Goal: Task Accomplishment & Management: Use online tool/utility

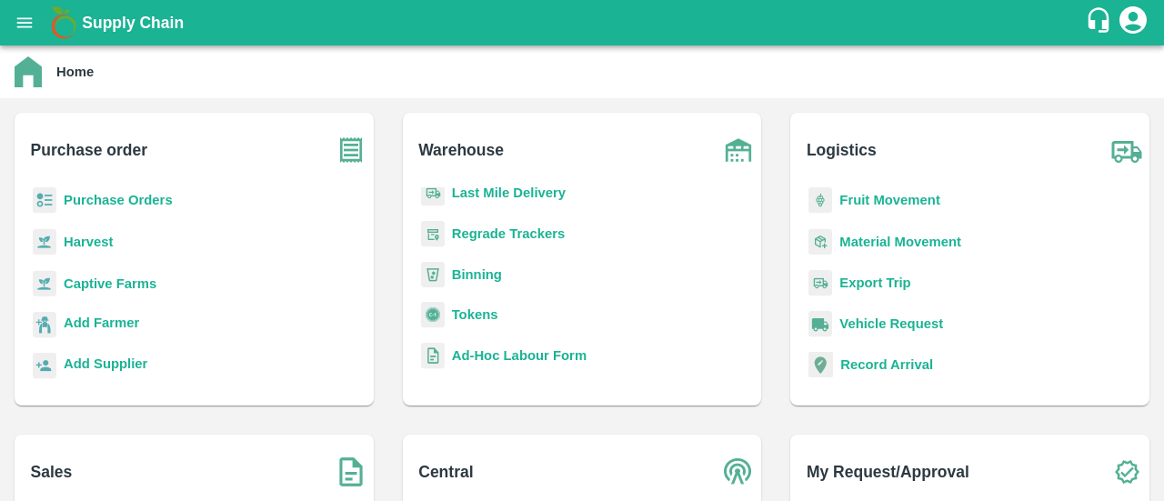
scroll to position [240, 0]
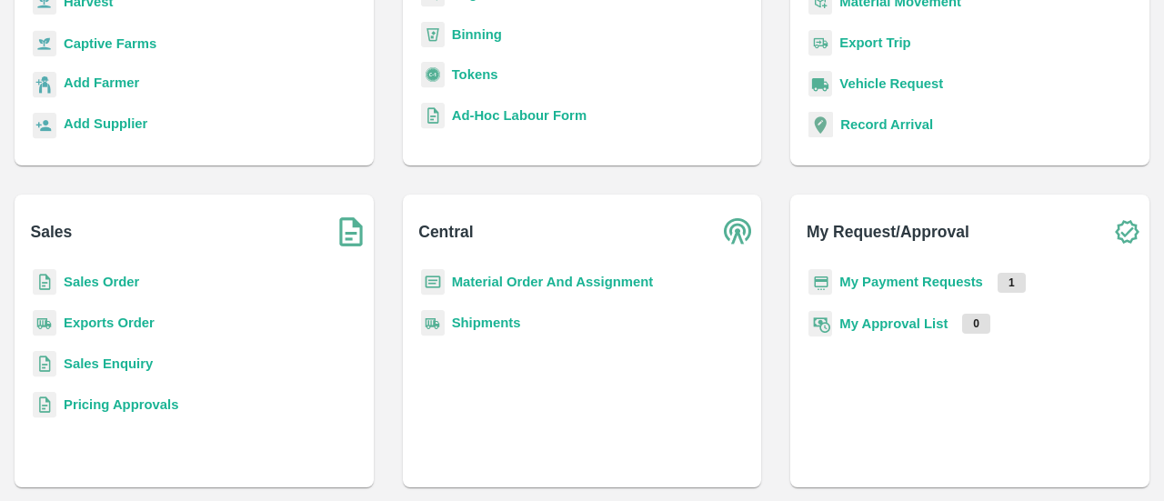
click at [908, 287] on b "My Payment Requests" at bounding box center [912, 282] width 144 height 15
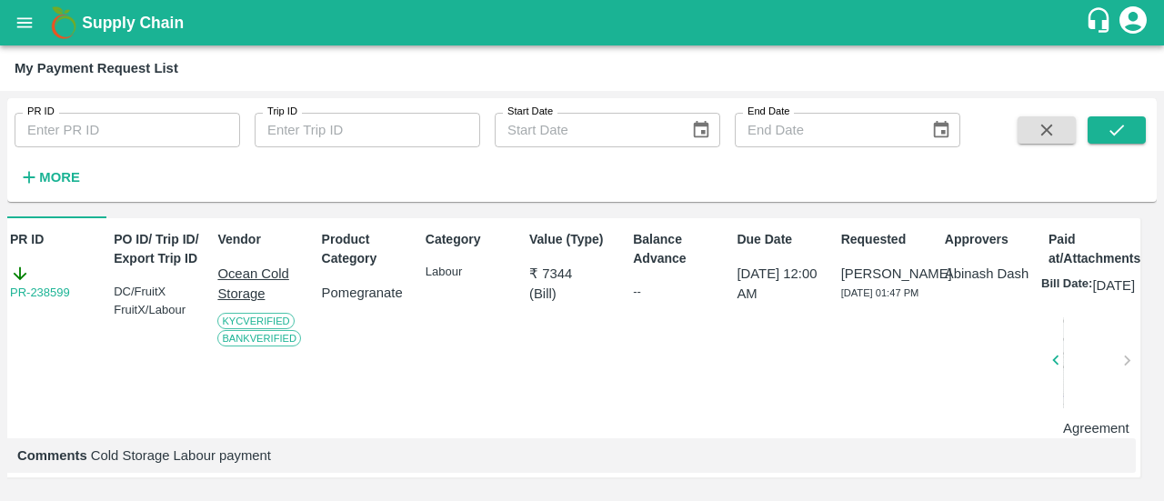
scroll to position [31, 9]
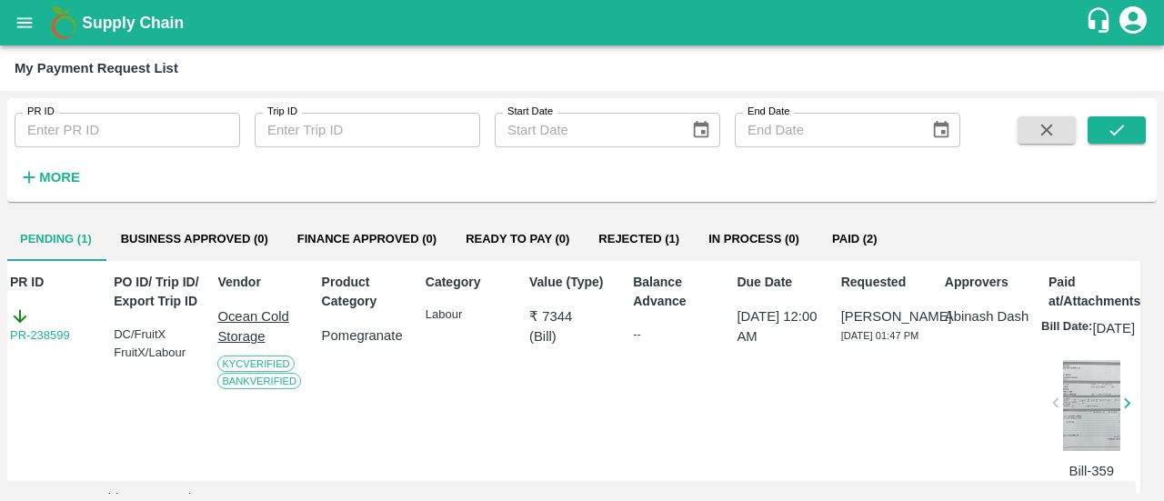
click at [31, 310] on div "PR-238599" at bounding box center [53, 326] width 87 height 38
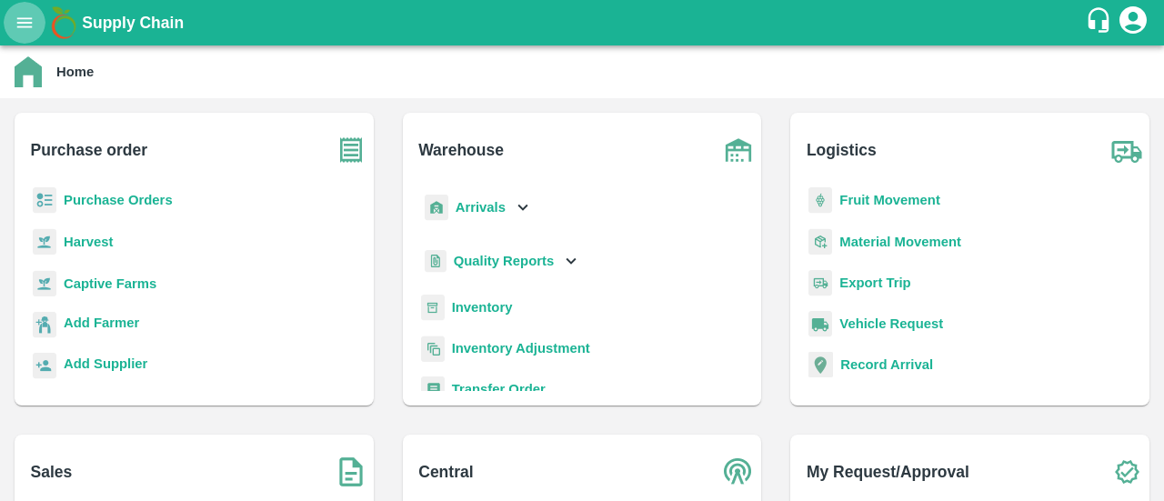
click at [16, 23] on icon "open drawer" at bounding box center [25, 23] width 20 height 20
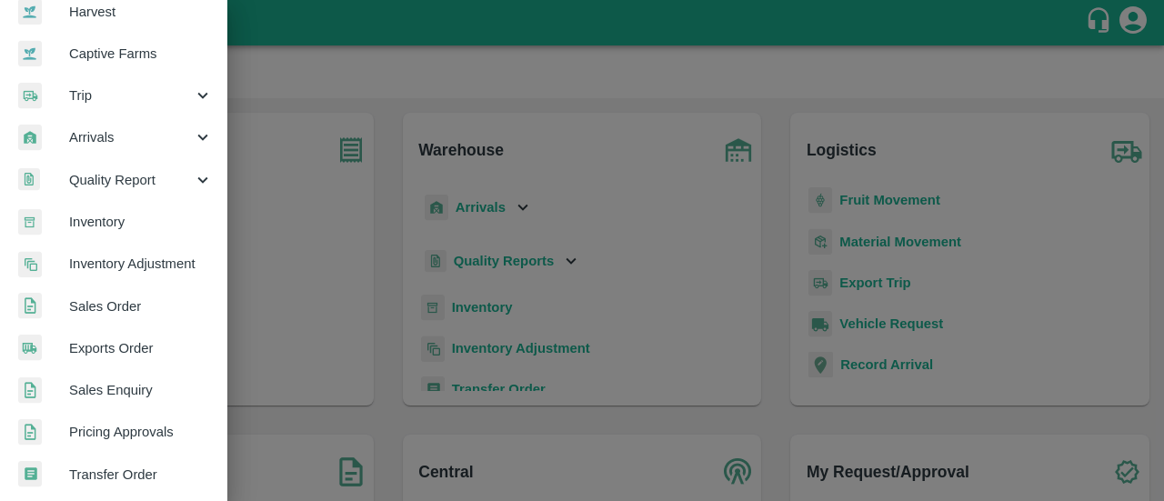
scroll to position [148, 0]
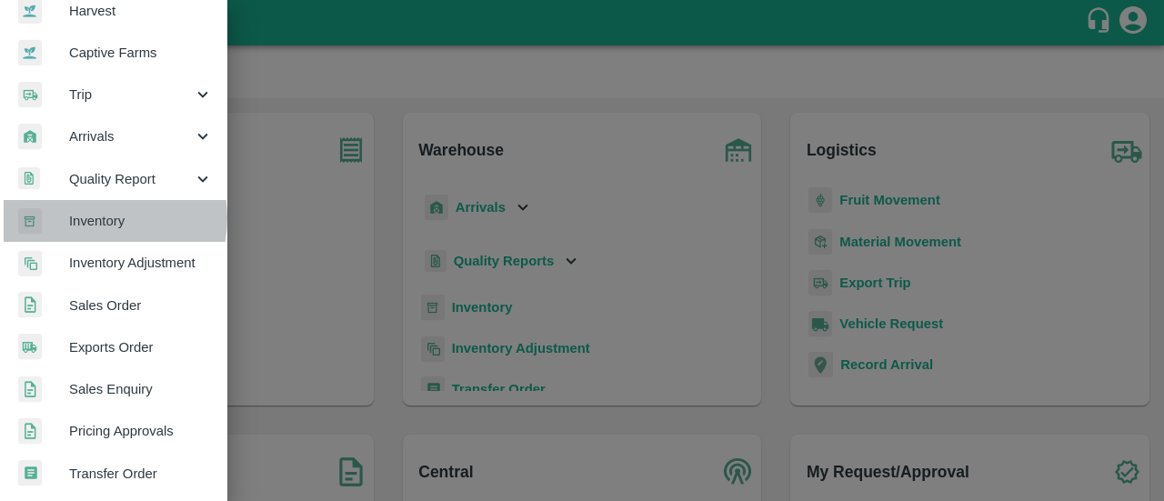
click at [97, 217] on span "Inventory" at bounding box center [141, 221] width 144 height 20
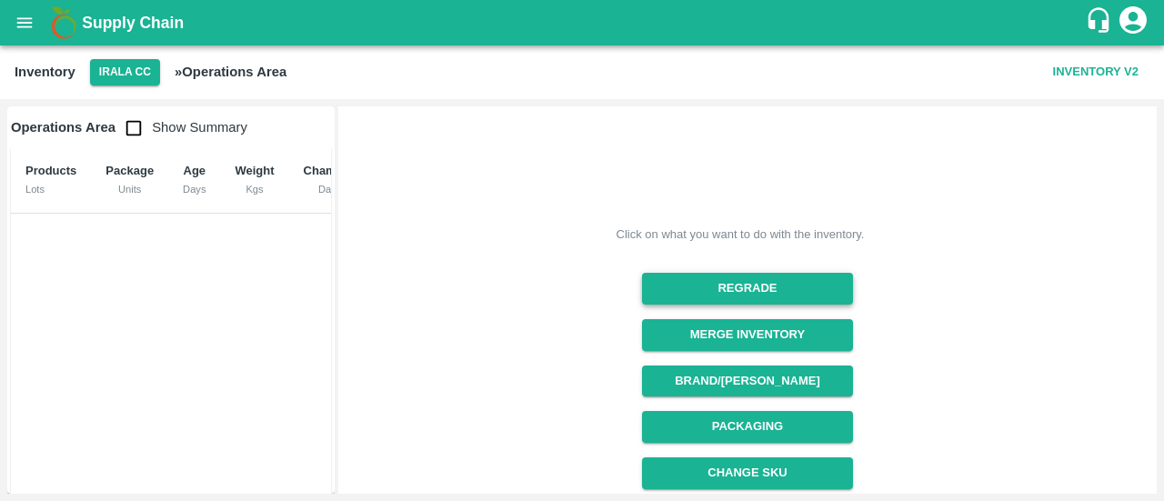
scroll to position [35, 0]
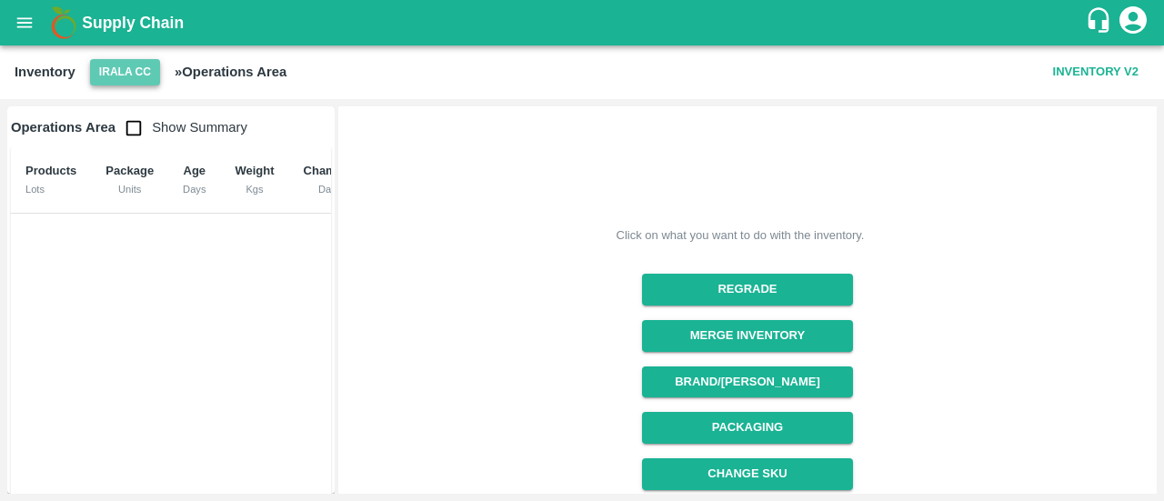
click at [108, 63] on button "Irala CC" at bounding box center [125, 72] width 70 height 26
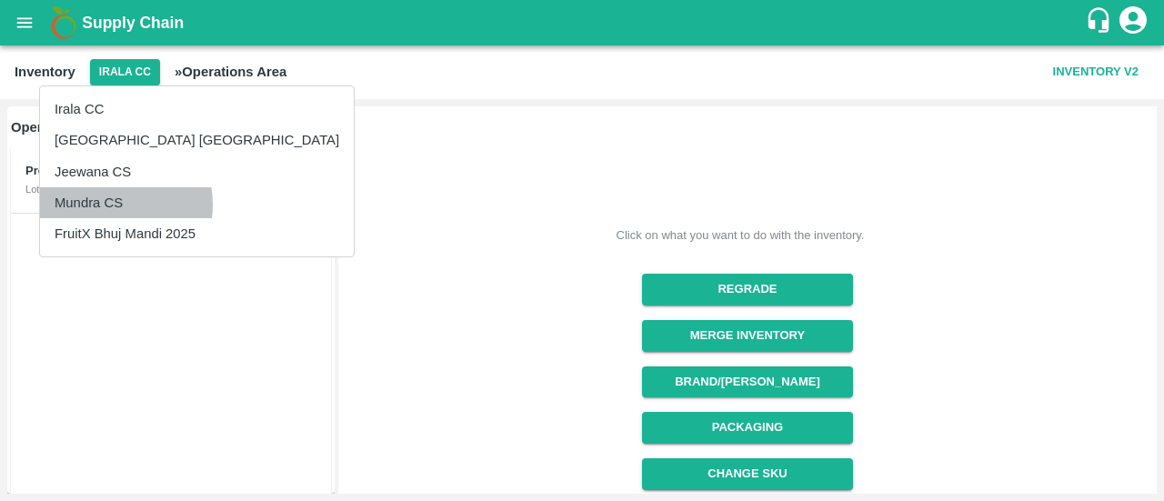
click at [111, 205] on li "Mundra CS" at bounding box center [197, 202] width 314 height 31
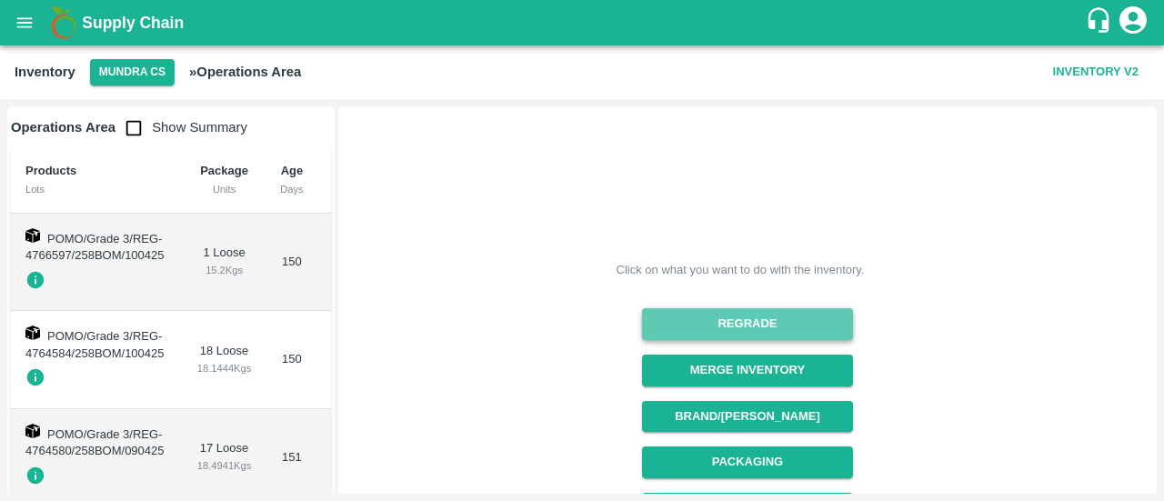
click at [778, 327] on button "Regrade" at bounding box center [747, 324] width 210 height 32
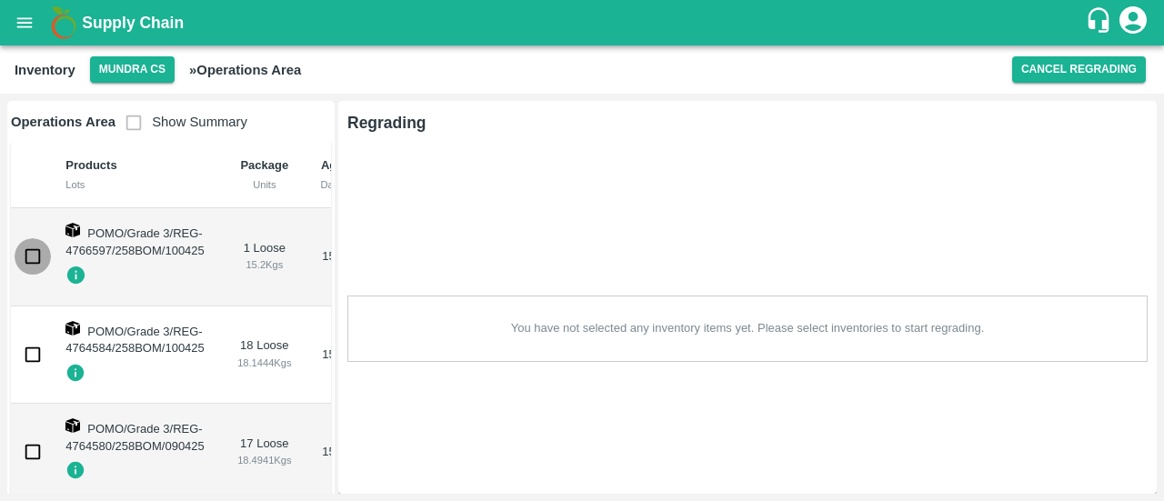
click at [24, 250] on input "checkbox" at bounding box center [33, 256] width 36 height 36
checkbox input "true"
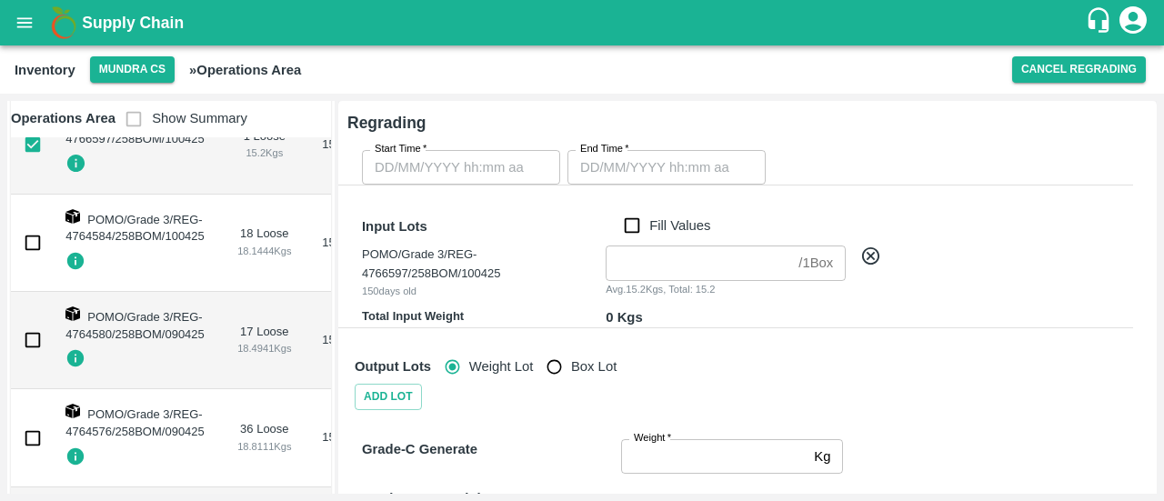
scroll to position [118, 0]
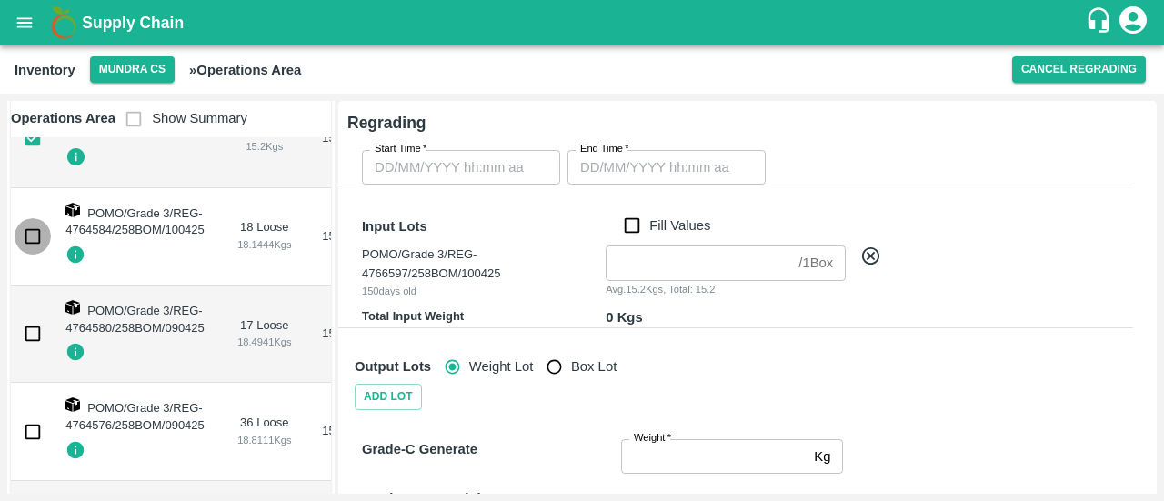
click at [24, 250] on input "checkbox" at bounding box center [33, 236] width 36 height 36
checkbox input "true"
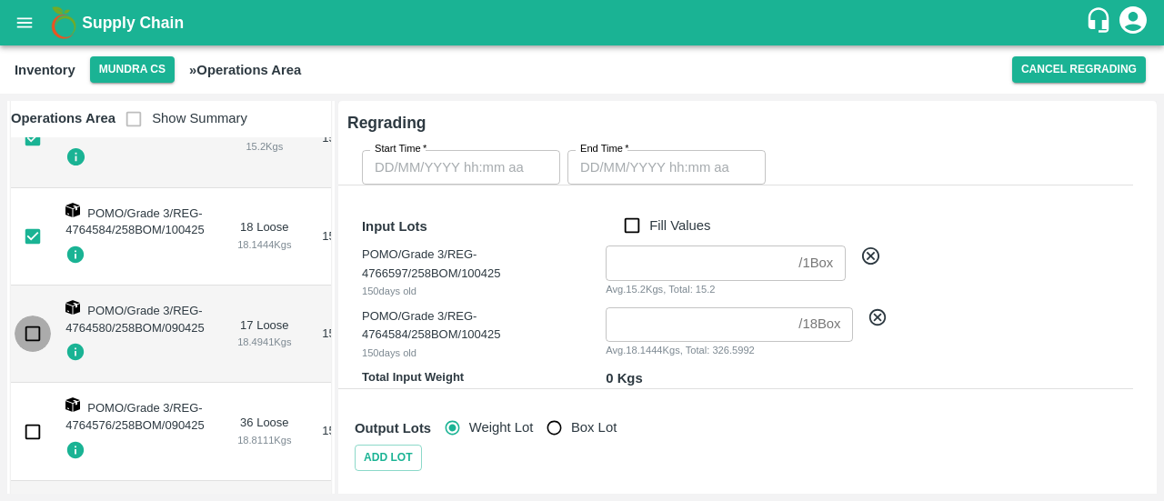
click at [35, 327] on input "checkbox" at bounding box center [33, 334] width 36 height 36
checkbox input "true"
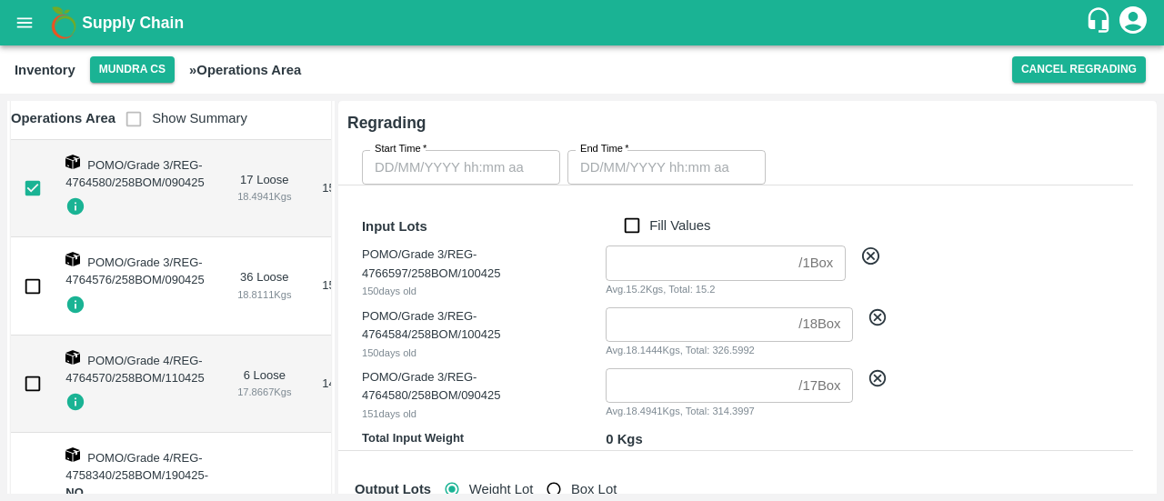
scroll to position [263, 0]
click at [34, 287] on input "checkbox" at bounding box center [33, 287] width 36 height 36
checkbox input "true"
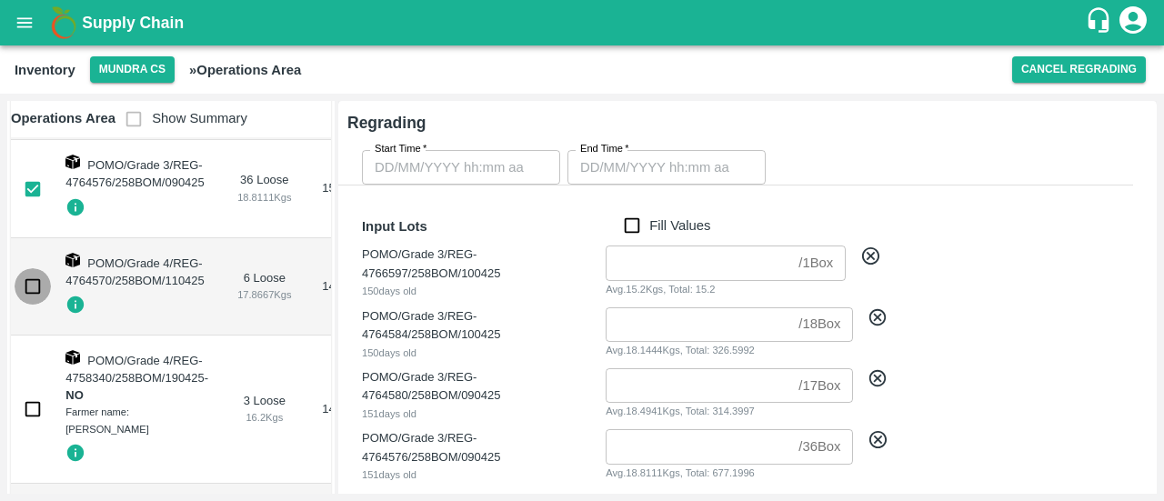
click at [34, 287] on input "checkbox" at bounding box center [33, 286] width 36 height 36
checkbox input "true"
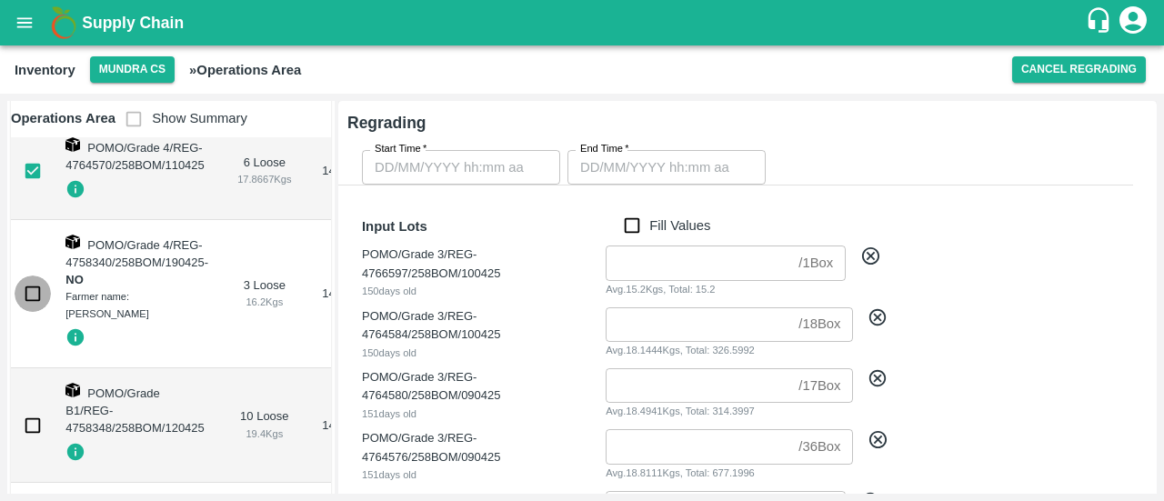
click at [34, 287] on input "checkbox" at bounding box center [33, 294] width 36 height 36
checkbox input "true"
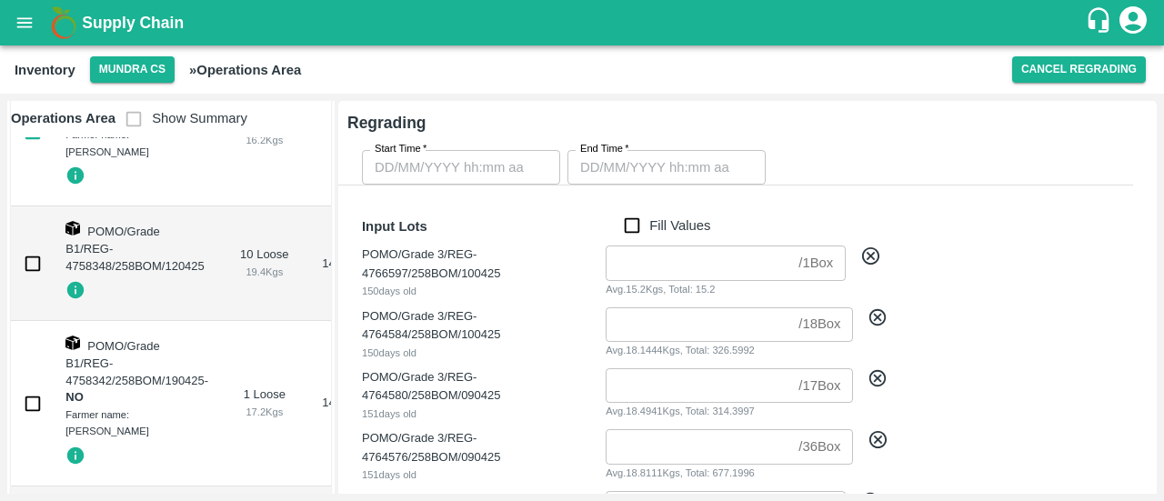
scroll to position [640, 0]
click at [34, 261] on input "checkbox" at bounding box center [33, 262] width 36 height 36
checkbox input "true"
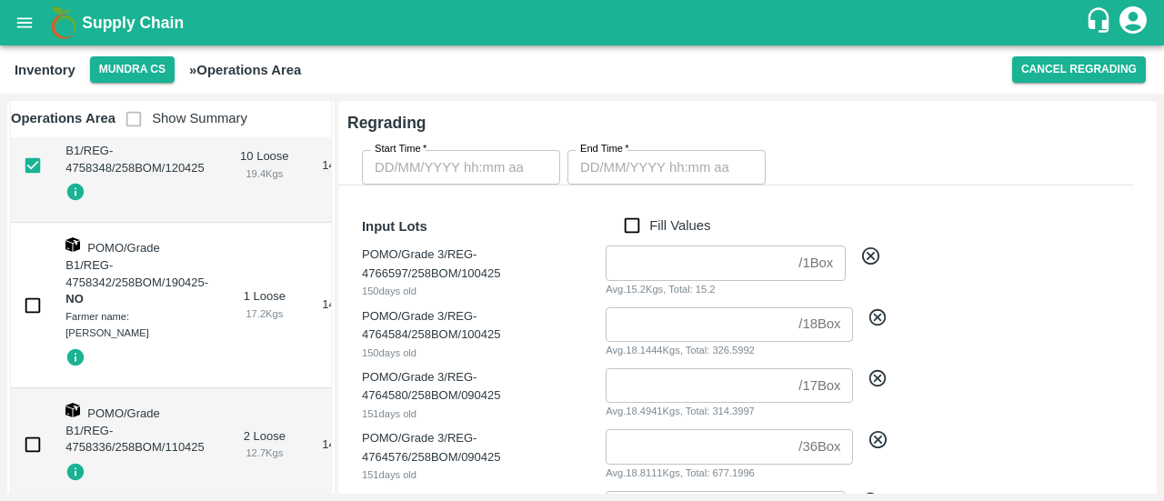
scroll to position [739, 0]
click at [31, 311] on input "checkbox" at bounding box center [33, 304] width 36 height 36
checkbox input "true"
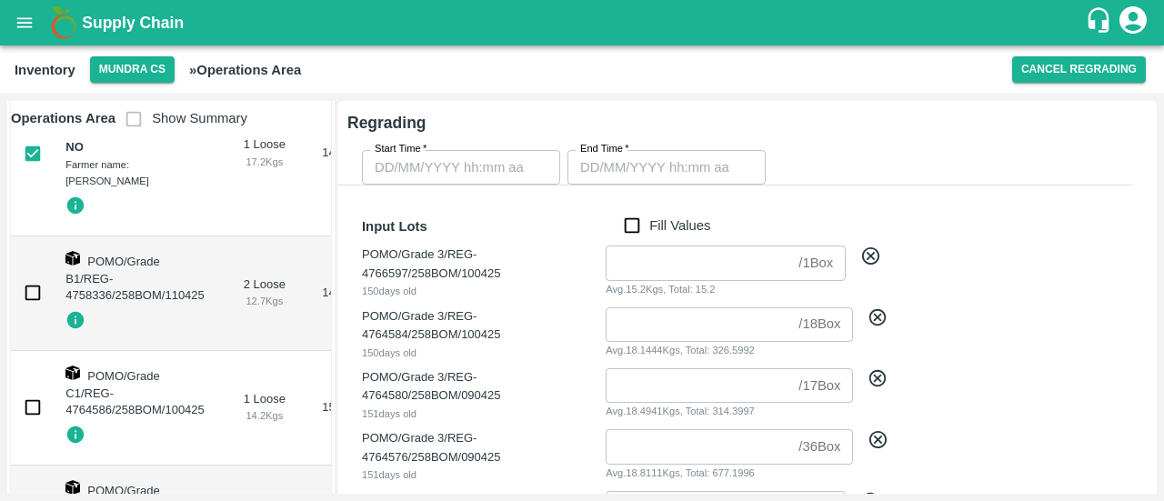
scroll to position [890, 0]
click at [31, 311] on td at bounding box center [31, 293] width 40 height 115
click at [32, 292] on input "checkbox" at bounding box center [33, 292] width 36 height 36
checkbox input "true"
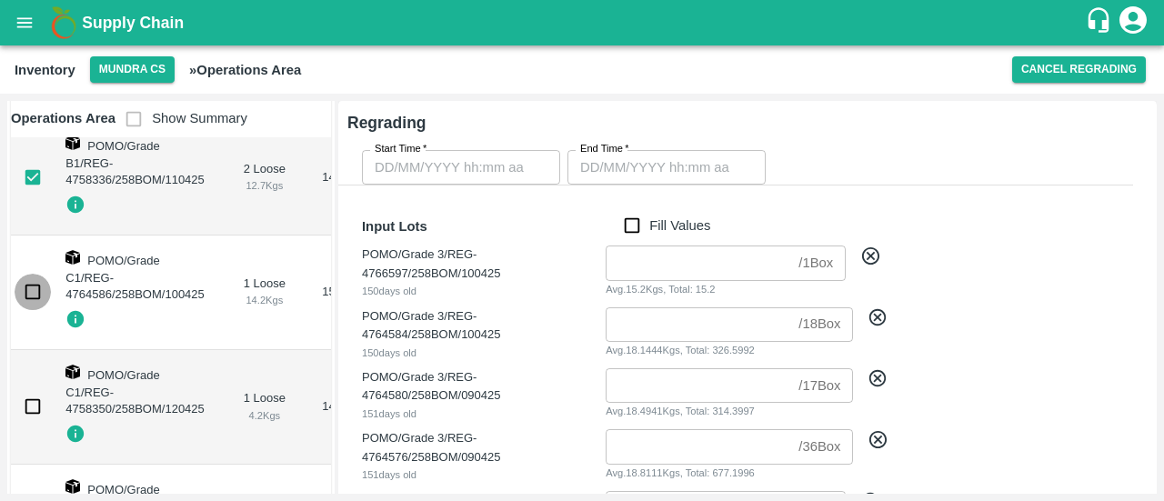
click at [32, 292] on input "checkbox" at bounding box center [33, 292] width 36 height 36
checkbox input "true"
click at [27, 398] on input "checkbox" at bounding box center [33, 406] width 36 height 36
checkbox input "true"
type input "DD/MM/YYYY hh:mm aa"
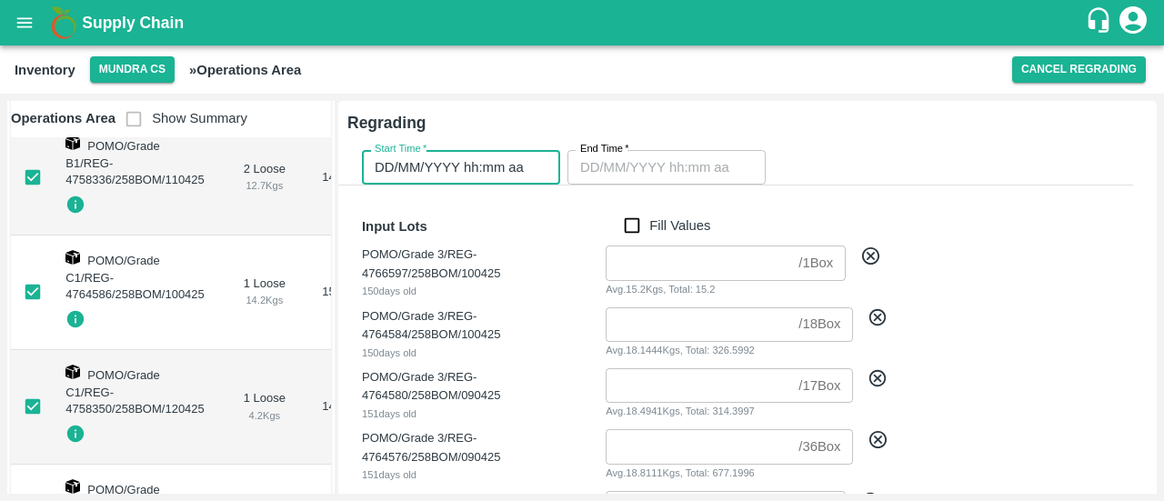
click at [468, 173] on input "DD/MM/YYYY hh:mm aa" at bounding box center [455, 167] width 186 height 35
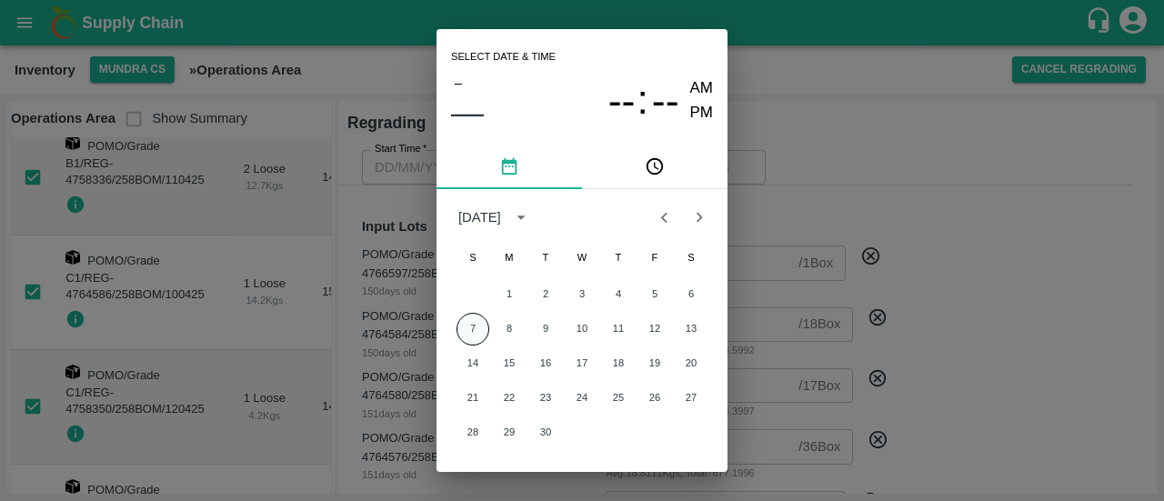
click at [474, 331] on button "7" at bounding box center [473, 329] width 33 height 33
type input "[DATE] 12:00 AM"
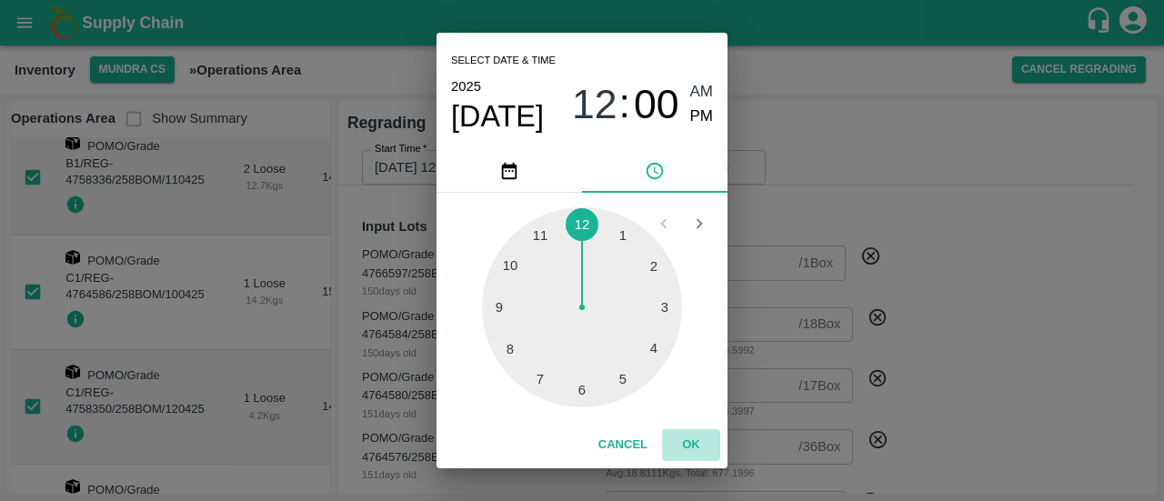
click at [700, 445] on button "OK" at bounding box center [691, 445] width 58 height 32
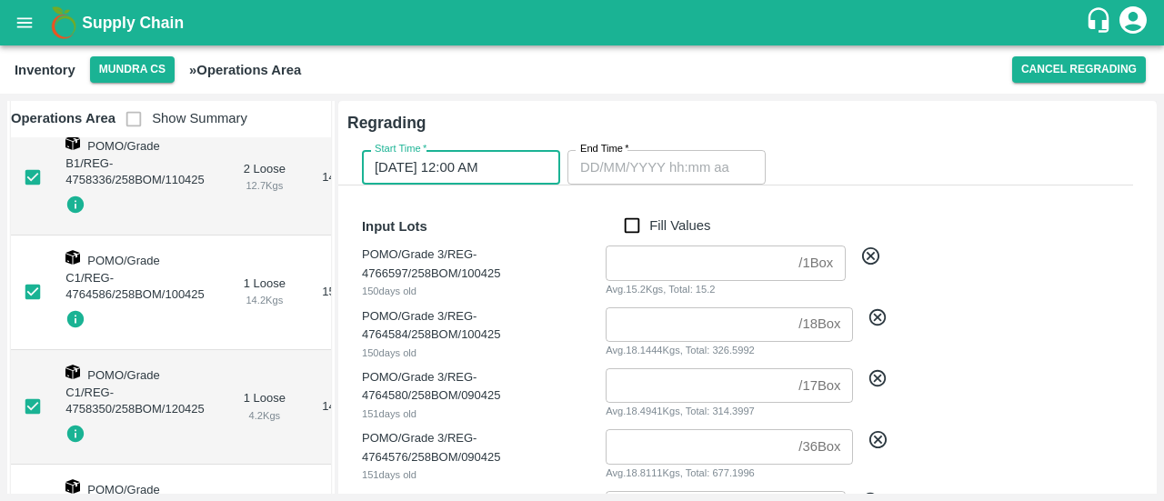
type input "DD/MM/YYYY hh:mm aa"
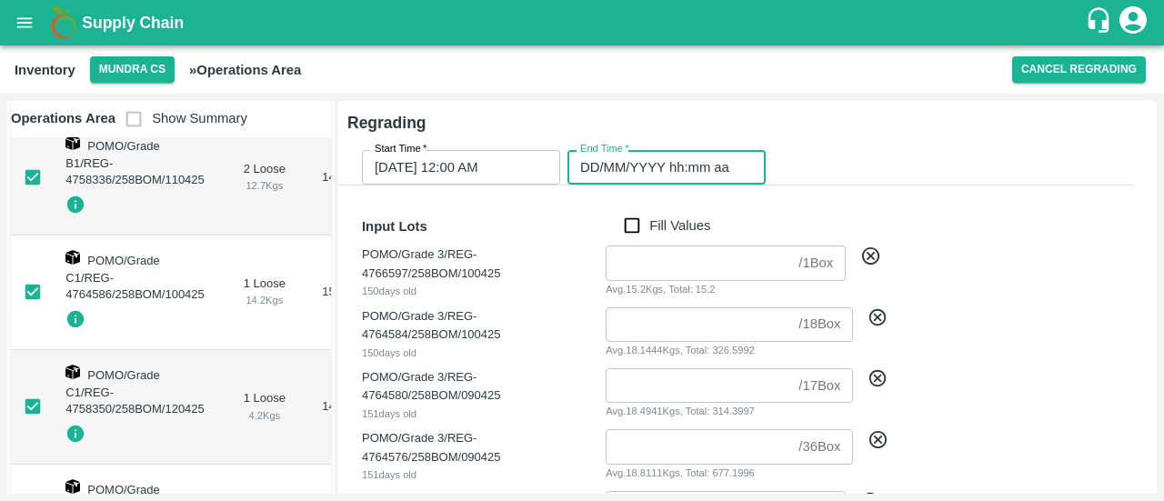
click at [594, 164] on input "DD/MM/YYYY hh:mm aa" at bounding box center [661, 167] width 186 height 35
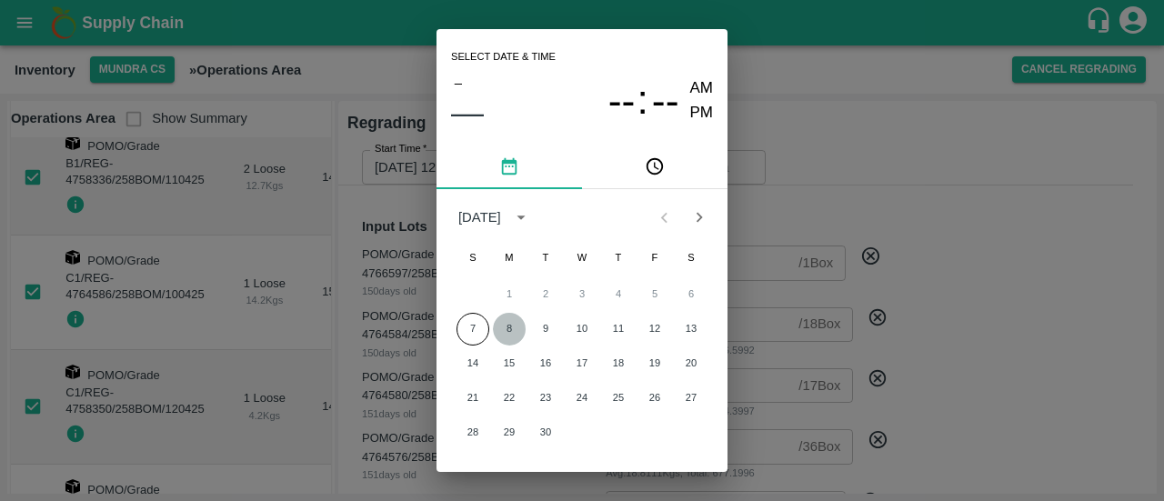
click at [510, 332] on button "8" at bounding box center [509, 329] width 33 height 33
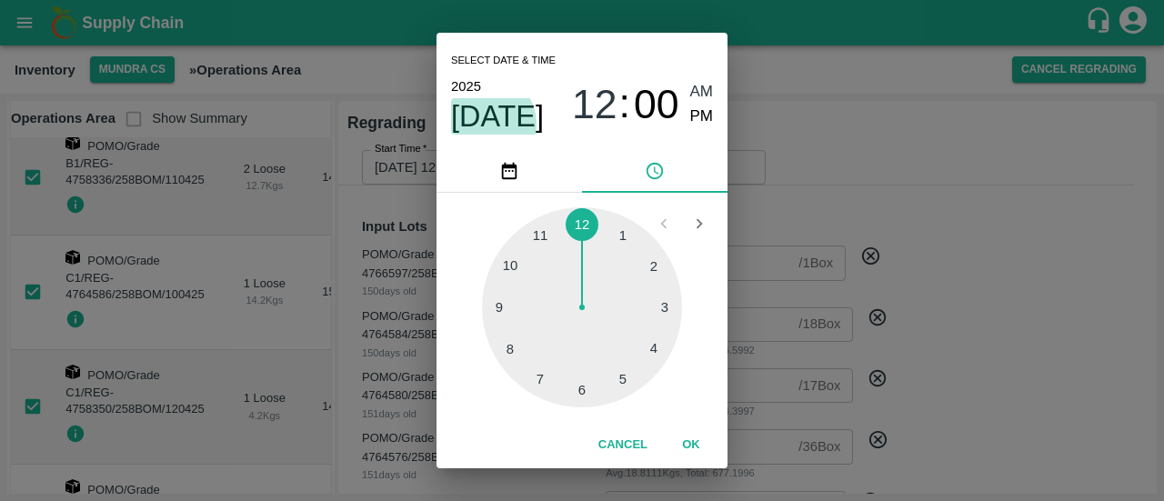
click at [481, 125] on span "Sep 8" at bounding box center [497, 116] width 93 height 36
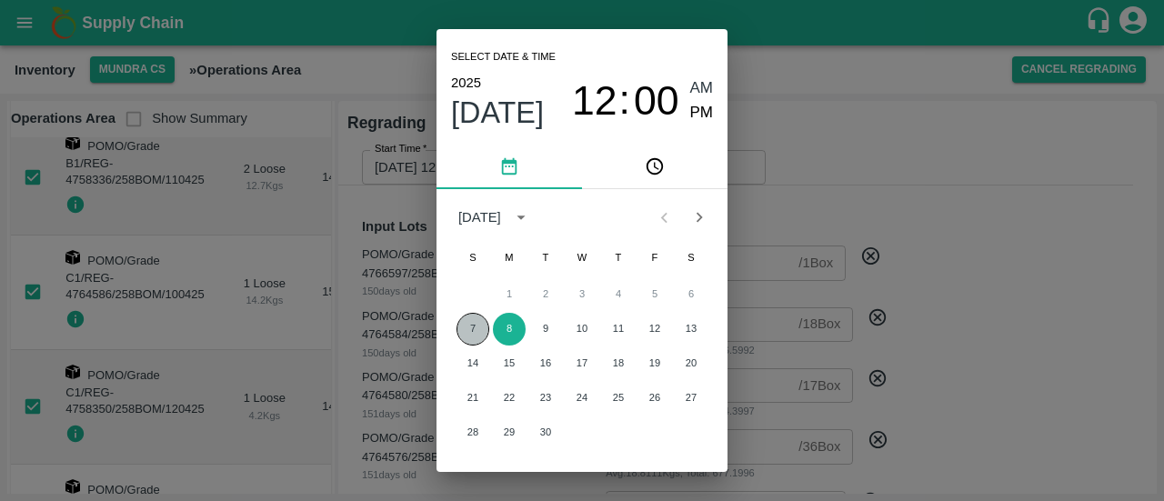
click at [468, 328] on button "7" at bounding box center [473, 329] width 33 height 33
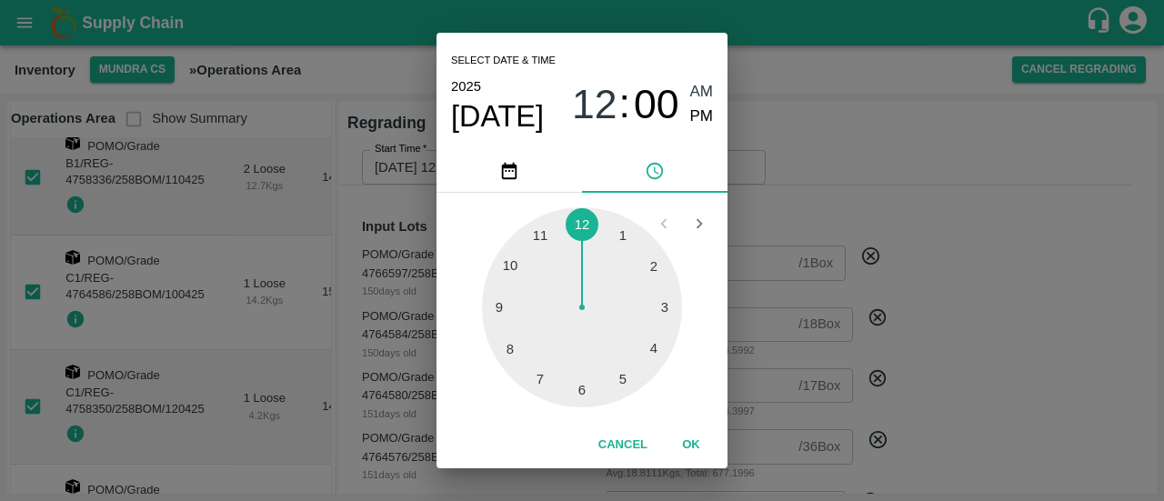
click at [506, 352] on div at bounding box center [582, 307] width 200 height 200
type input "07/09/2025 08:00 AM"
click at [694, 443] on button "OK" at bounding box center [691, 445] width 58 height 32
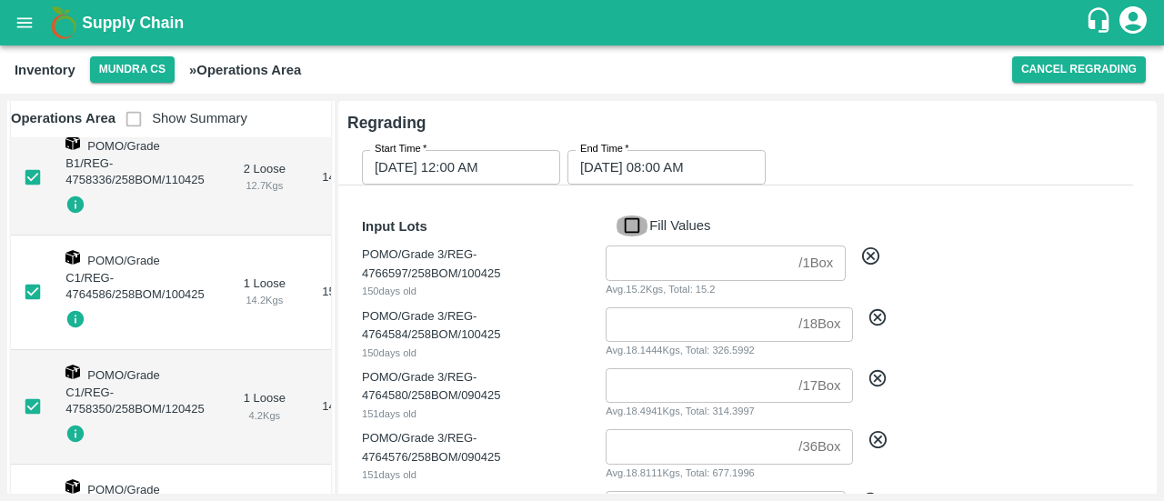
click at [629, 231] on input "Fill Values" at bounding box center [632, 226] width 35 height 20
checkbox input "true"
type input "1"
type input "18"
type input "17"
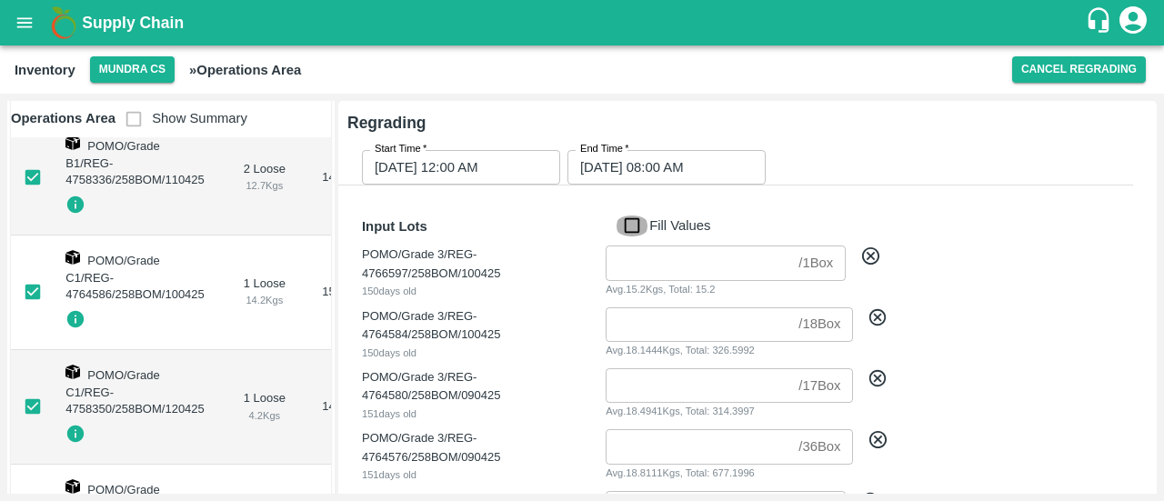
type input "36"
type input "6"
type input "3"
type input "10"
type input "1"
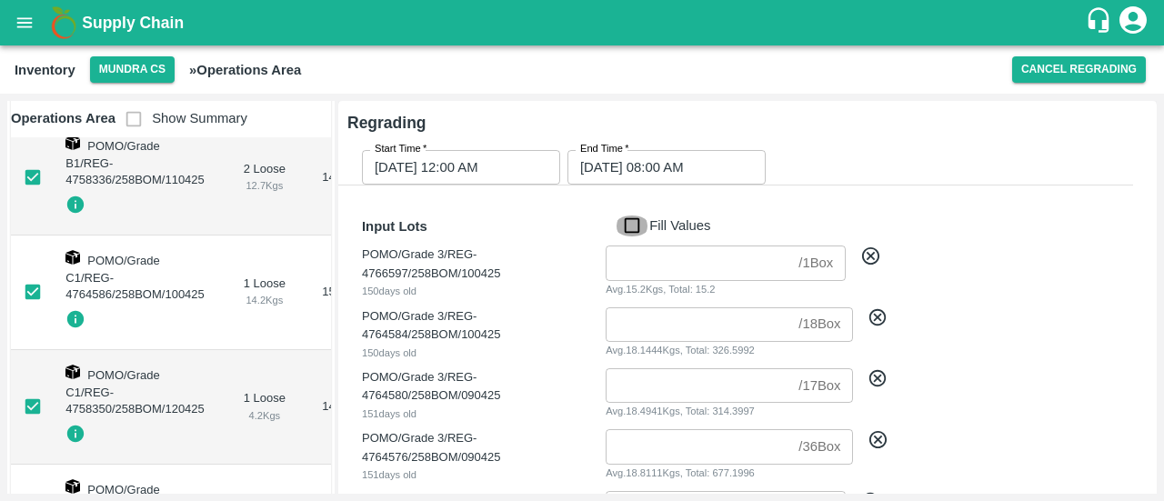
type input "2"
type input "1"
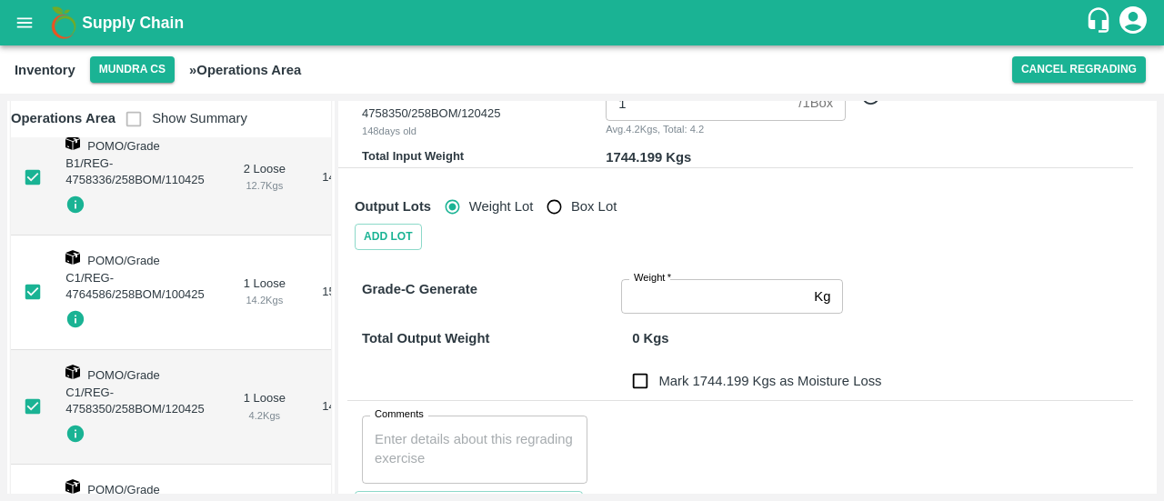
scroll to position [815, 0]
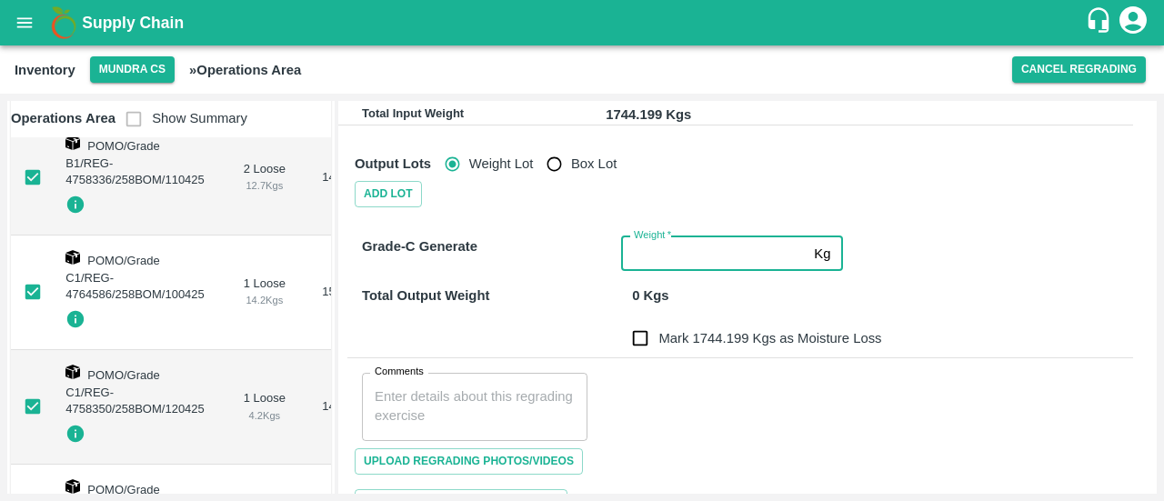
click at [686, 265] on input "Weight   *" at bounding box center [714, 254] width 186 height 35
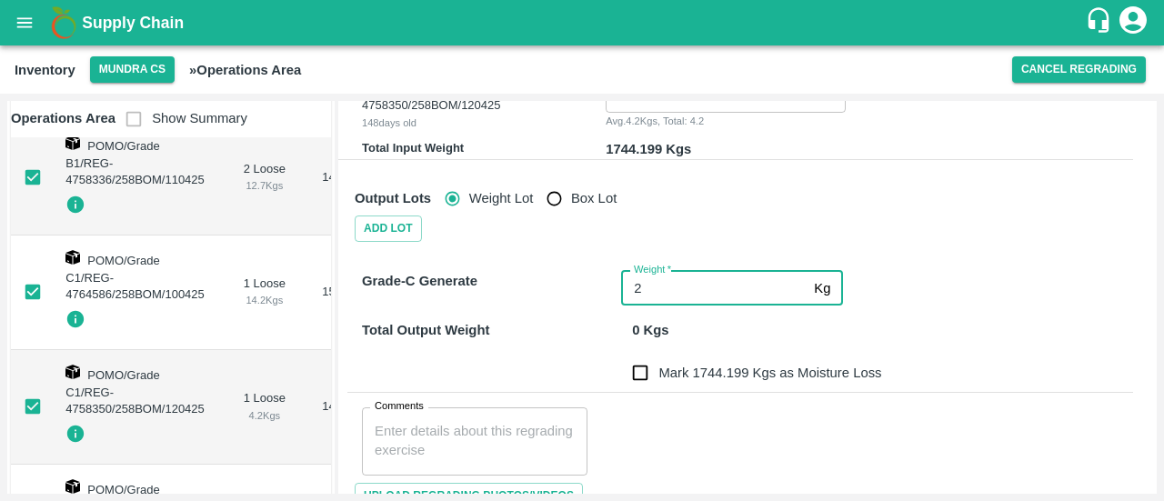
type input "2"
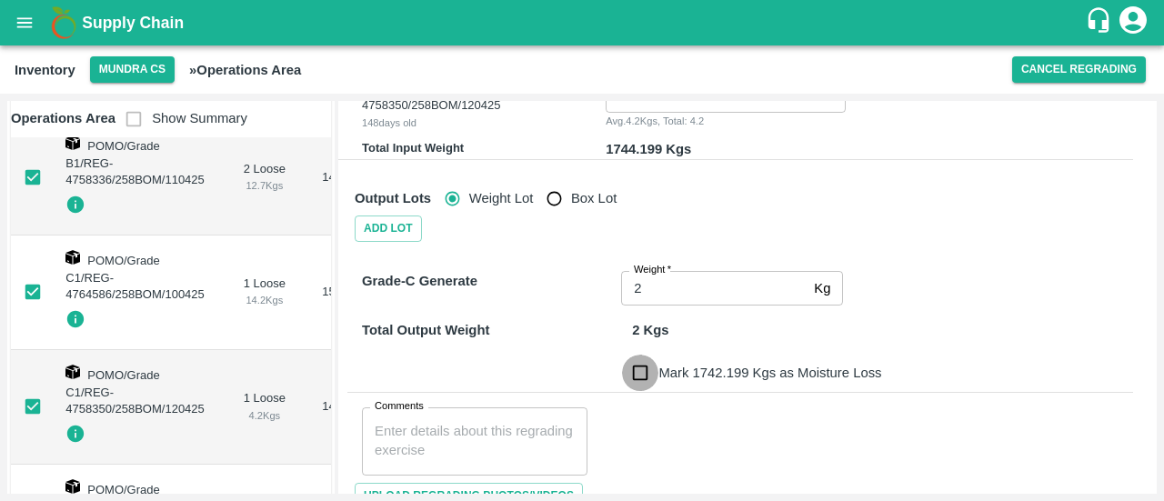
click at [648, 377] on input "Mark 1742.199 Kgs as Moisture Loss" at bounding box center [640, 373] width 36 height 36
click at [647, 374] on input "Mark 1742.199 Kgs as Moisture Loss" at bounding box center [640, 373] width 36 height 36
checkbox input "false"
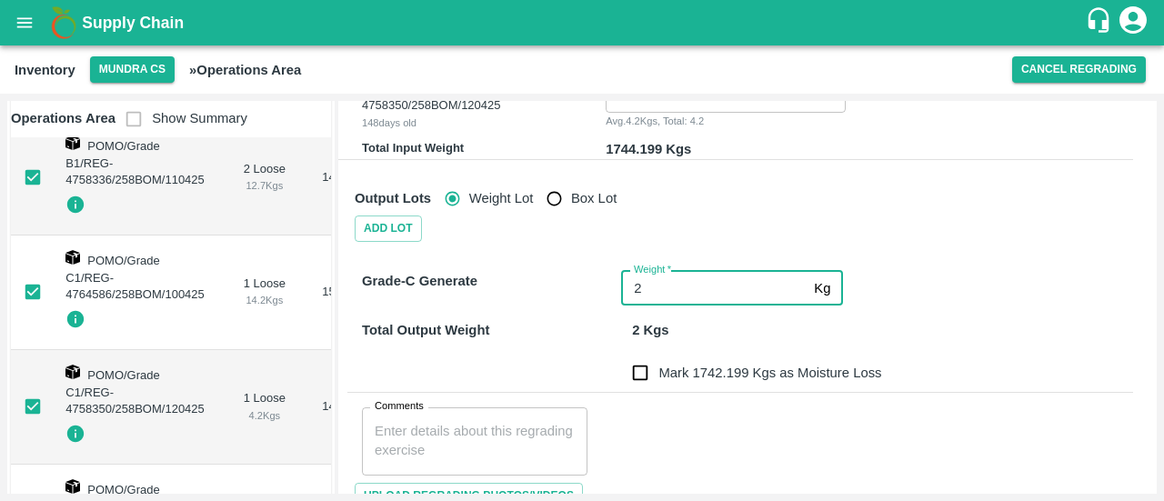
click at [657, 297] on input "2" at bounding box center [714, 288] width 186 height 35
type input "-1"
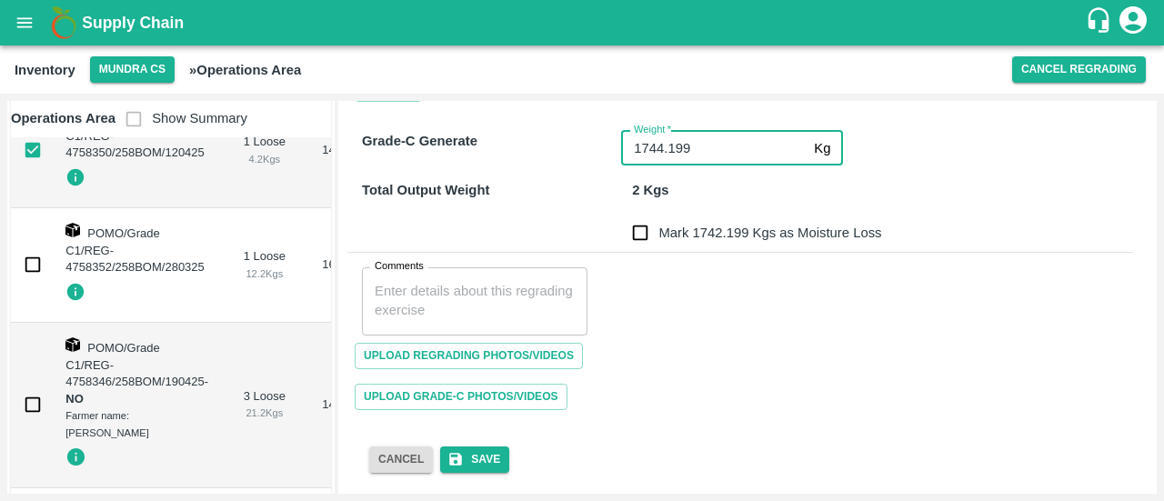
scroll to position [1257, 0]
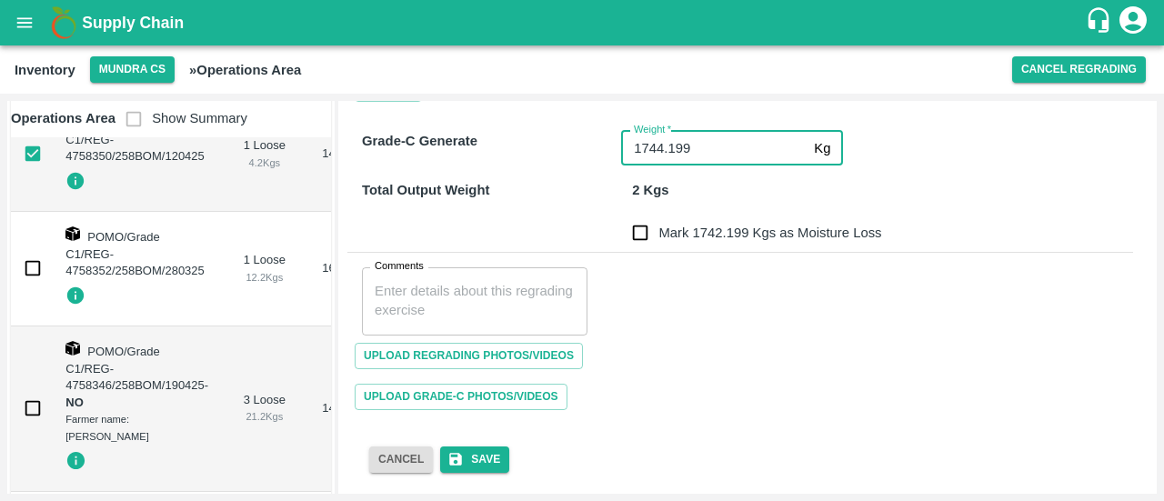
type input "1744.199"
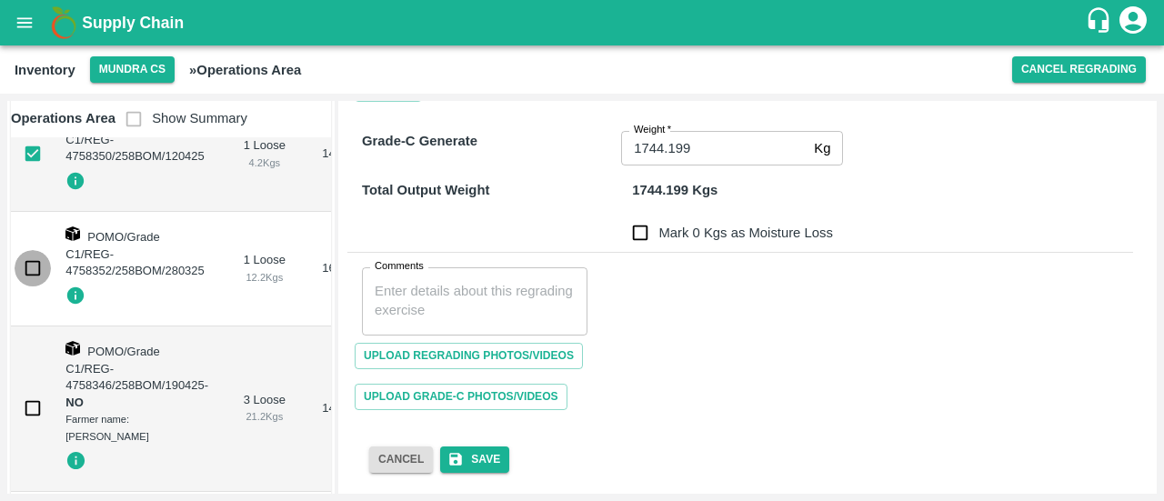
click at [25, 267] on input "checkbox" at bounding box center [33, 268] width 36 height 36
checkbox input "true"
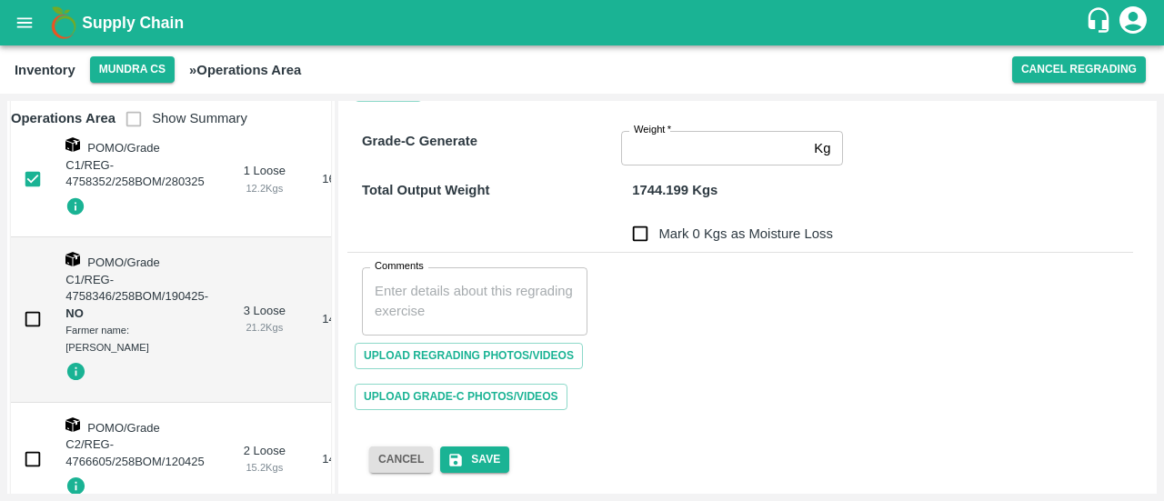
scroll to position [1377, 0]
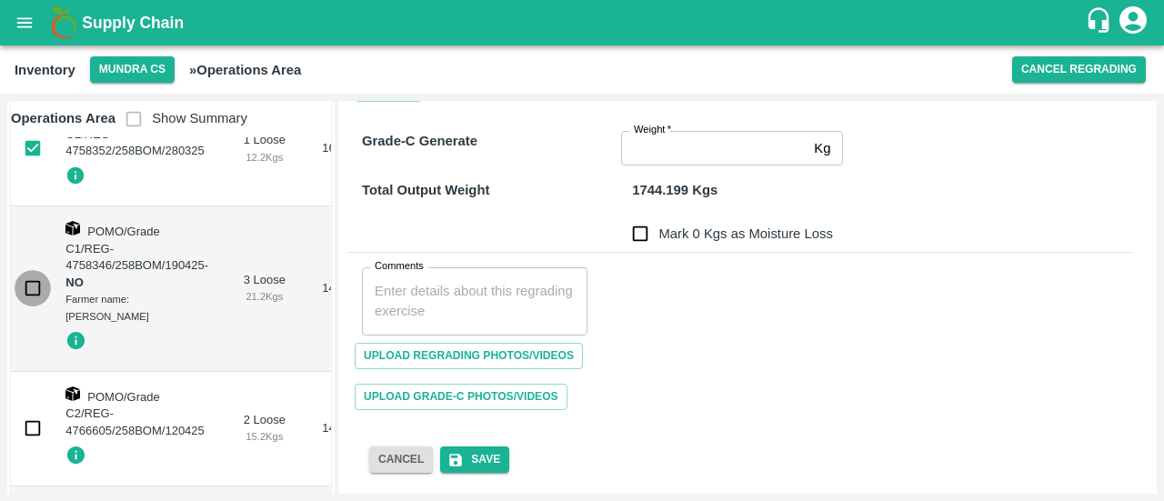
click at [25, 270] on input "checkbox" at bounding box center [33, 288] width 36 height 36
checkbox input "true"
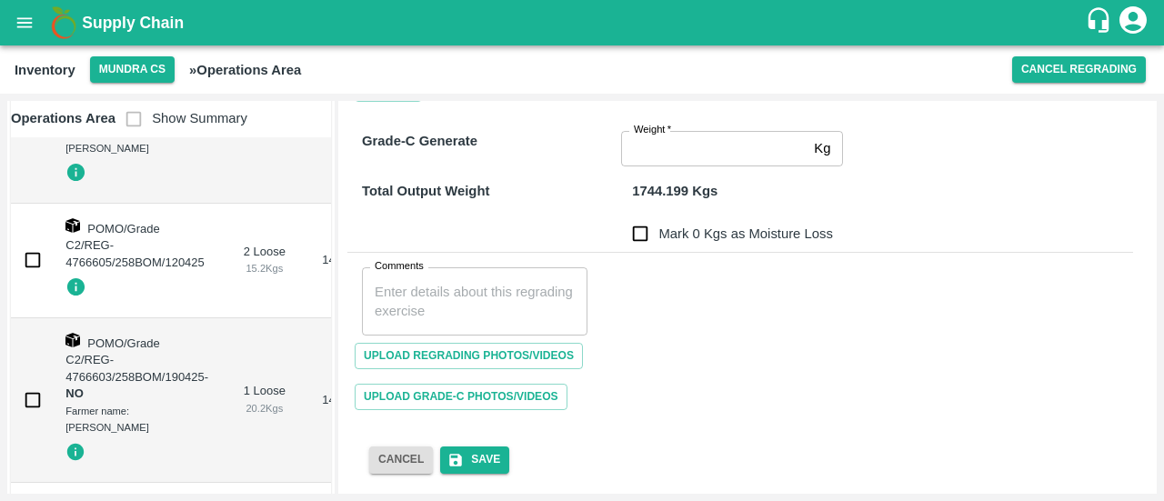
scroll to position [1546, 0]
click at [25, 267] on input "checkbox" at bounding box center [33, 259] width 36 height 36
checkbox input "true"
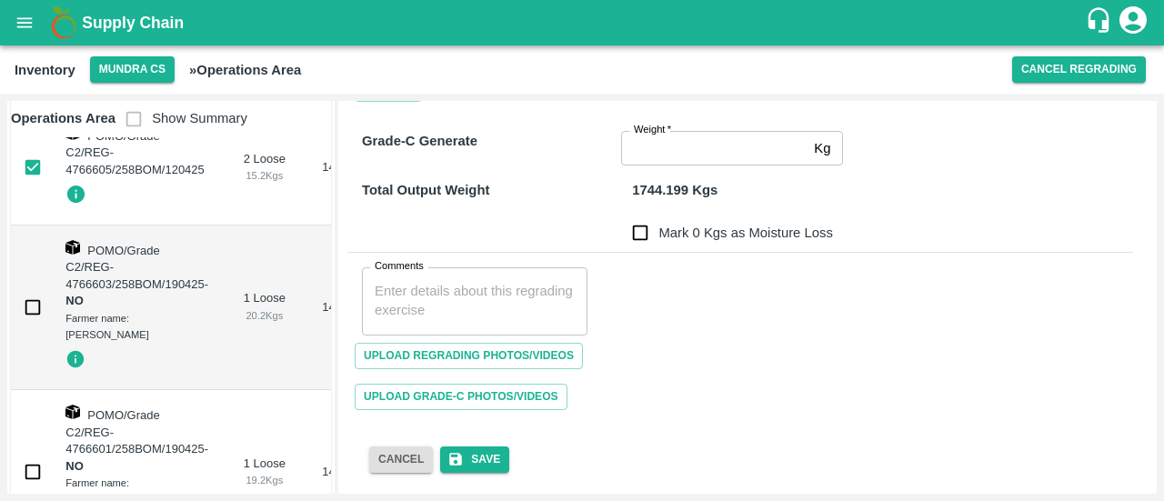
scroll to position [1650, 0]
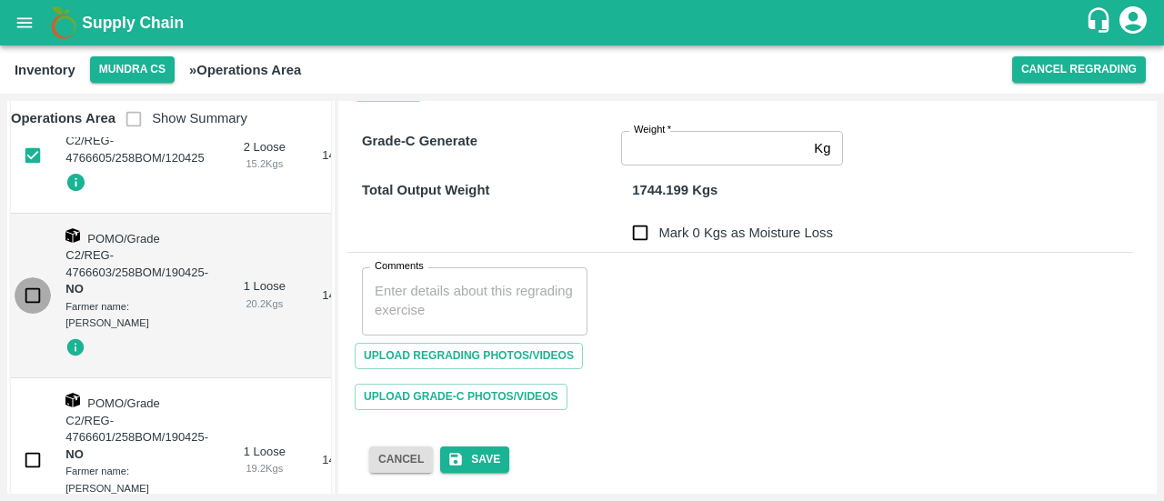
click at [25, 279] on input "checkbox" at bounding box center [33, 295] width 36 height 36
checkbox input "true"
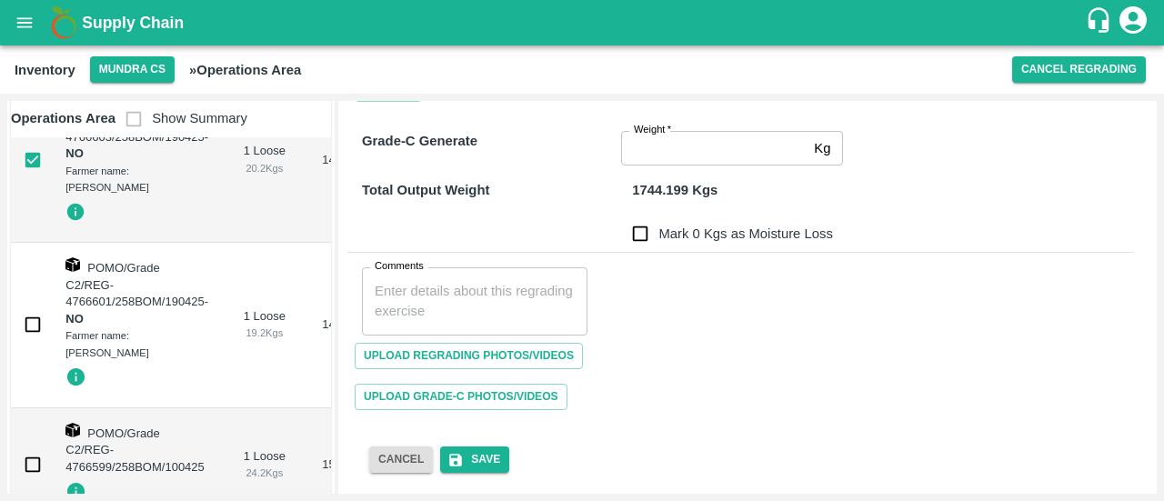
scroll to position [1787, 0]
click at [28, 308] on input "checkbox" at bounding box center [33, 324] width 36 height 36
checkbox input "true"
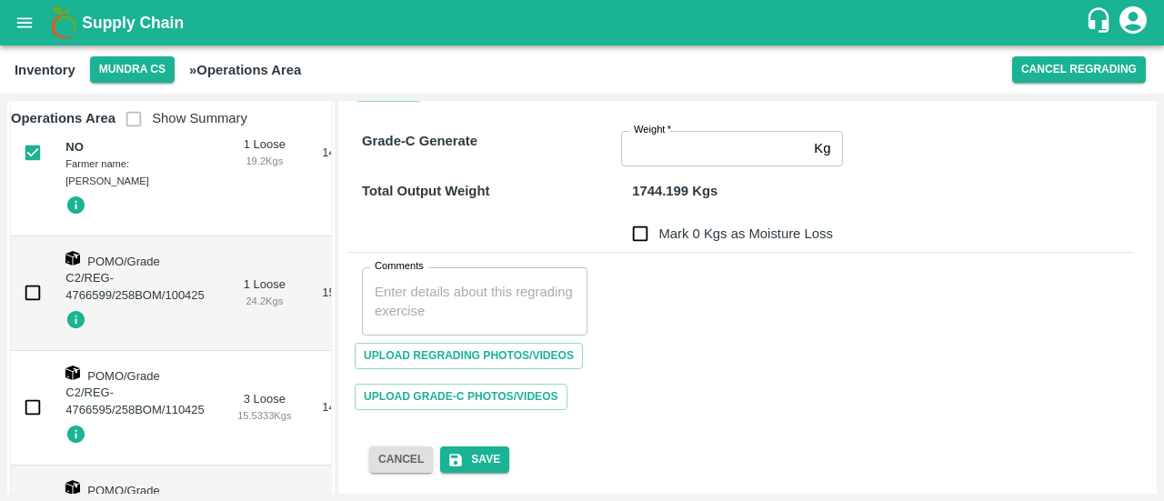
scroll to position [1959, 0]
click at [32, 281] on input "checkbox" at bounding box center [33, 291] width 36 height 36
checkbox input "true"
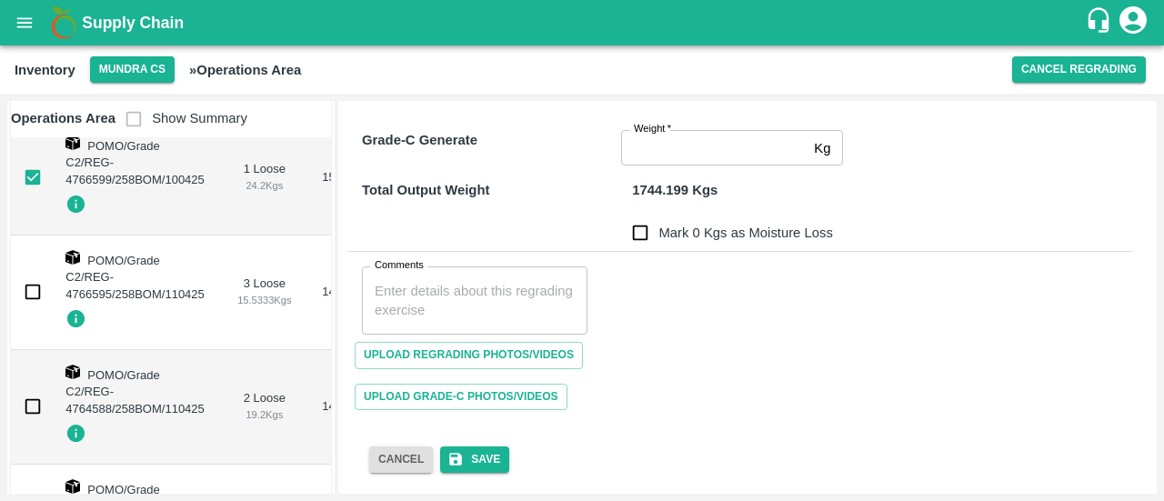
scroll to position [2075, 0]
click at [32, 281] on input "checkbox" at bounding box center [33, 290] width 36 height 36
checkbox input "true"
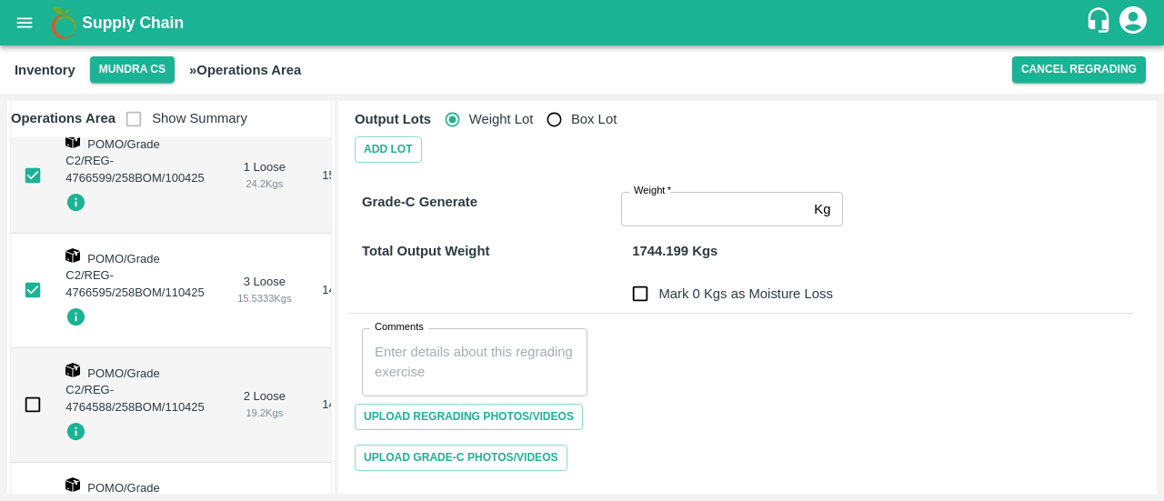
scroll to position [1349, 0]
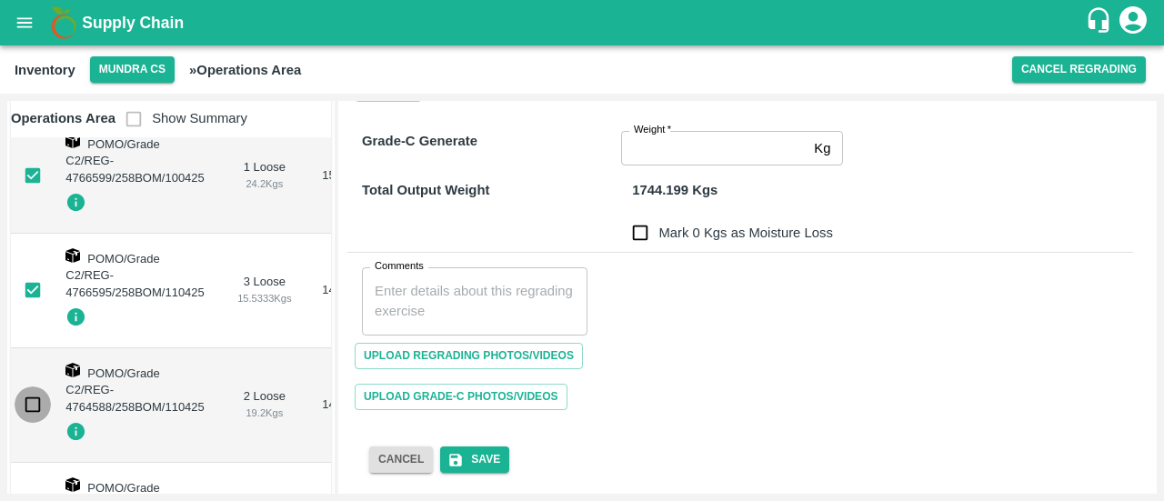
click at [31, 394] on input "checkbox" at bounding box center [33, 405] width 36 height 36
checkbox input "true"
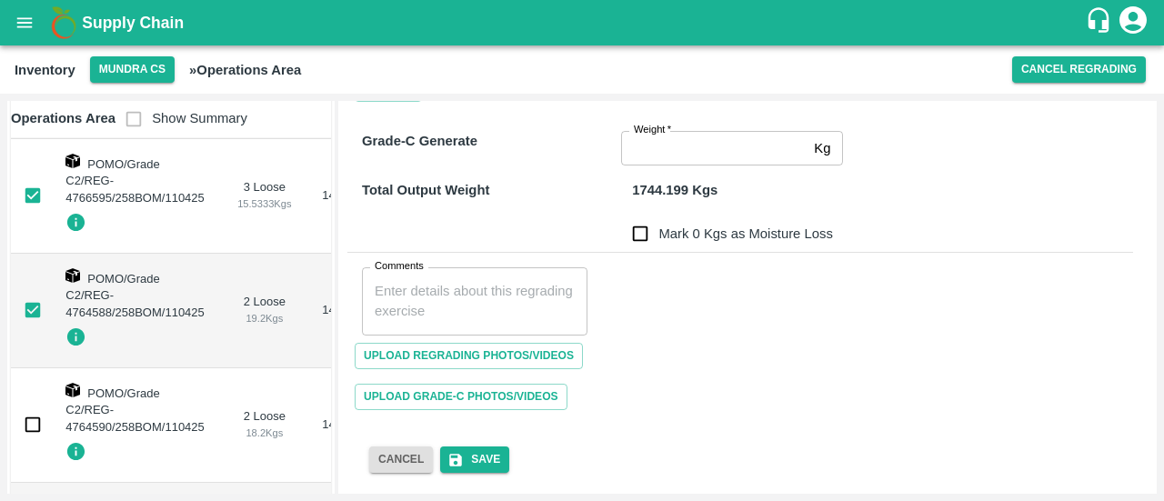
scroll to position [2268, 0]
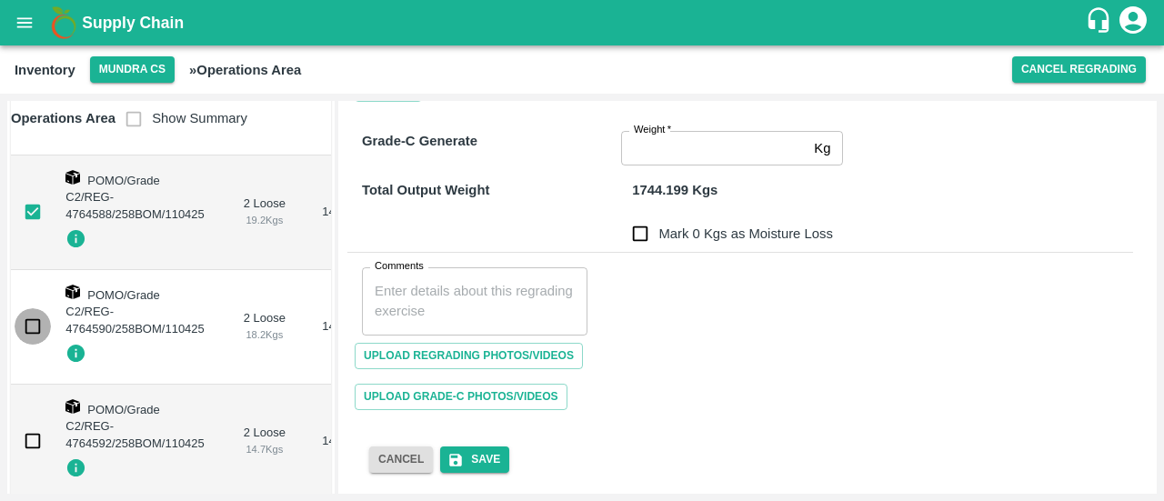
click at [29, 317] on input "checkbox" at bounding box center [33, 326] width 36 height 36
checkbox input "true"
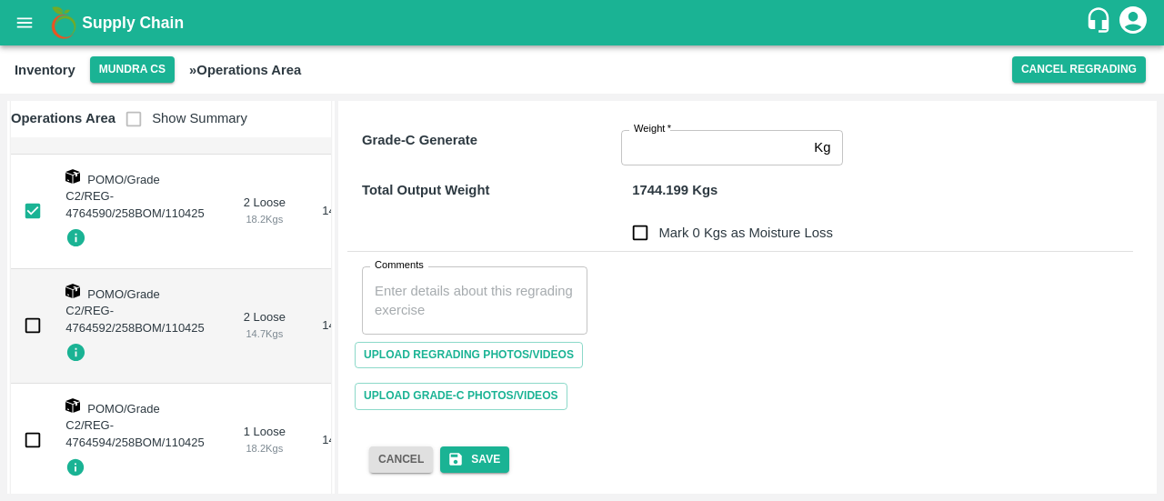
scroll to position [2385, 0]
click at [29, 317] on input "checkbox" at bounding box center [33, 324] width 36 height 36
checkbox input "true"
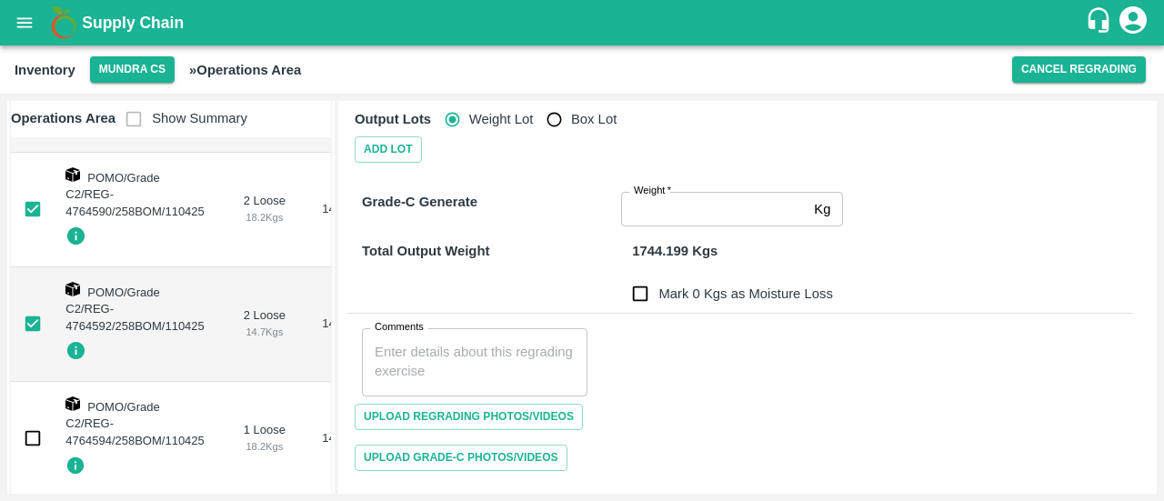
scroll to position [1533, 0]
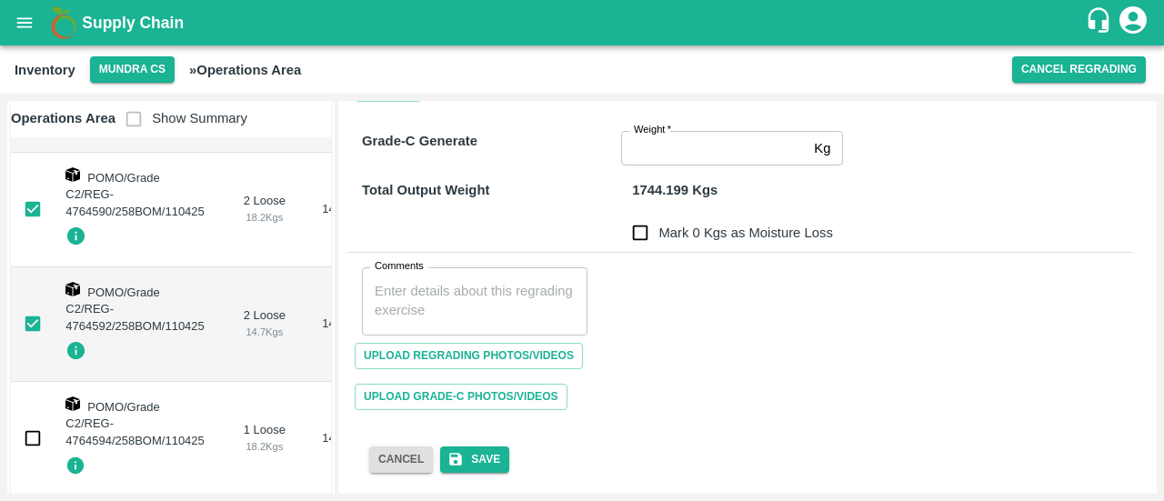
click at [26, 430] on input "checkbox" at bounding box center [33, 438] width 36 height 36
checkbox input "true"
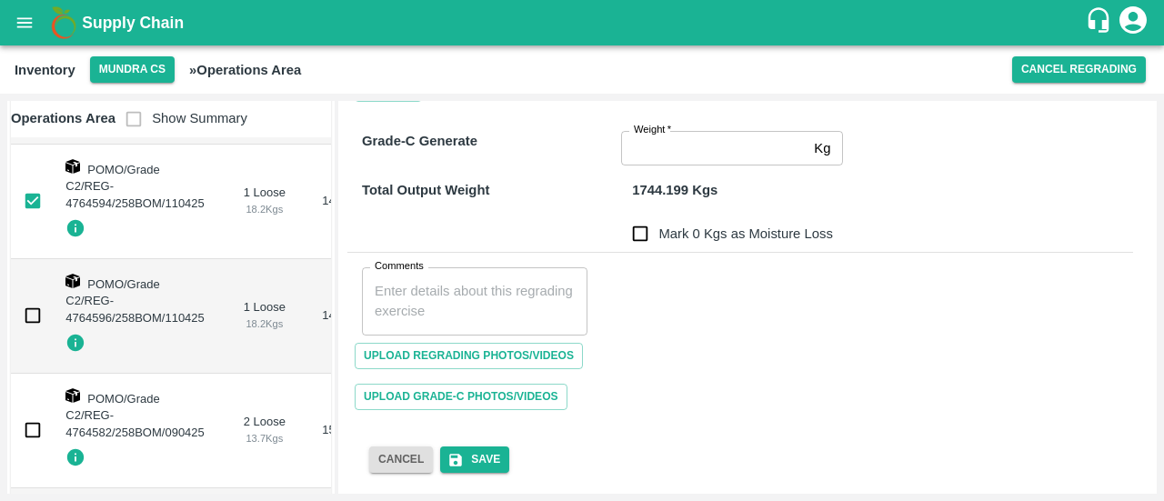
scroll to position [2623, 0]
click at [38, 305] on input "checkbox" at bounding box center [33, 315] width 36 height 36
checkbox input "true"
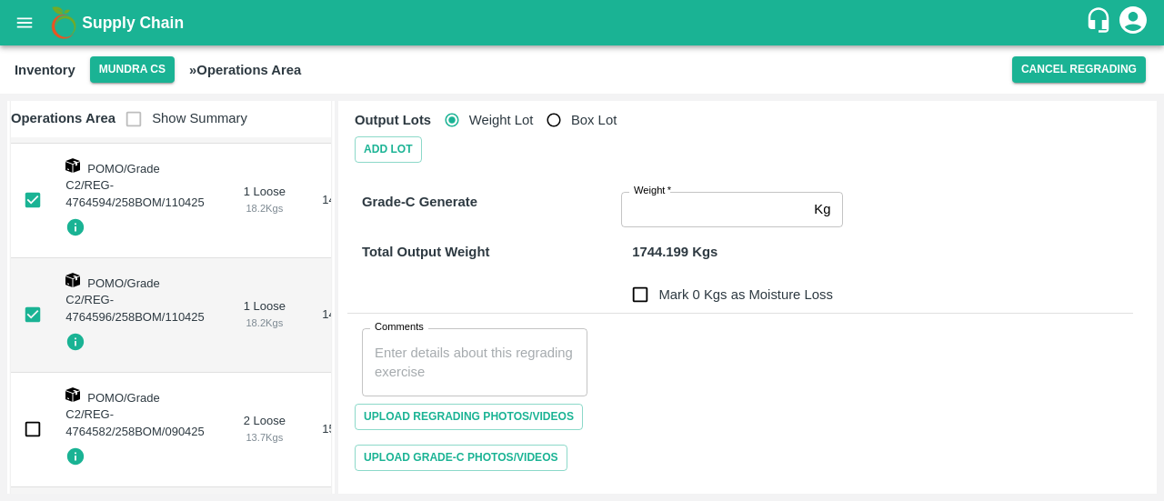
scroll to position [1656, 0]
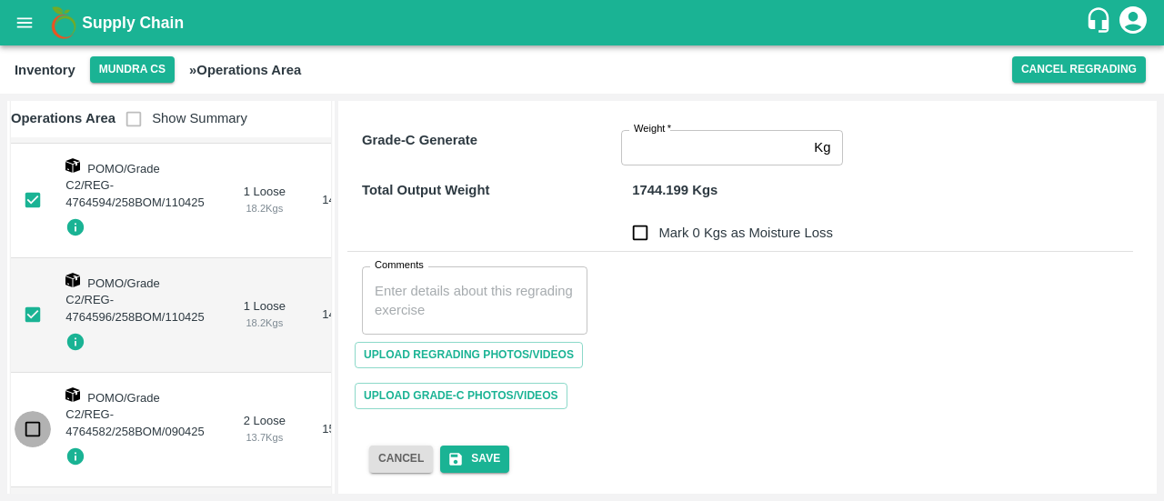
click at [38, 418] on input "checkbox" at bounding box center [33, 429] width 36 height 36
checkbox input "true"
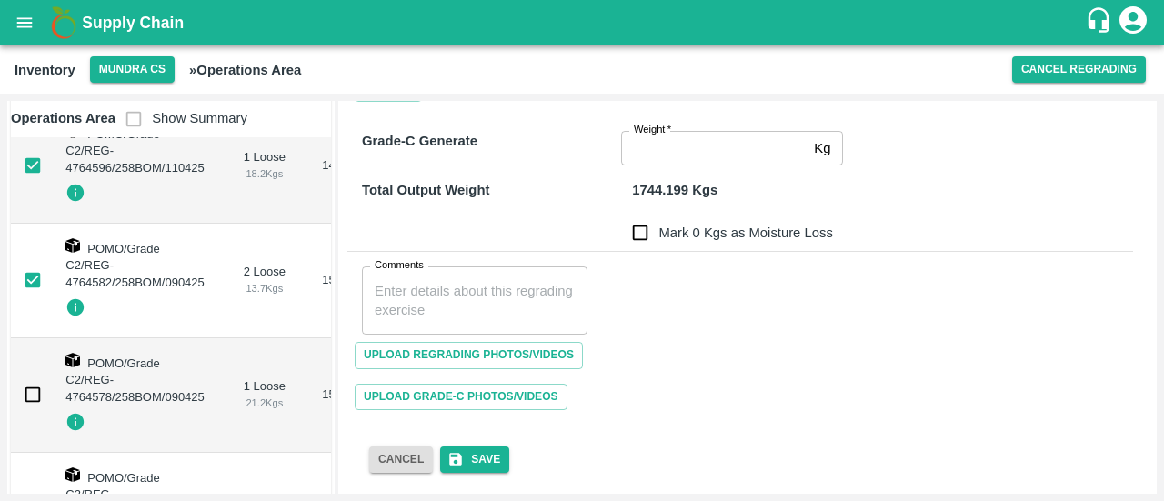
scroll to position [2871, 0]
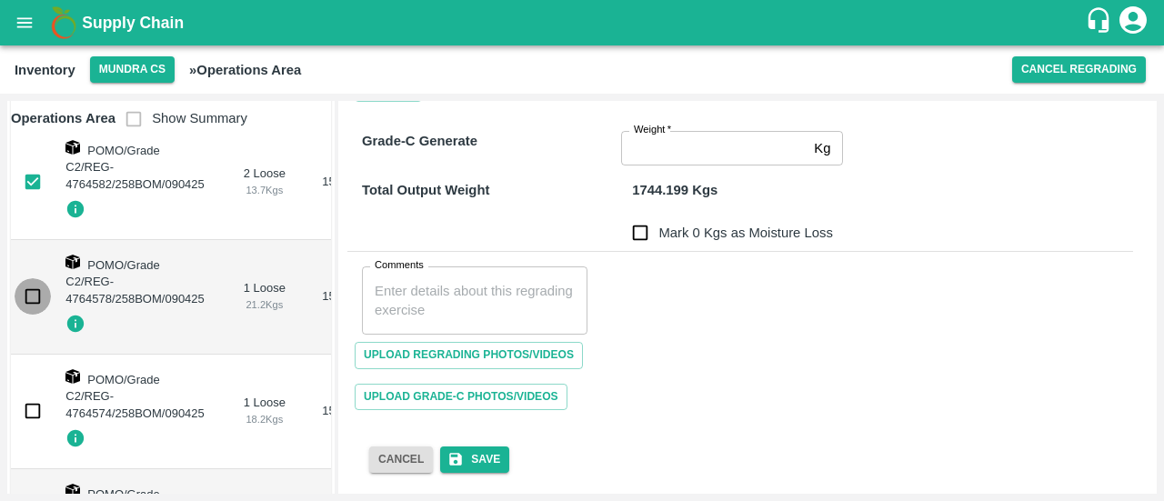
click at [35, 279] on input "checkbox" at bounding box center [33, 296] width 36 height 36
checkbox input "true"
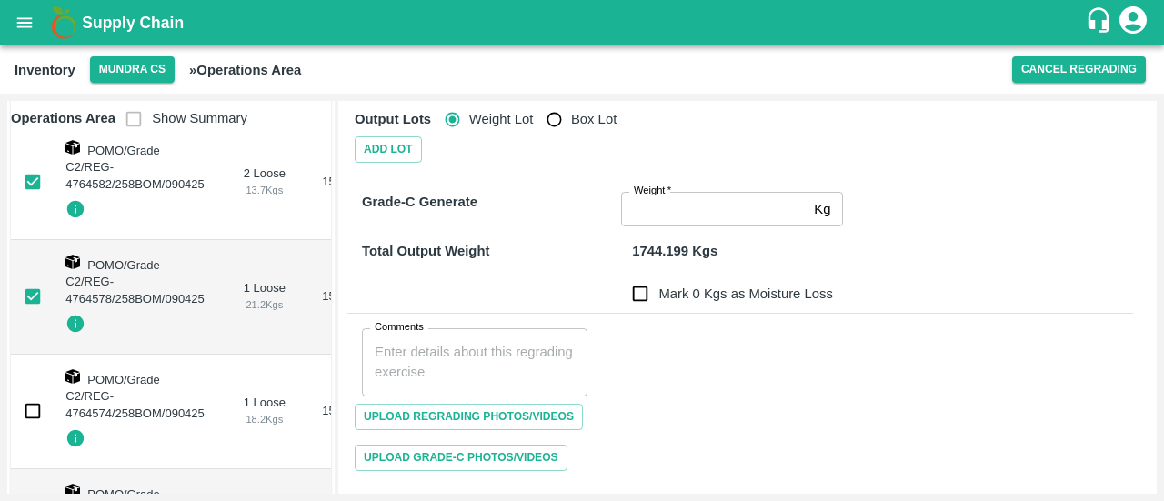
scroll to position [1777, 0]
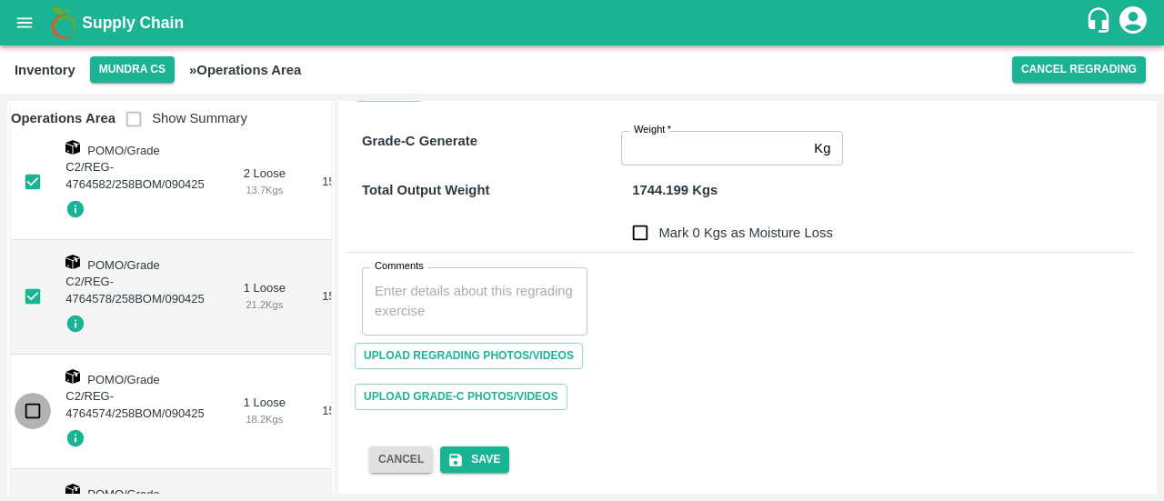
click at [33, 395] on input "checkbox" at bounding box center [33, 411] width 36 height 36
checkbox input "true"
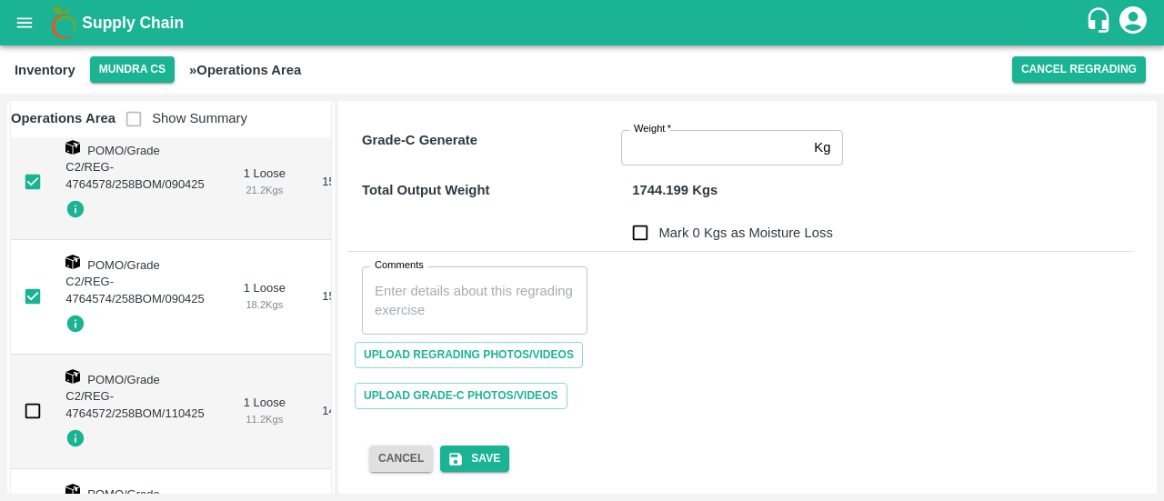
scroll to position [3093, 0]
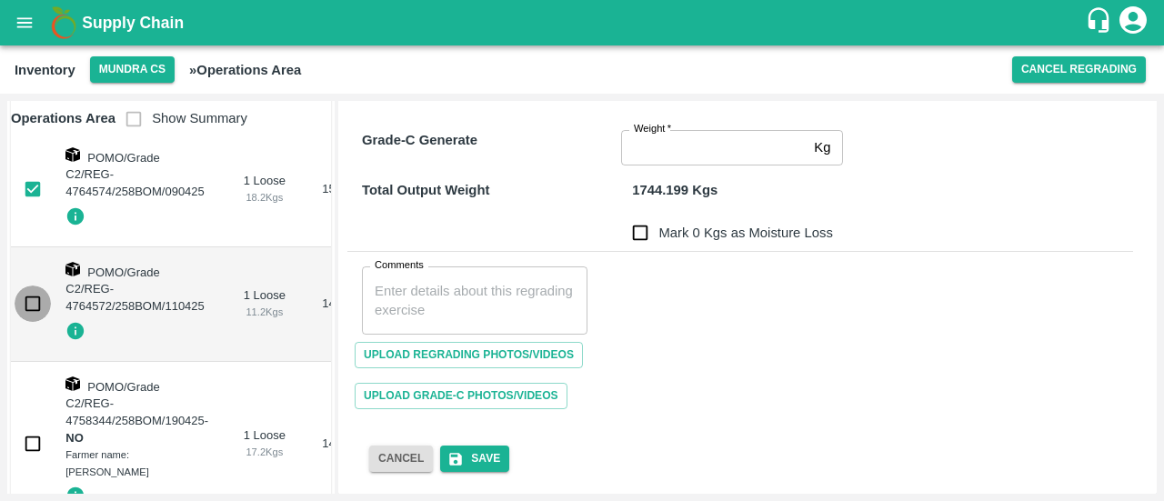
click at [35, 286] on input "checkbox" at bounding box center [33, 304] width 36 height 36
checkbox input "true"
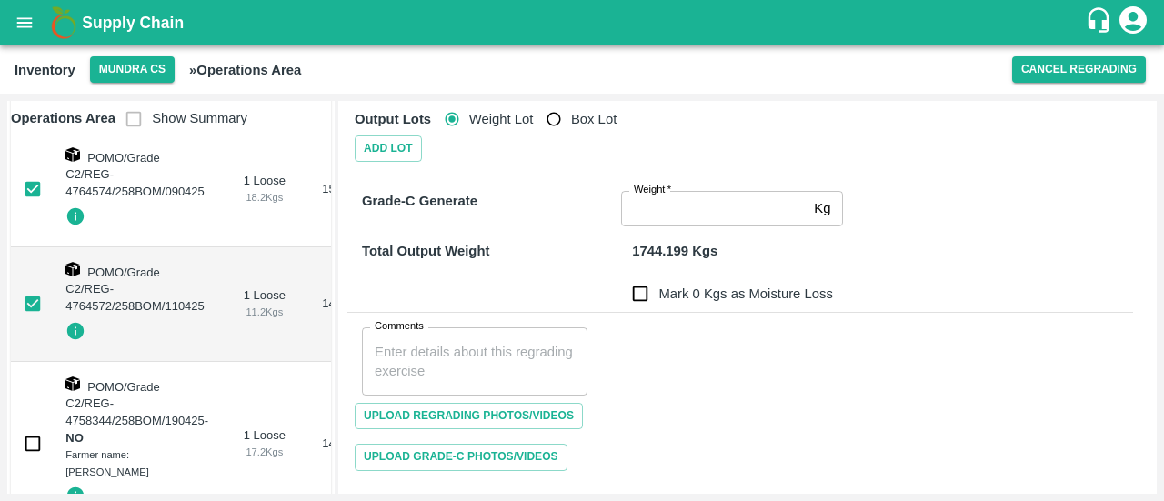
scroll to position [0, 0]
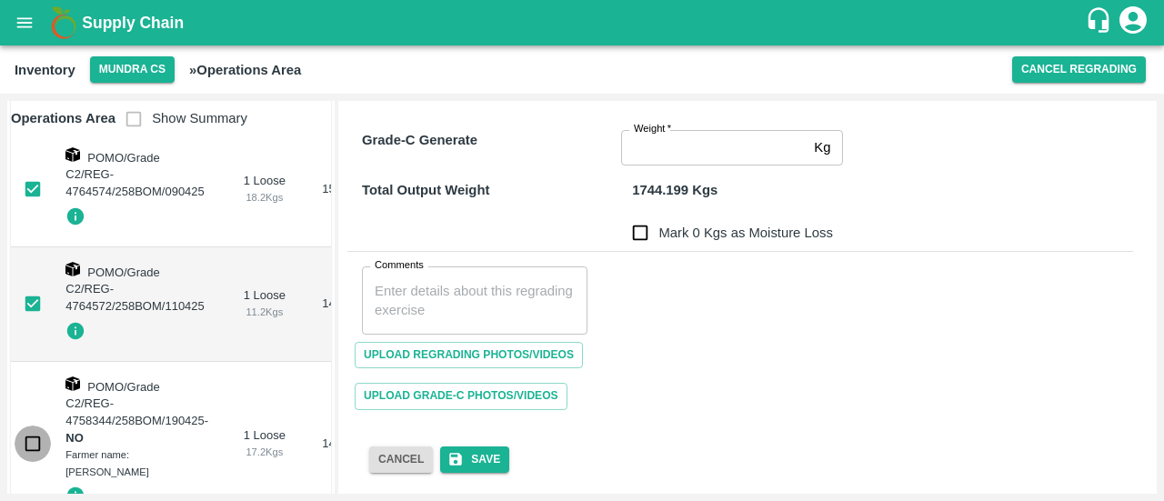
click at [33, 430] on input "checkbox" at bounding box center [33, 444] width 36 height 36
checkbox input "true"
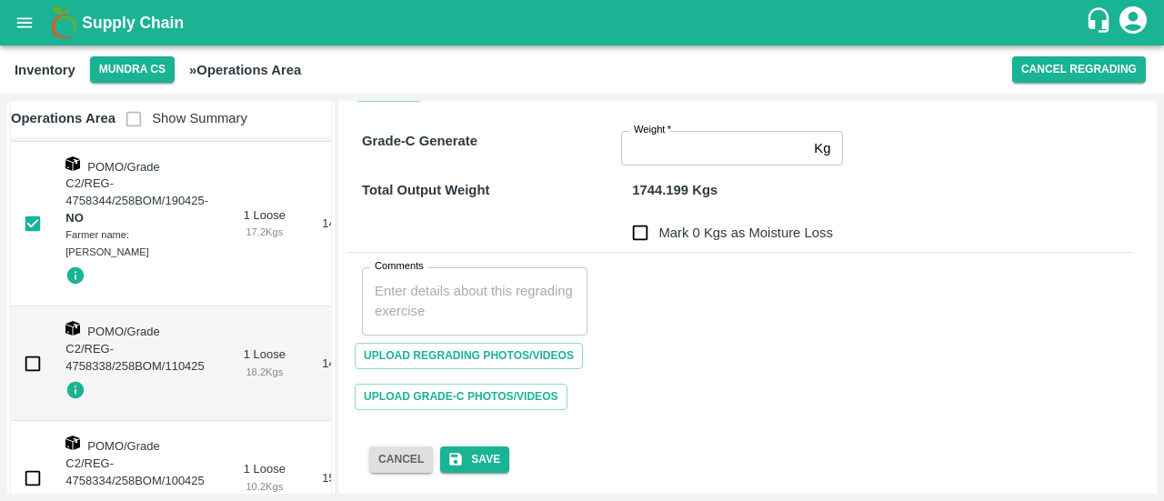
click at [29, 347] on input "checkbox" at bounding box center [33, 364] width 36 height 36
checkbox input "true"
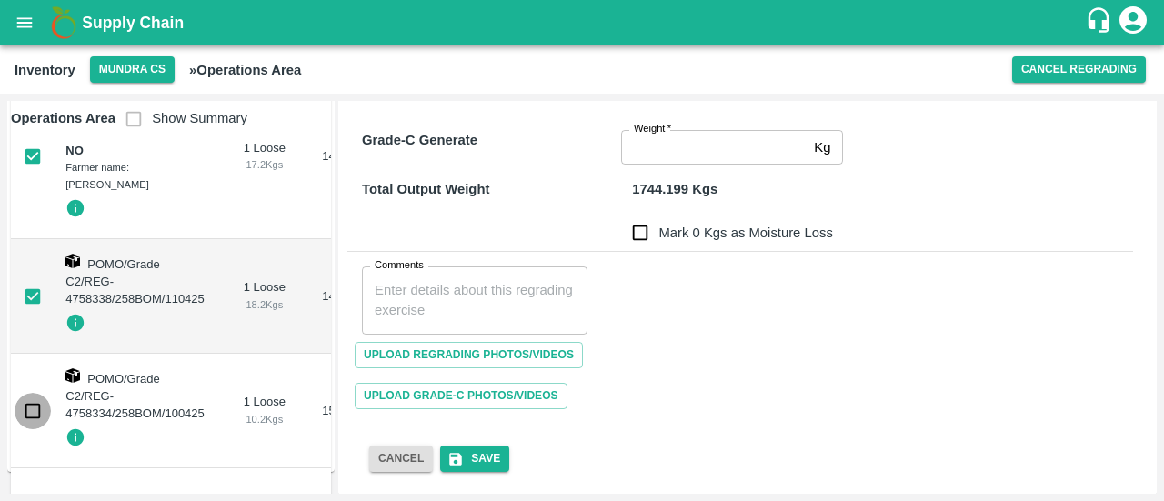
click at [31, 393] on input "checkbox" at bounding box center [33, 411] width 36 height 36
checkbox input "true"
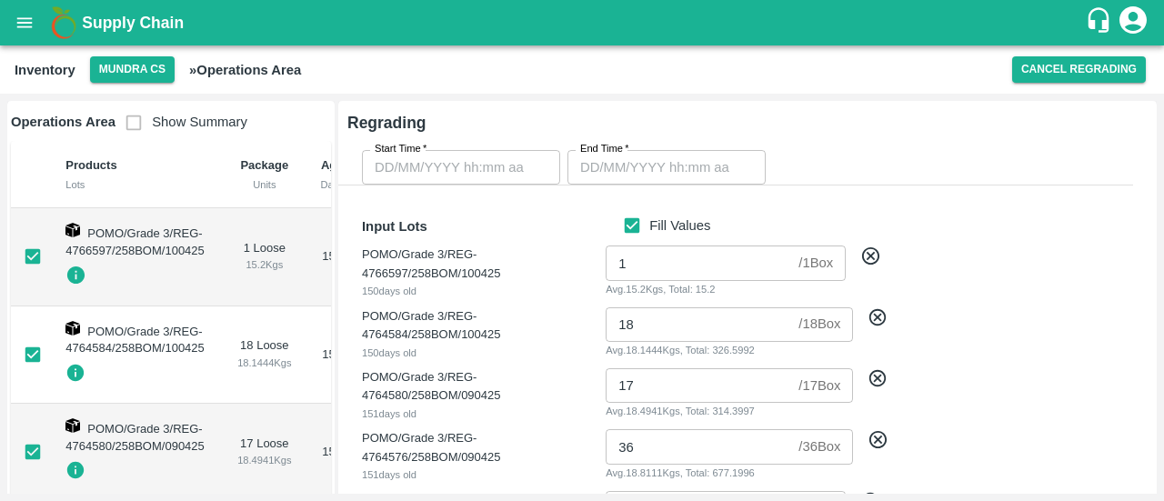
type input "DD/MM/YYYY hh:mm aa"
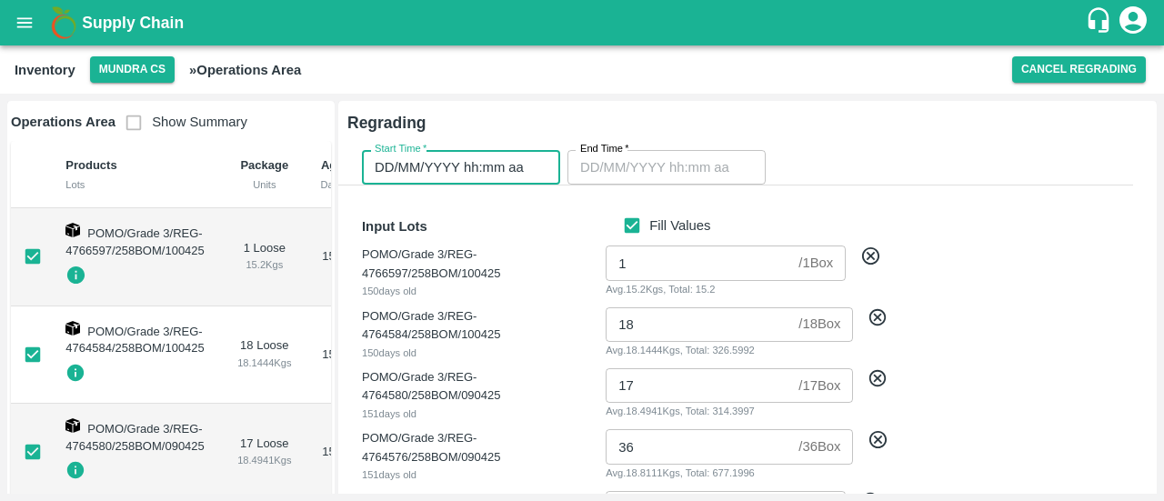
click at [430, 165] on input "DD/MM/YYYY hh:mm aa" at bounding box center [455, 167] width 186 height 35
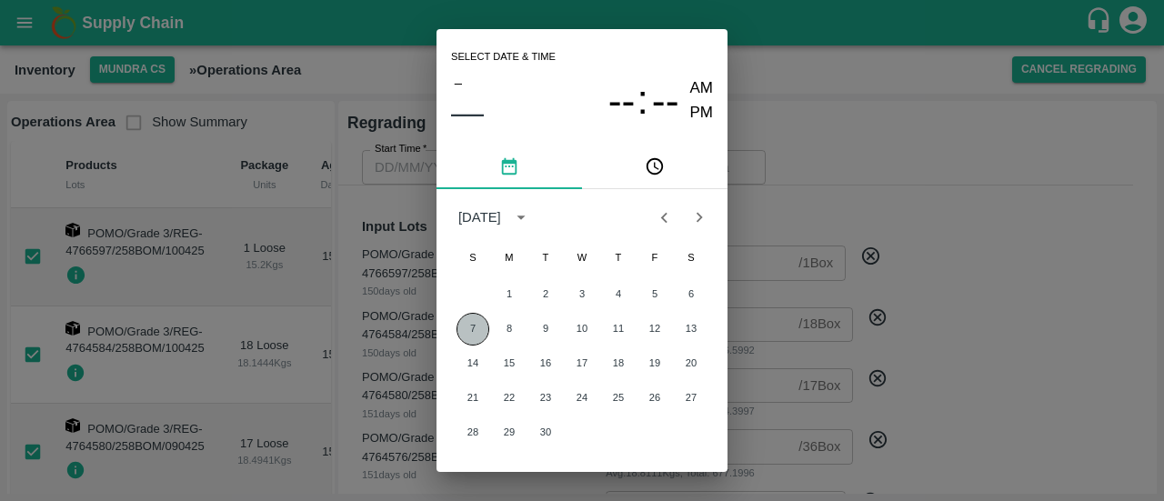
click at [468, 328] on button "7" at bounding box center [473, 329] width 33 height 33
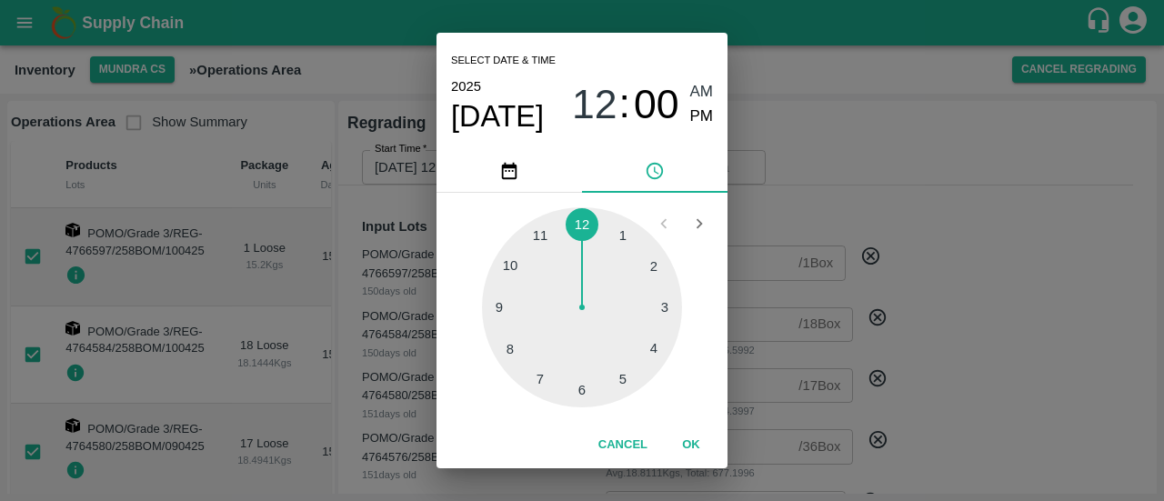
click at [624, 373] on div at bounding box center [582, 307] width 200 height 200
click at [696, 109] on span "PM" at bounding box center [702, 117] width 24 height 25
type input "[DATE] 05:00 PM"
click at [692, 442] on button "OK" at bounding box center [691, 445] width 58 height 32
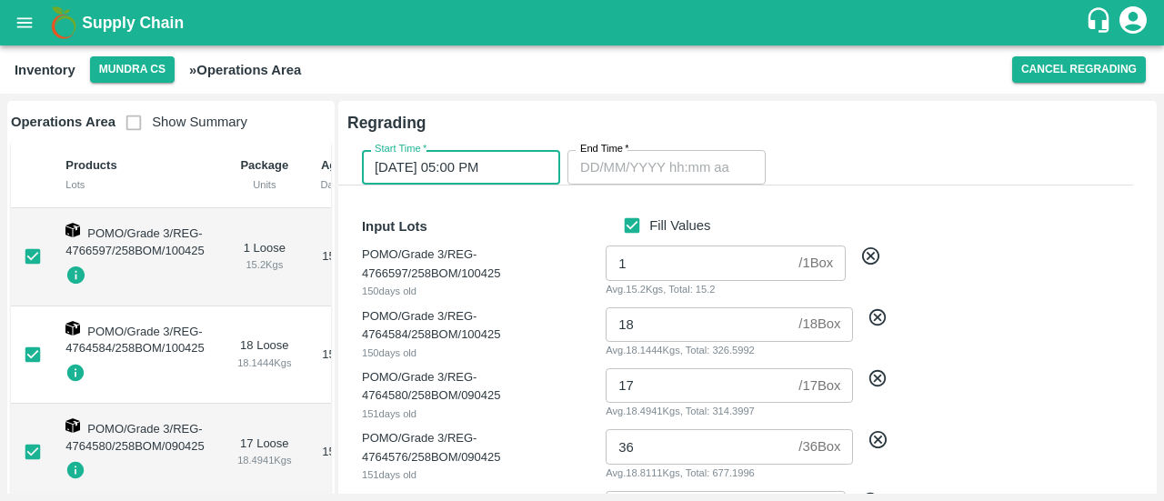
type input "DD/MM/YYYY hh:mm aa"
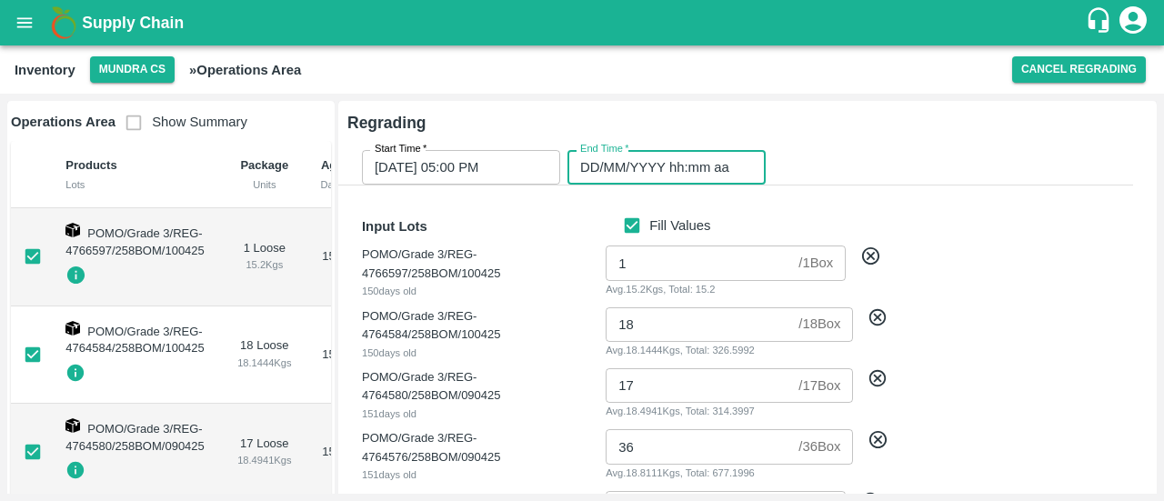
click at [661, 172] on input "DD/MM/YYYY hh:mm aa" at bounding box center [661, 167] width 186 height 35
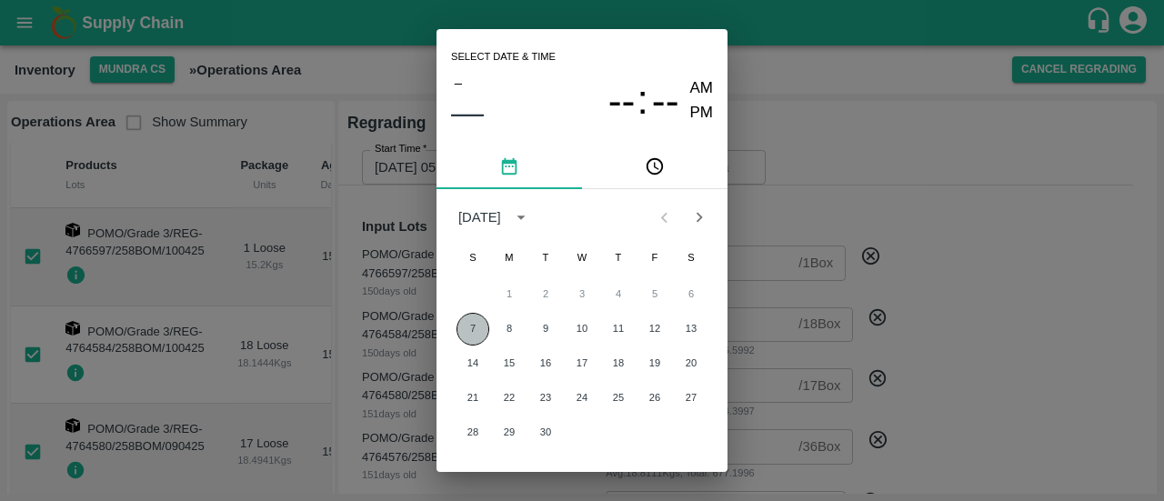
click at [466, 319] on button "7" at bounding box center [473, 329] width 33 height 33
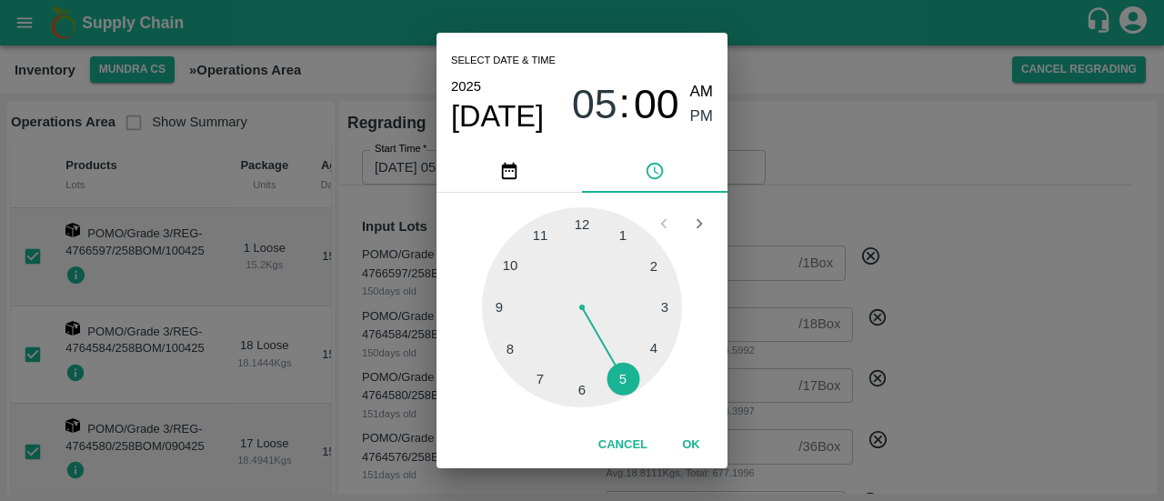
click at [541, 387] on div at bounding box center [582, 307] width 200 height 200
type input "[DATE] 07:00 PM"
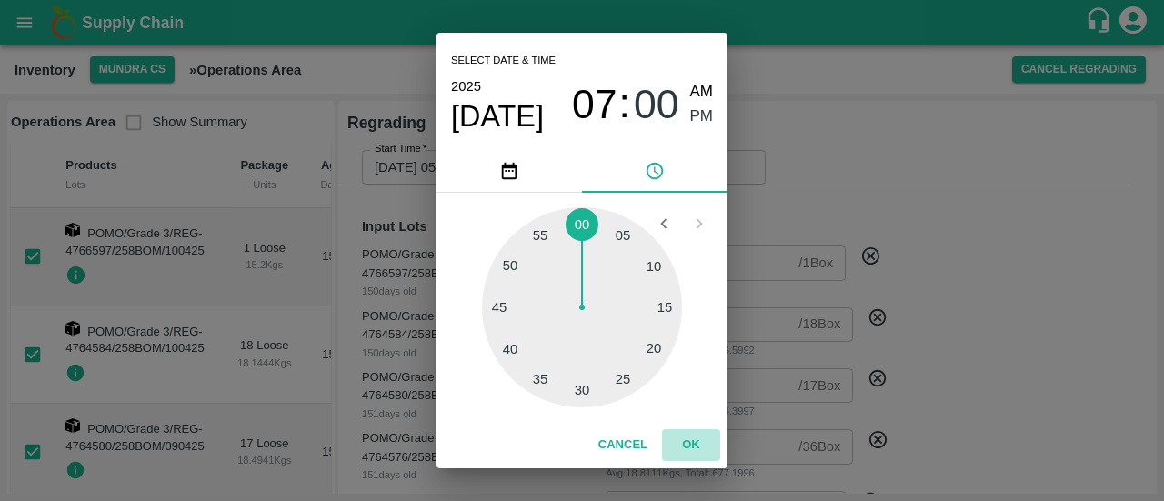
click at [693, 448] on button "OK" at bounding box center [691, 445] width 58 height 32
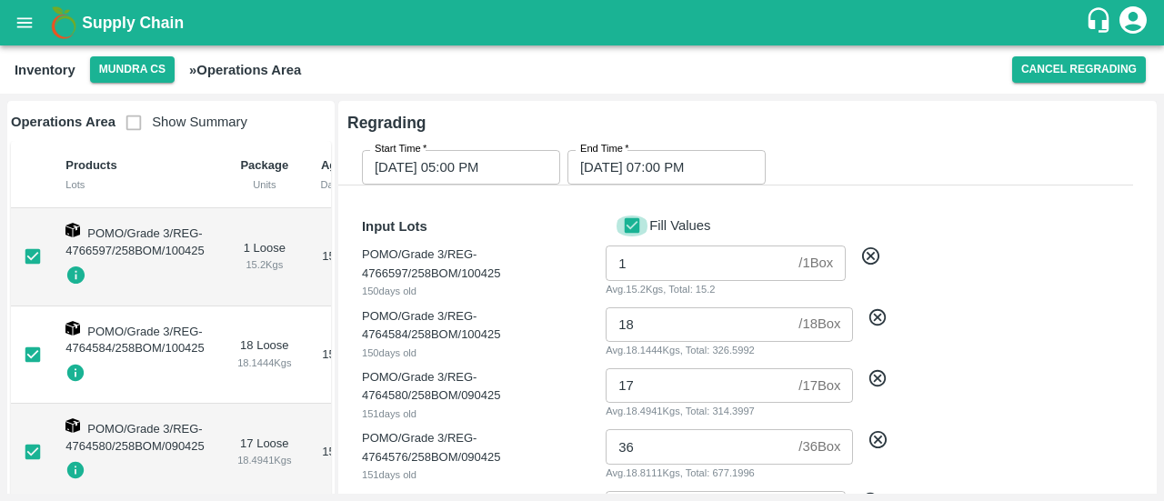
click at [633, 229] on input "Fill Values" at bounding box center [632, 226] width 35 height 20
checkbox input "false"
type input "1"
type input "3"
type input "2"
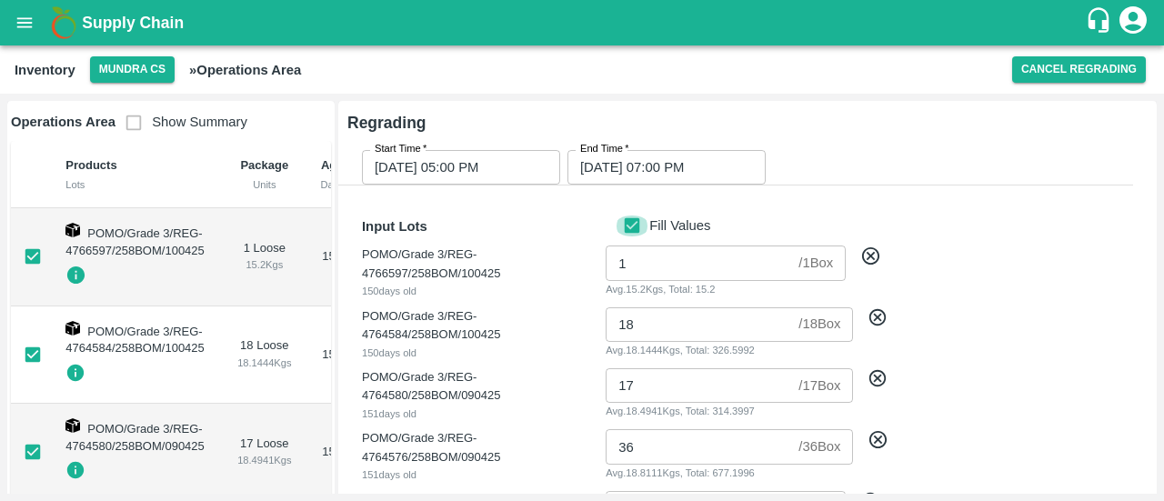
type input "1"
type input "3"
type input "2"
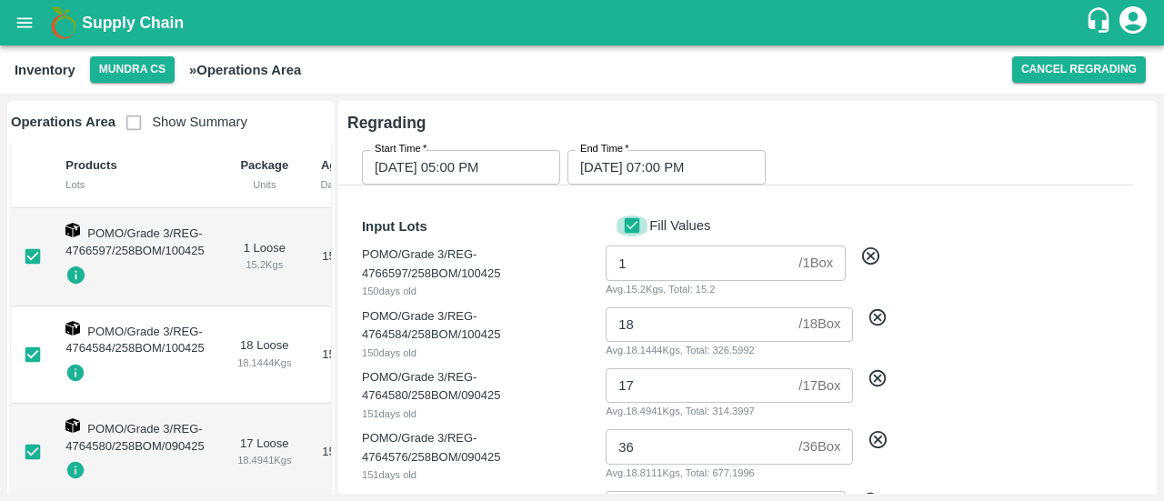
type input "2"
type input "1"
type input "2"
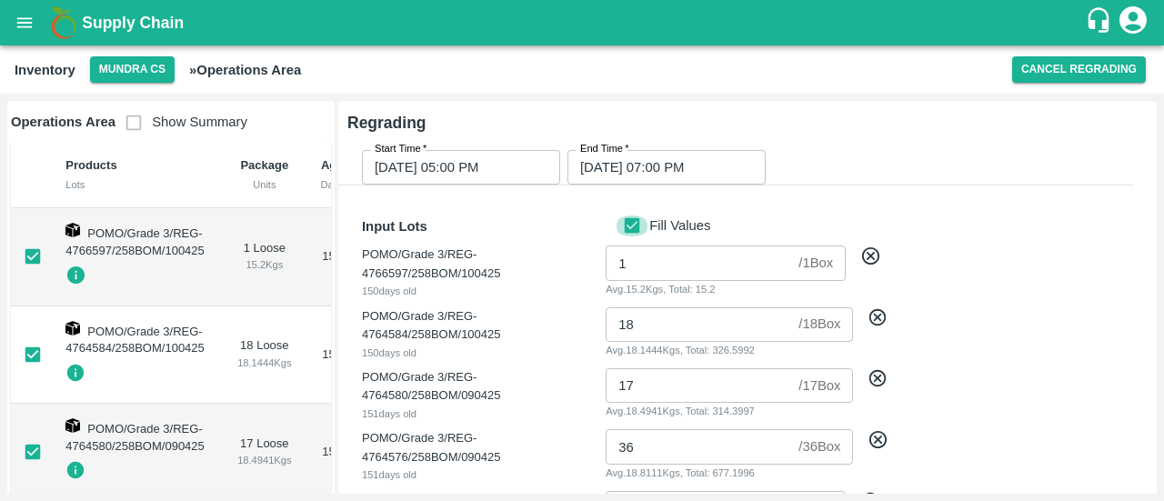
type input "1"
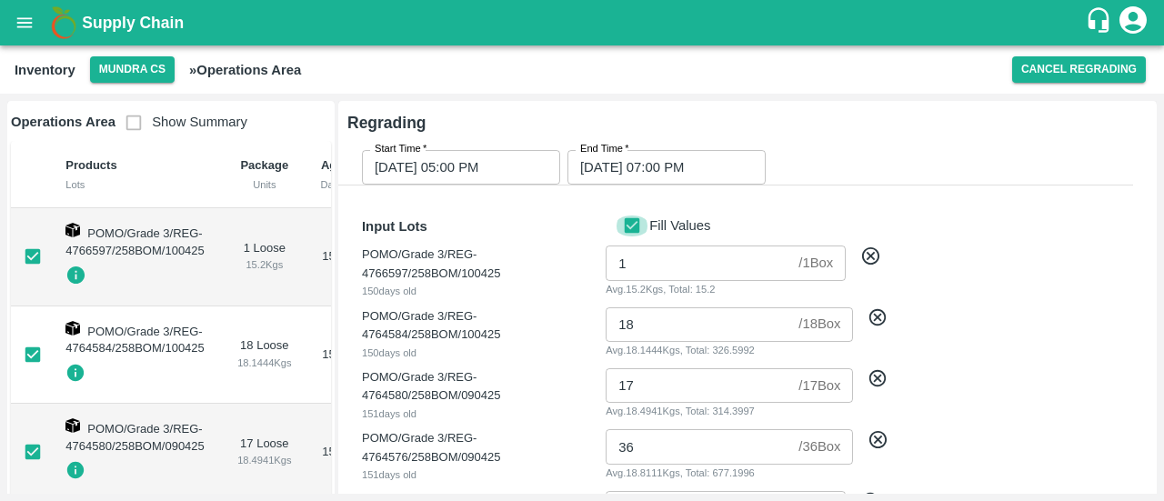
type input "1"
click at [633, 229] on input "Fill Values" at bounding box center [632, 226] width 35 height 20
checkbox input "true"
click at [633, 229] on input "Fill Values" at bounding box center [632, 226] width 35 height 20
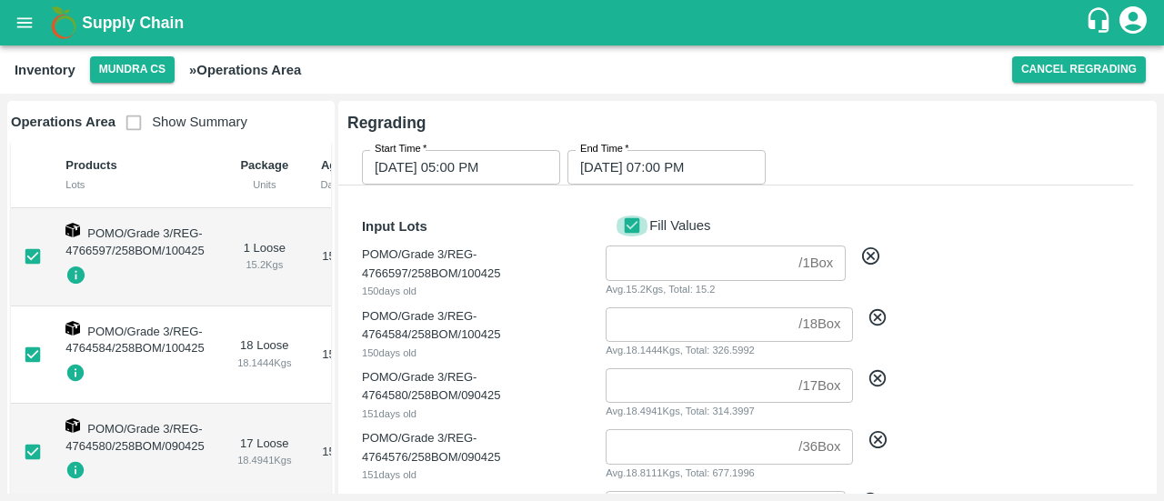
click at [629, 227] on input "Fill Values" at bounding box center [632, 226] width 35 height 20
click at [966, 228] on div "Input Lots Fill Values" at bounding box center [744, 222] width 779 height 31
click at [629, 226] on input "Fill Values" at bounding box center [632, 226] width 35 height 20
checkbox input "true"
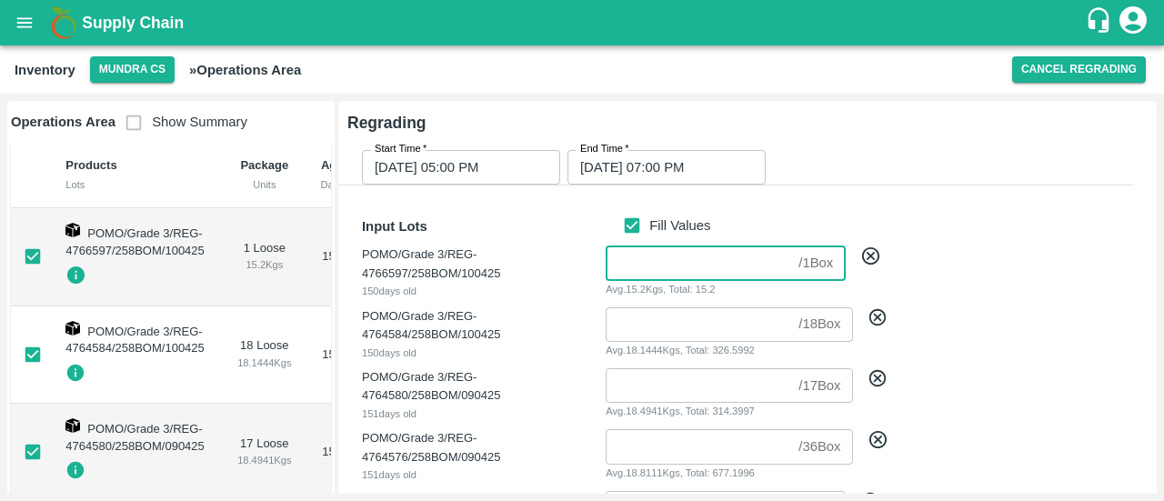
click at [676, 256] on input "number" at bounding box center [699, 263] width 186 height 35
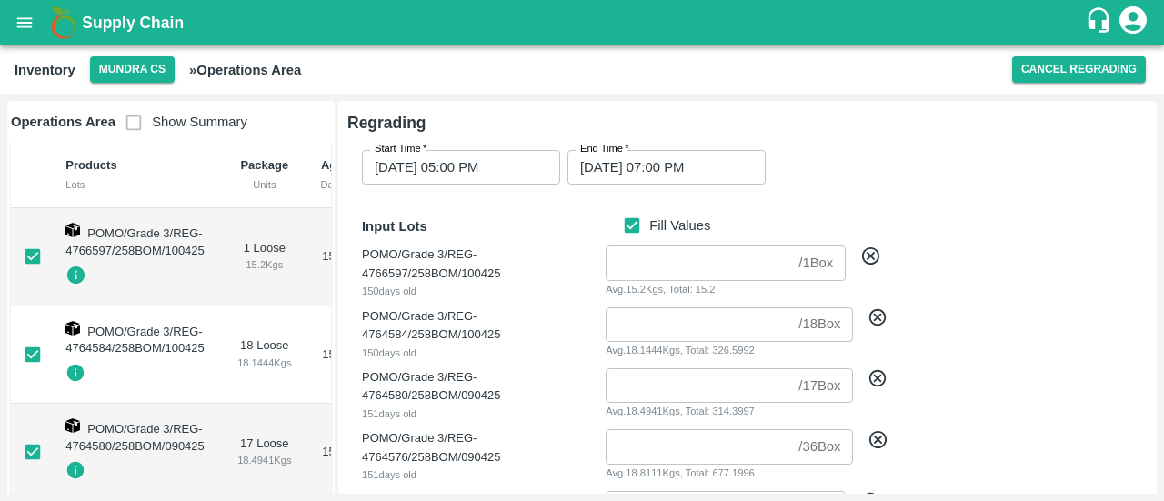
click at [981, 308] on div "POMO/Grade 3/REG-4764584/258BOM/100425 150 days old / 18 Box ​ Avg. 18.1444 Kgs…" at bounding box center [740, 327] width 786 height 68
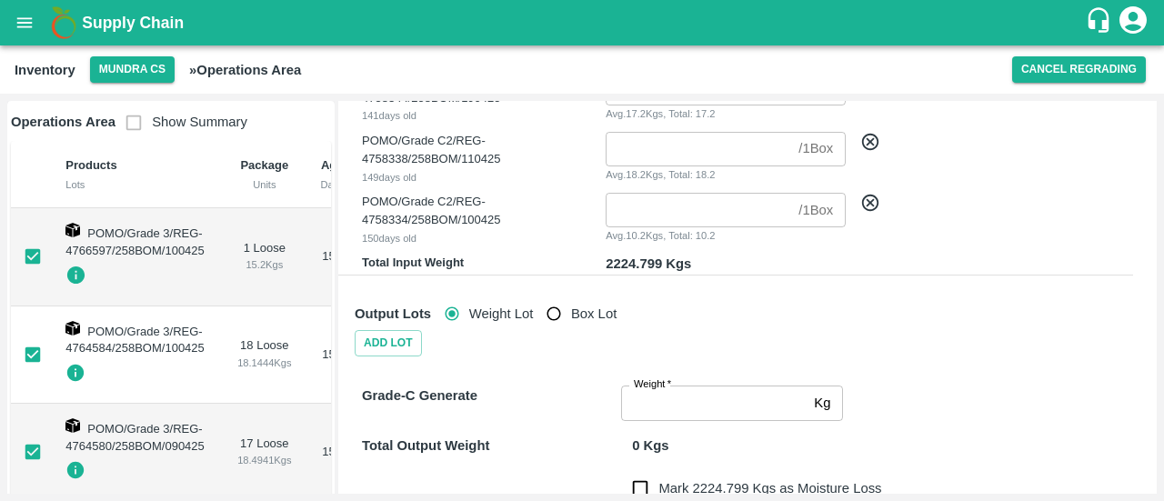
scroll to position [1859, 0]
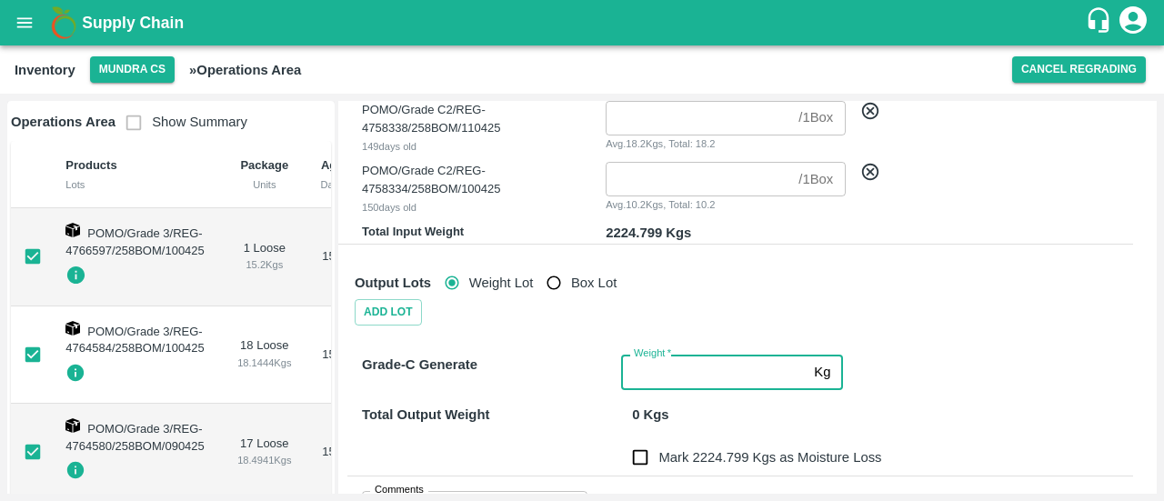
click at [665, 373] on input "Weight   *" at bounding box center [714, 372] width 186 height 35
click at [665, 373] on input "2" at bounding box center [714, 372] width 186 height 35
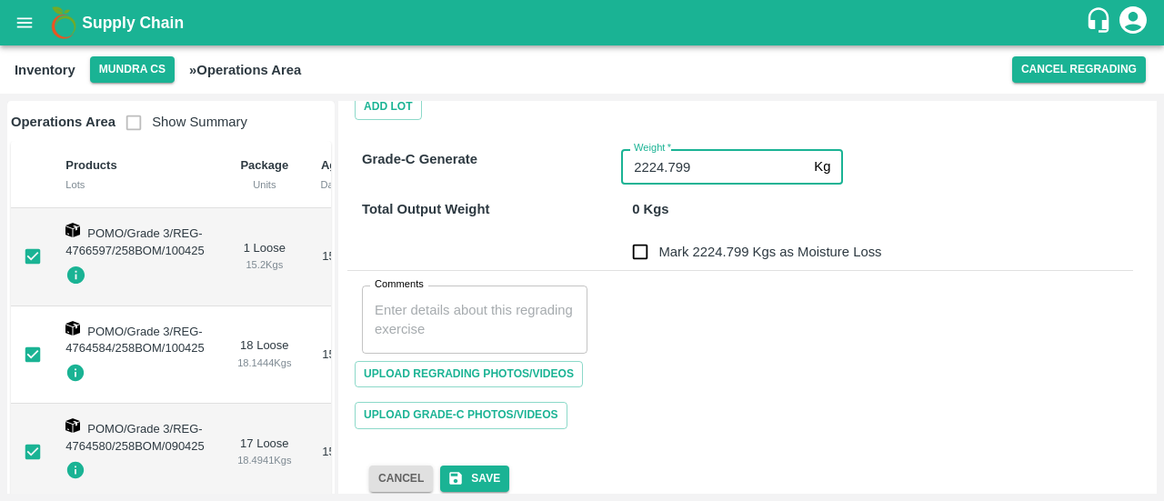
scroll to position [2083, 0]
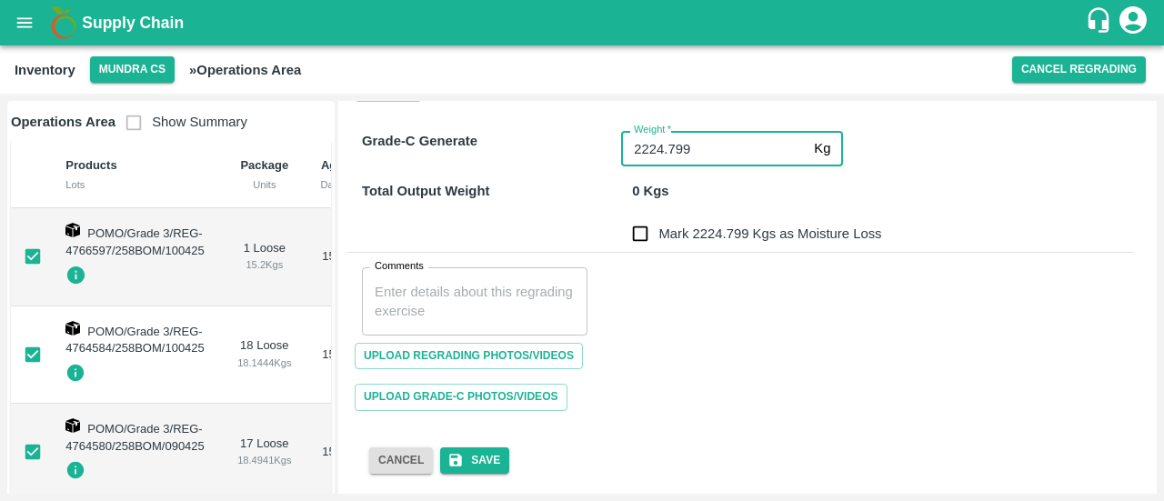
type input "2224.799"
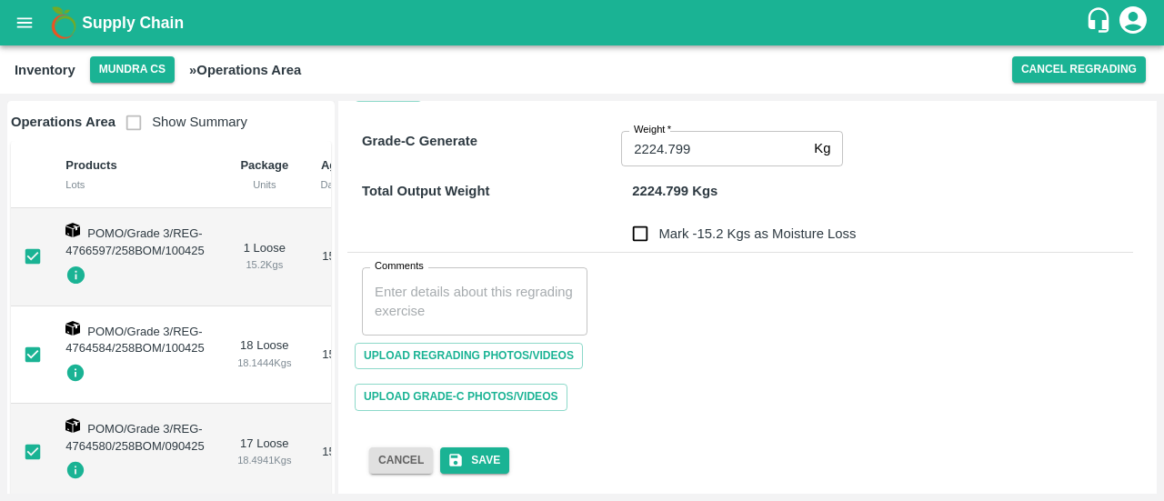
click at [904, 401] on div "Upload Grade-C Photos/Videos" at bounding box center [740, 397] width 786 height 41
click at [473, 467] on button "Save" at bounding box center [474, 461] width 69 height 26
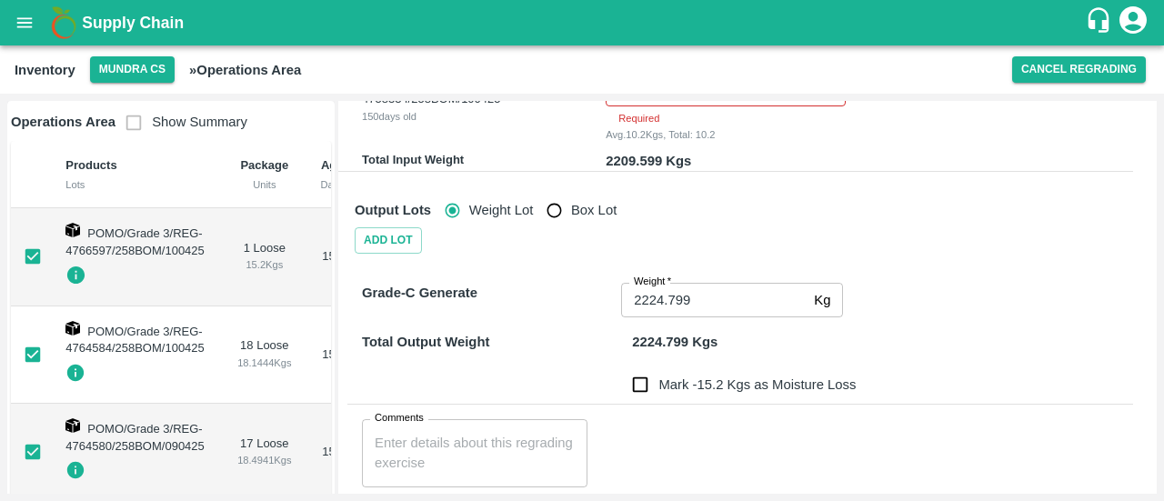
scroll to position [2631, 0]
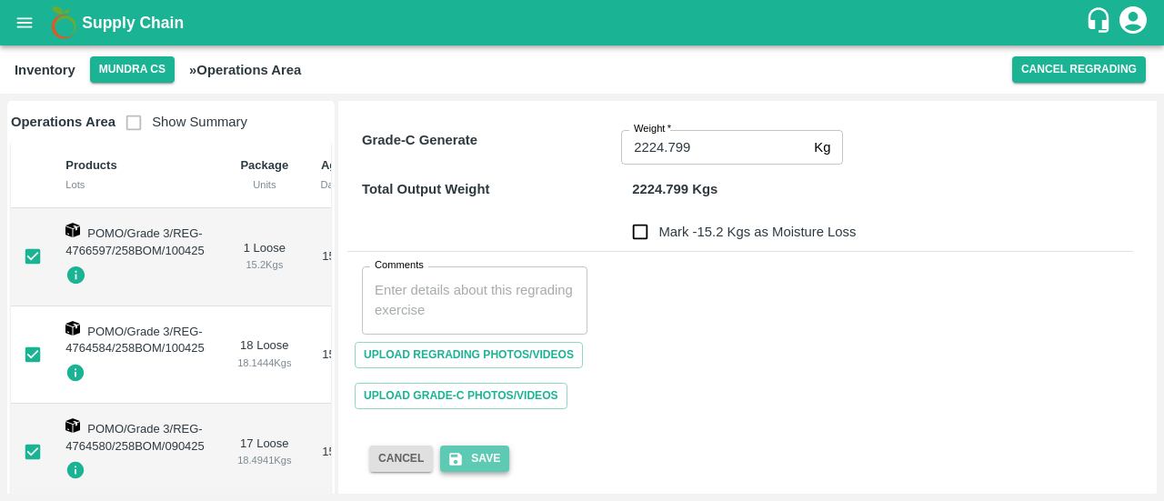
click at [475, 461] on button "Save" at bounding box center [474, 459] width 69 height 26
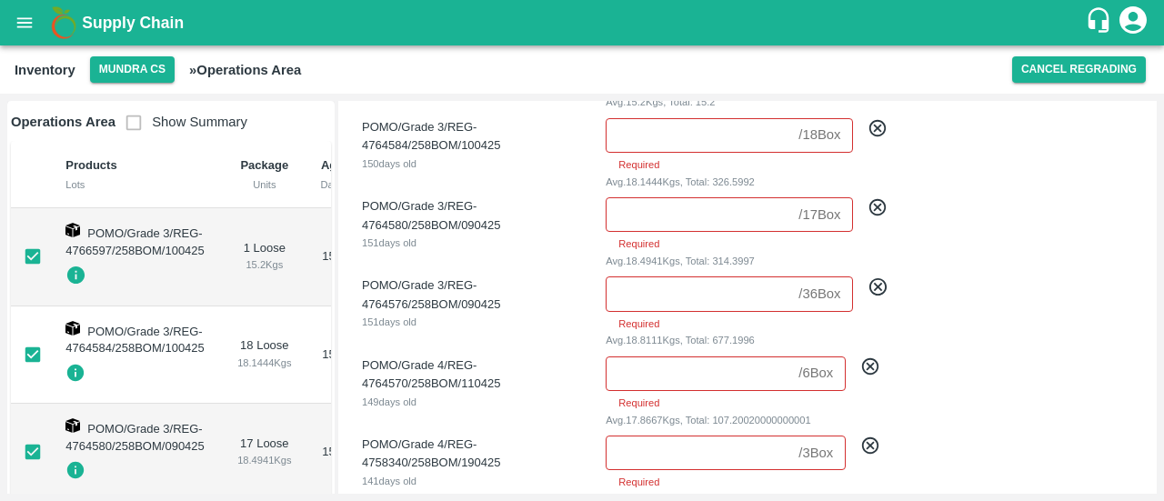
scroll to position [0, 0]
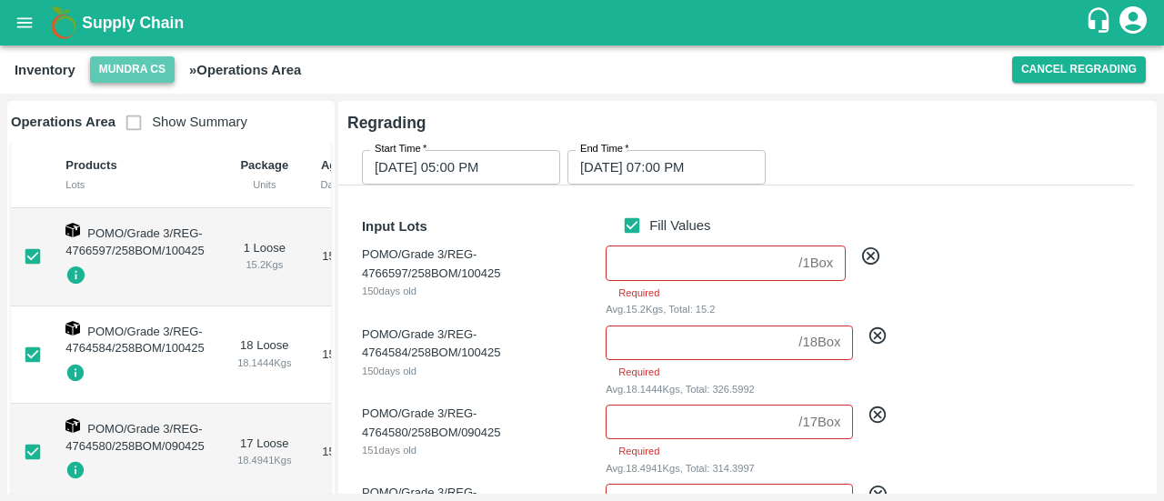
click at [129, 77] on button "Mundra CS" at bounding box center [132, 69] width 85 height 26
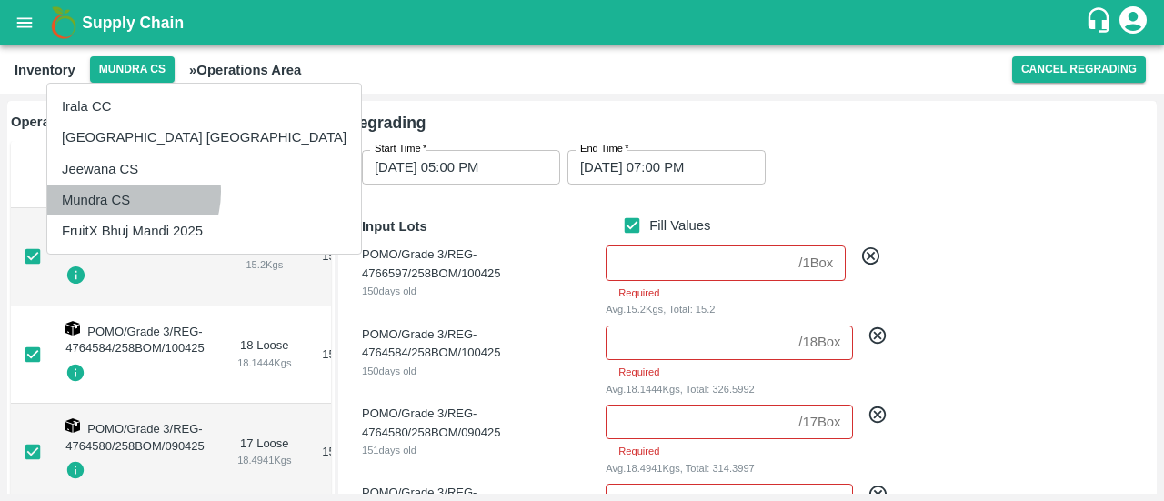
click at [120, 192] on li "Mundra CS" at bounding box center [204, 200] width 314 height 31
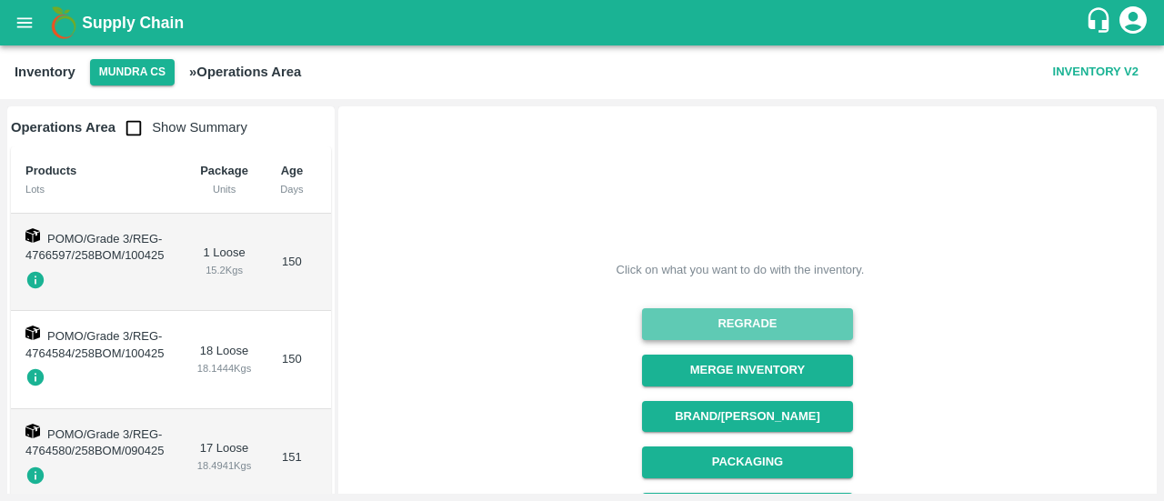
click at [740, 325] on button "Regrade" at bounding box center [747, 324] width 210 height 32
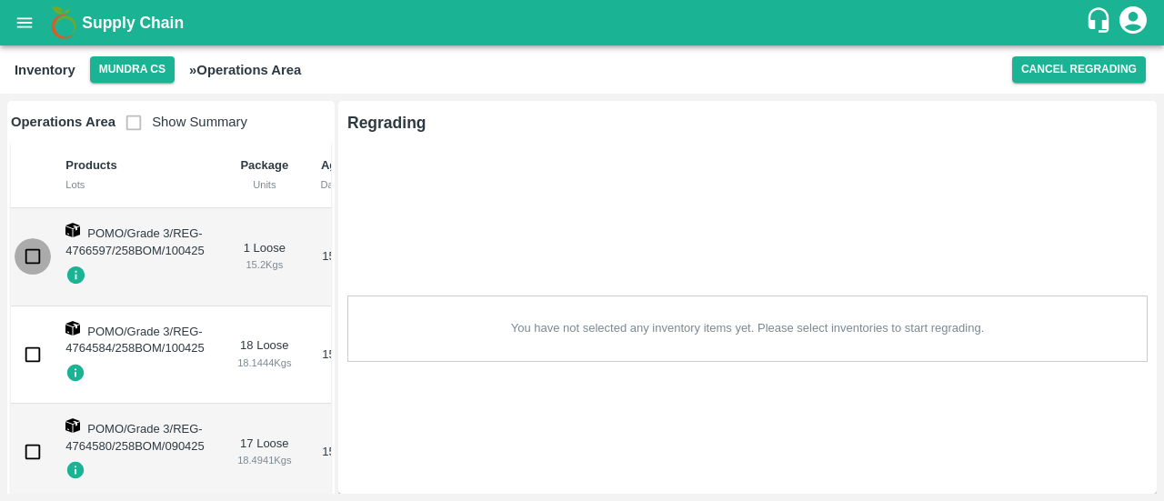
click at [36, 256] on input "checkbox" at bounding box center [33, 256] width 36 height 36
checkbox input "true"
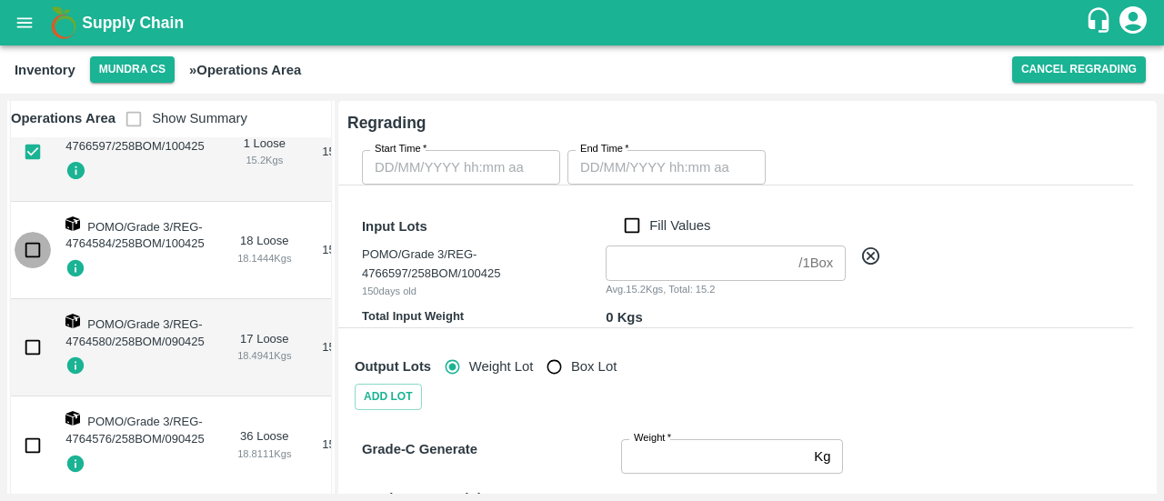
click at [36, 256] on input "checkbox" at bounding box center [33, 250] width 36 height 36
checkbox input "true"
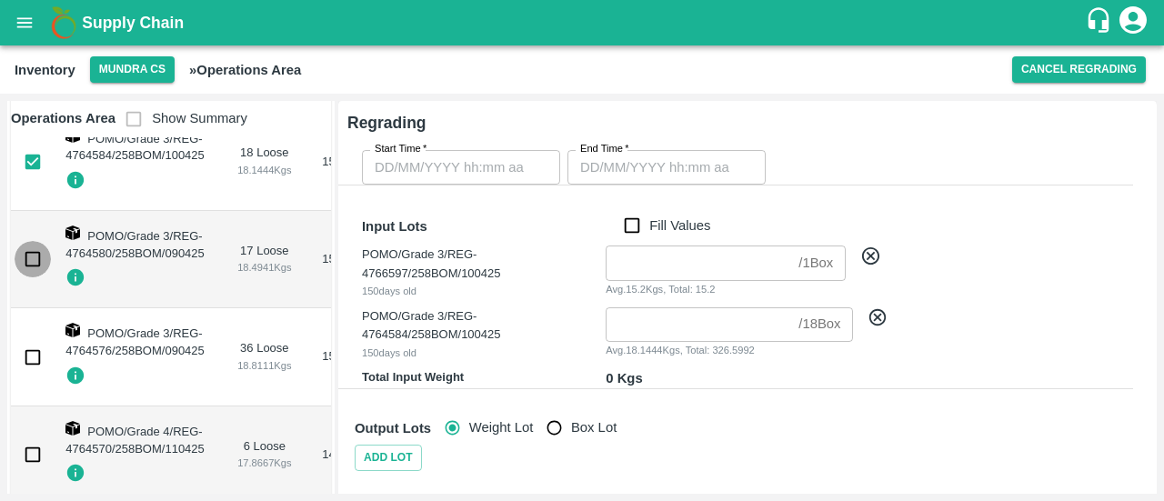
click at [36, 256] on input "checkbox" at bounding box center [33, 259] width 36 height 36
checkbox input "true"
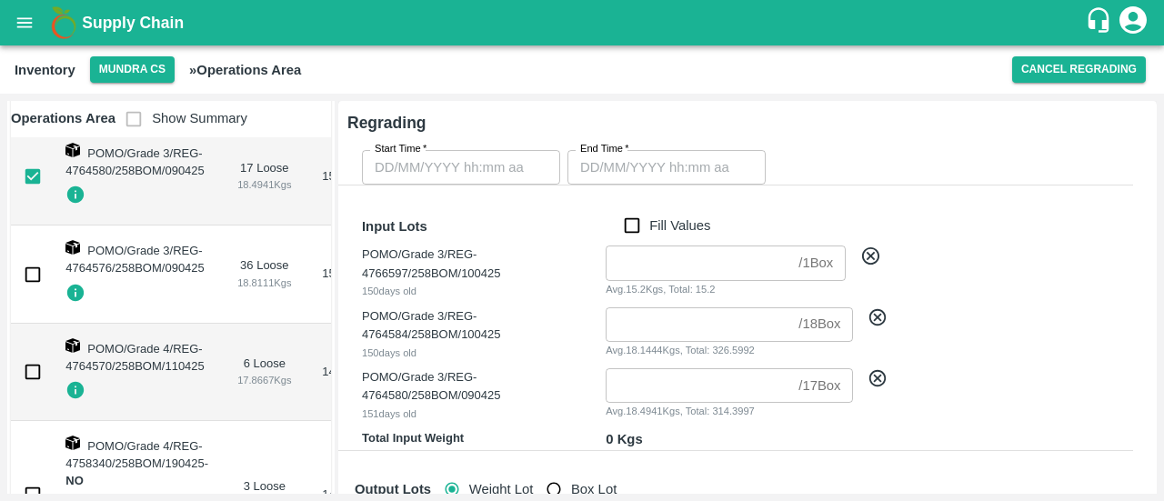
scroll to position [284, 0]
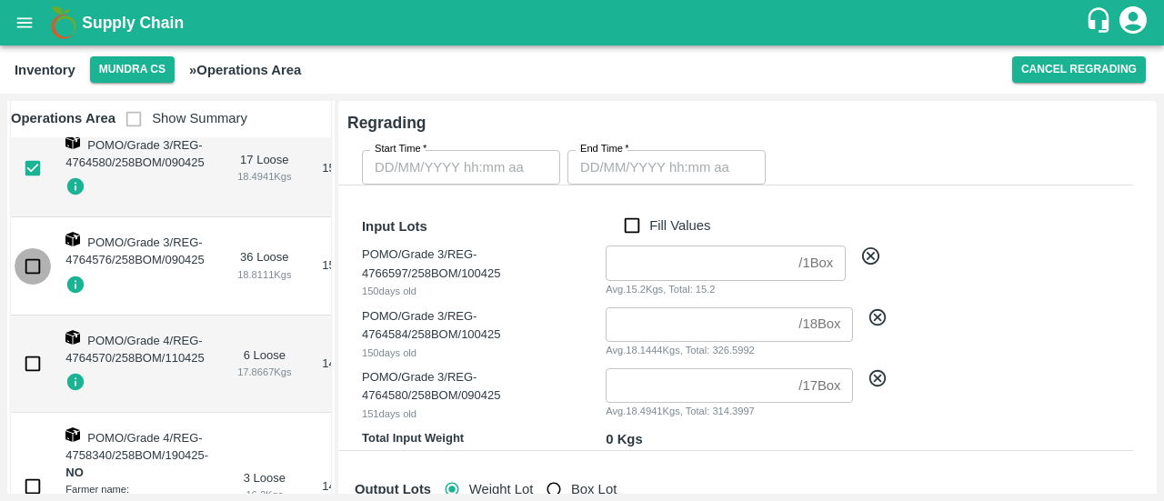
click at [36, 256] on input "checkbox" at bounding box center [33, 266] width 36 height 36
checkbox input "true"
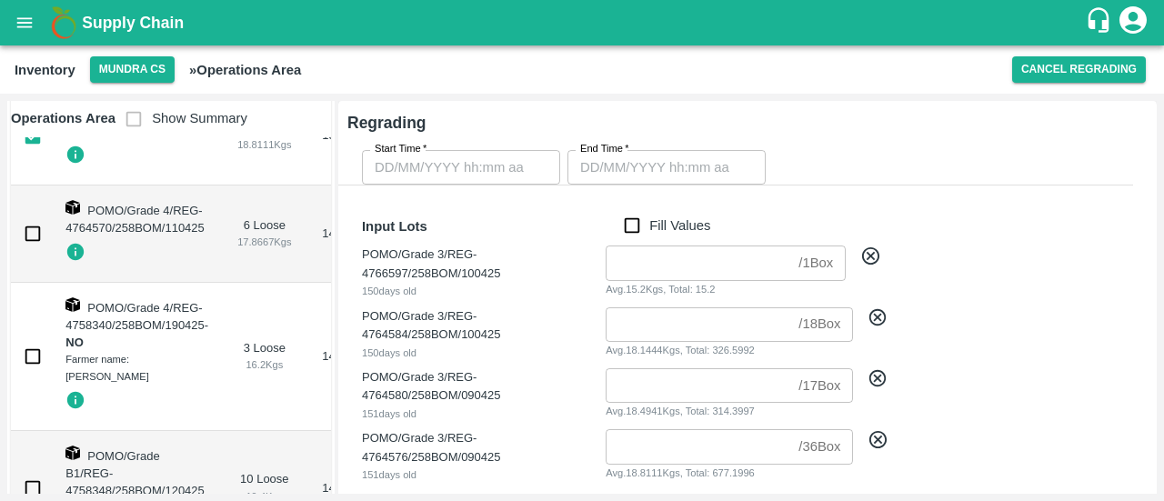
scroll to position [415, 0]
click at [36, 234] on input "checkbox" at bounding box center [33, 233] width 36 height 36
checkbox input "true"
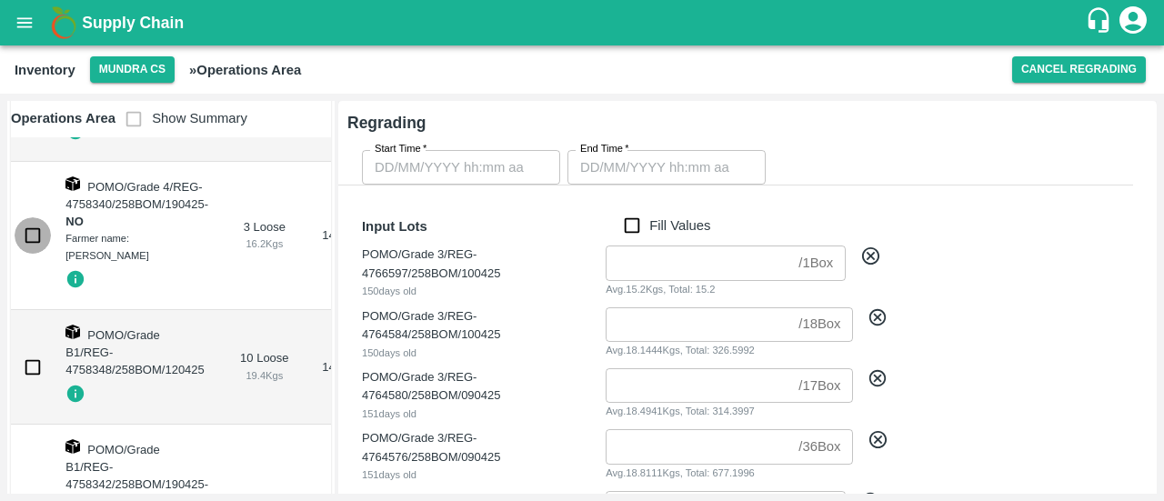
click at [36, 234] on input "checkbox" at bounding box center [33, 235] width 36 height 36
checkbox input "true"
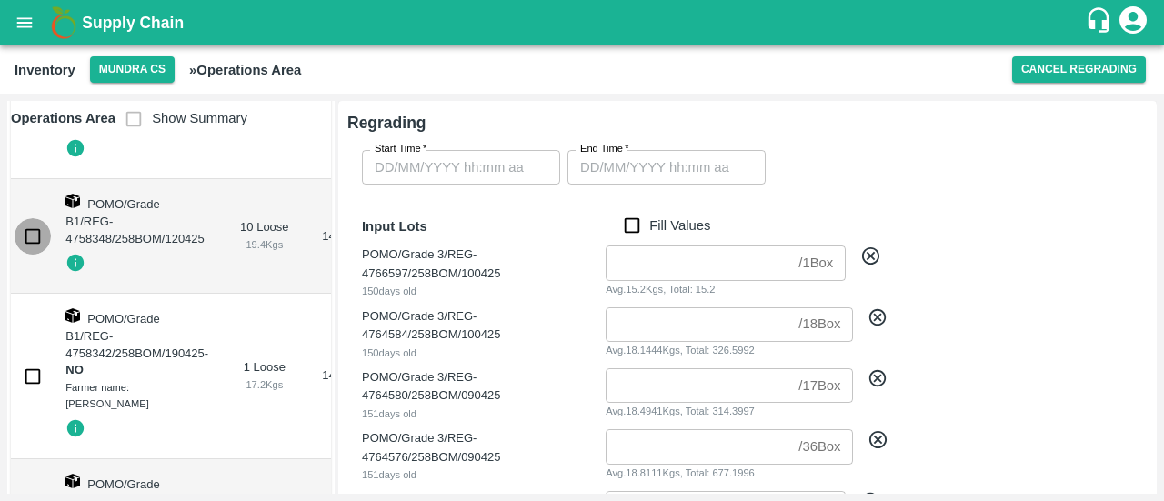
click at [36, 234] on input "checkbox" at bounding box center [33, 236] width 36 height 36
checkbox input "true"
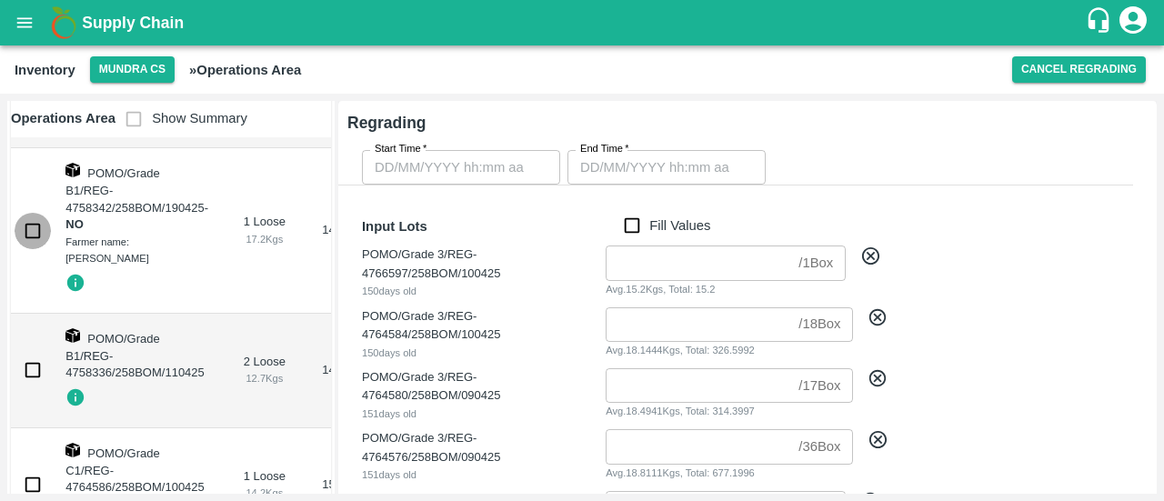
click at [36, 234] on input "checkbox" at bounding box center [33, 231] width 36 height 36
checkbox input "true"
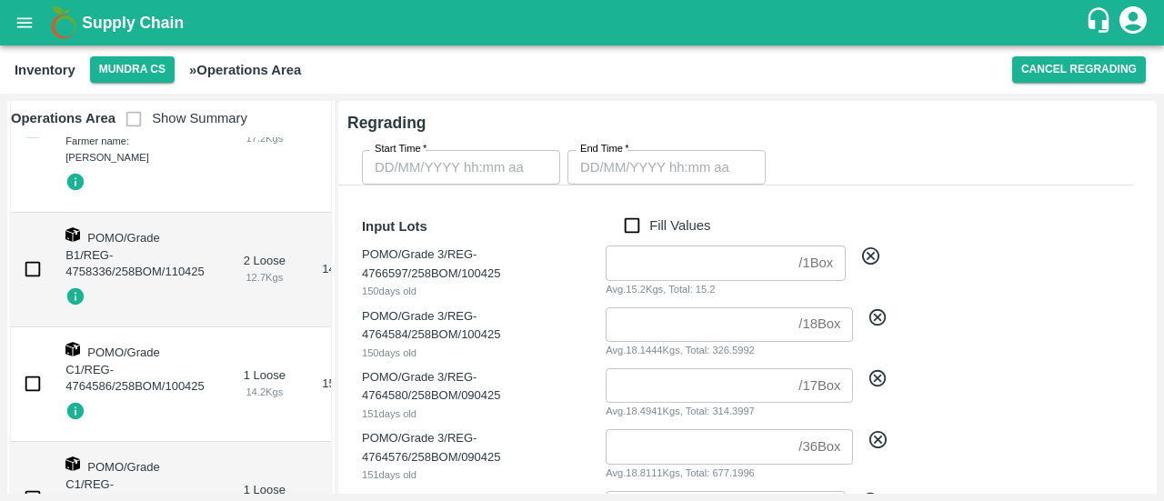
scroll to position [913, 0]
click at [35, 270] on input "checkbox" at bounding box center [33, 268] width 36 height 36
checkbox input "true"
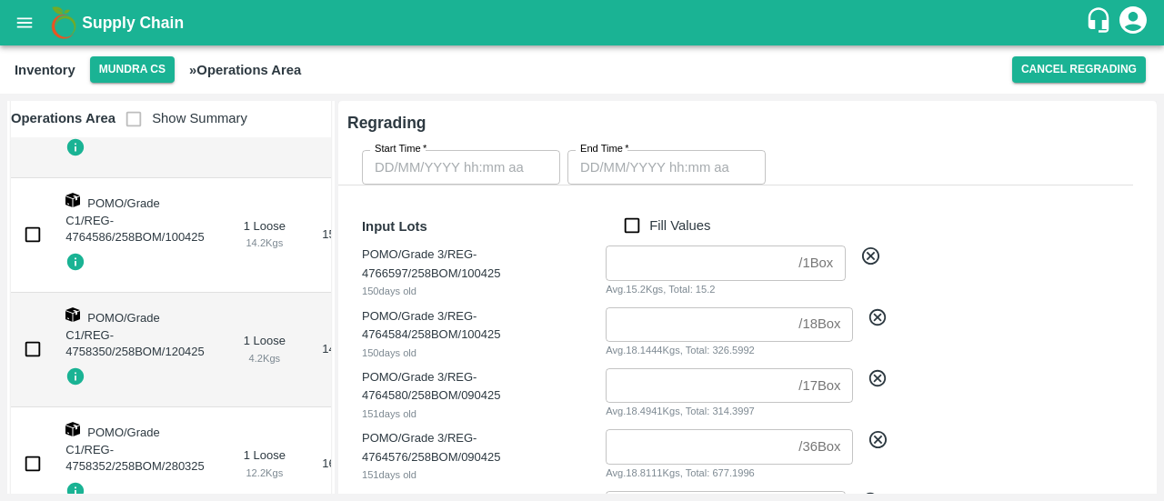
scroll to position [1062, 0]
click at [34, 233] on input "checkbox" at bounding box center [33, 234] width 36 height 36
checkbox input "true"
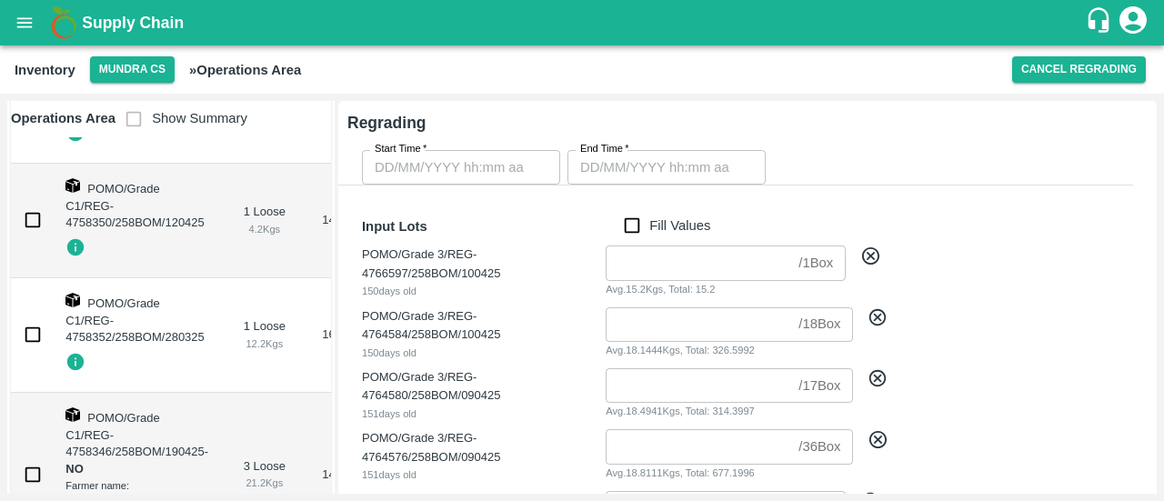
scroll to position [1192, 0]
click at [34, 211] on input "checkbox" at bounding box center [33, 219] width 36 height 36
checkbox input "true"
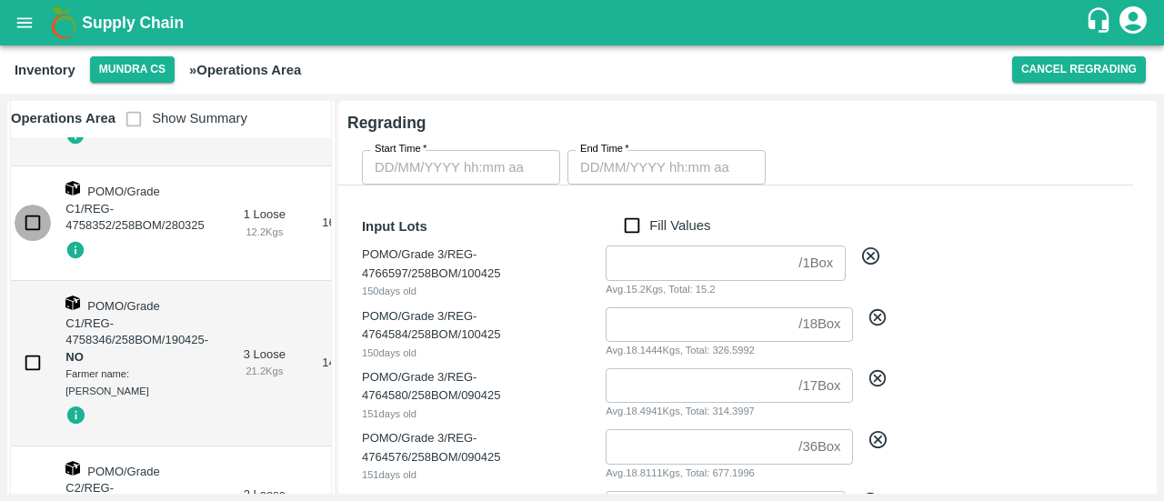
click at [34, 211] on input "checkbox" at bounding box center [33, 223] width 36 height 36
checkbox input "true"
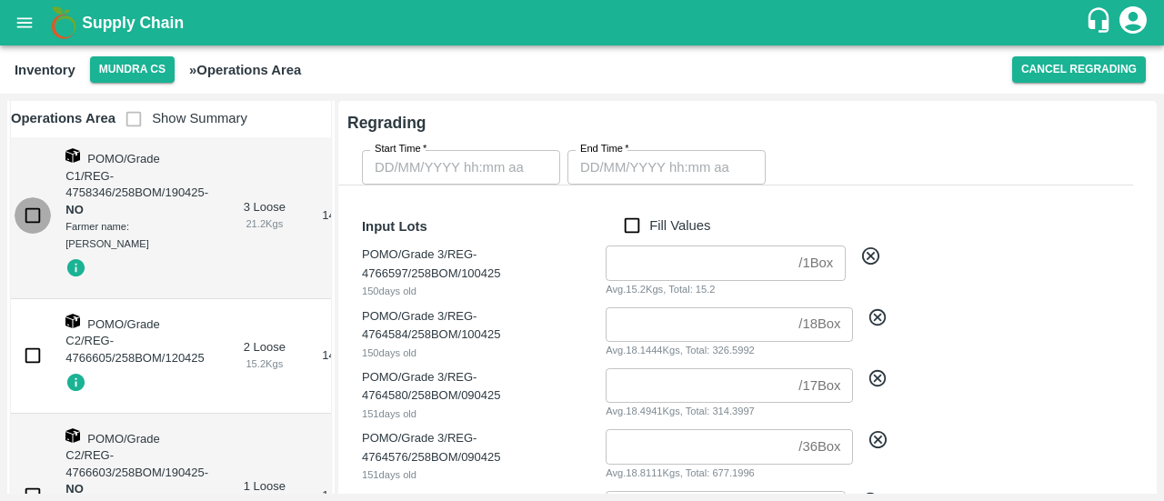
click at [34, 211] on input "checkbox" at bounding box center [33, 215] width 36 height 36
checkbox input "true"
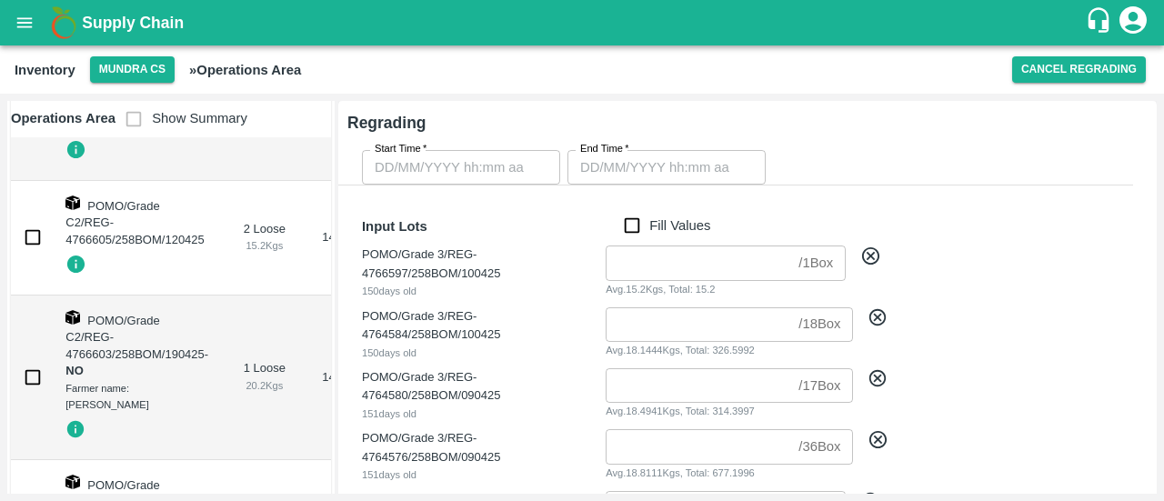
scroll to position [1570, 0]
click at [33, 225] on input "checkbox" at bounding box center [33, 235] width 36 height 36
checkbox input "true"
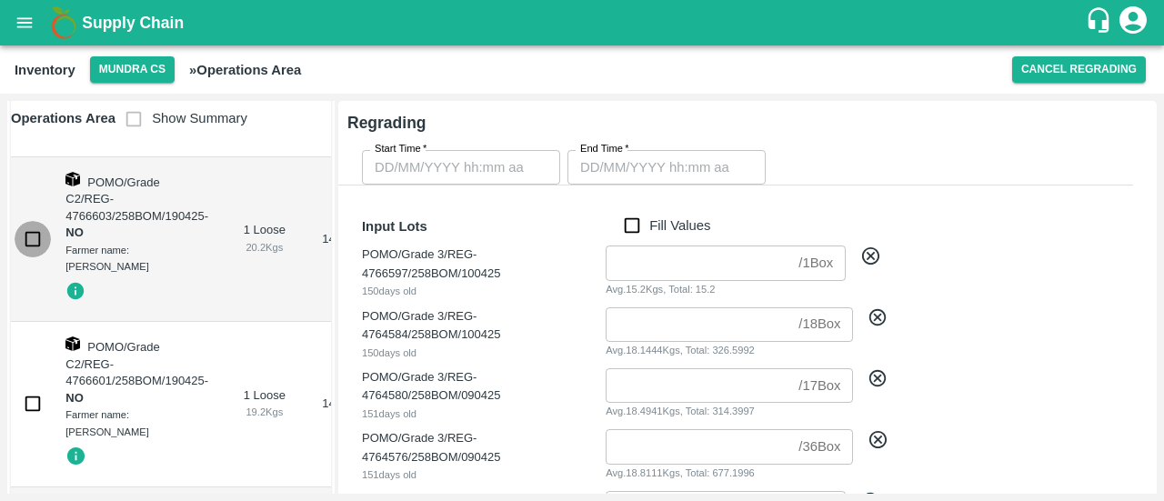
click at [33, 225] on input "checkbox" at bounding box center [33, 239] width 36 height 36
checkbox input "true"
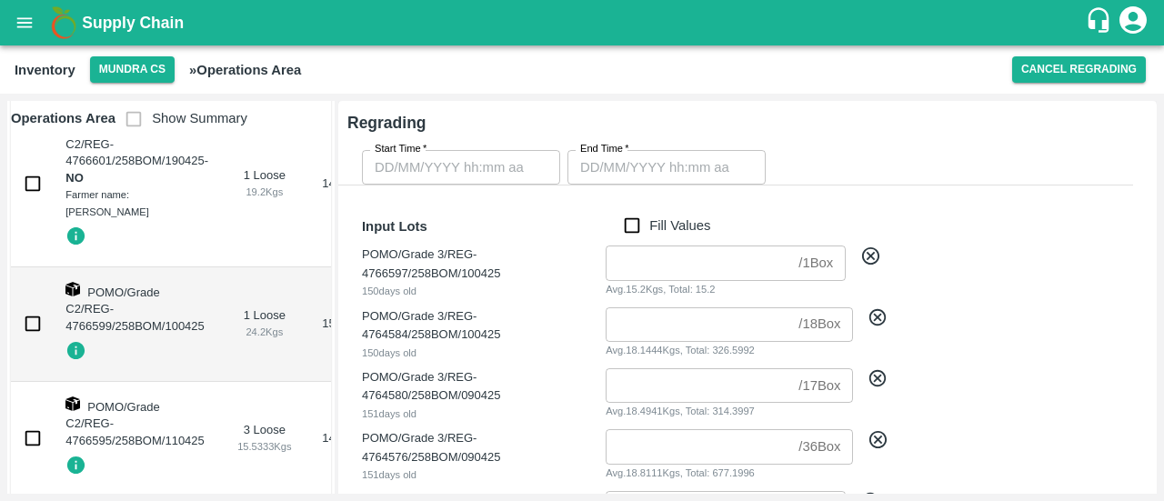
scroll to position [1928, 0]
click at [37, 172] on input "checkbox" at bounding box center [33, 183] width 36 height 36
checkbox input "true"
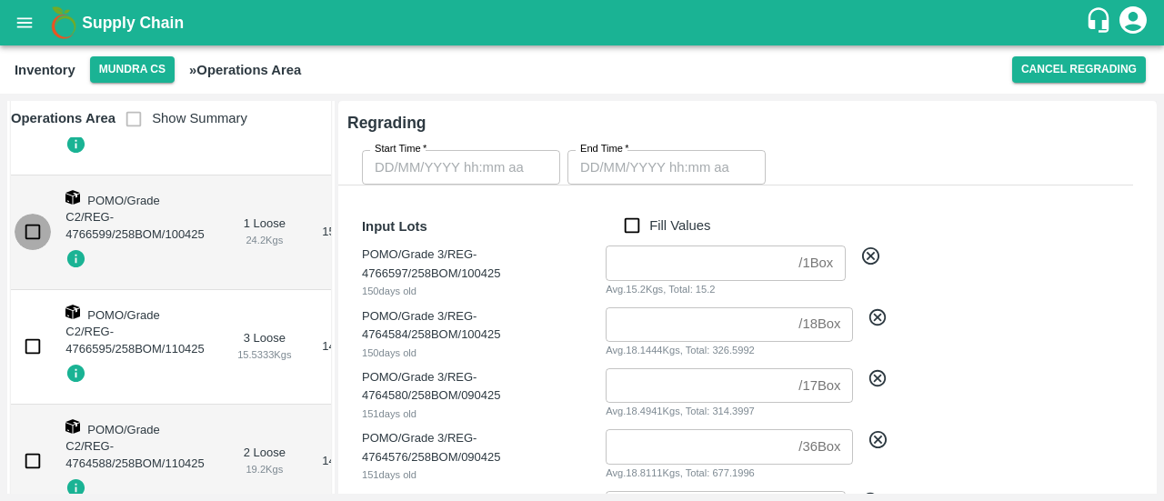
click at [33, 223] on input "checkbox" at bounding box center [33, 232] width 36 height 36
checkbox input "true"
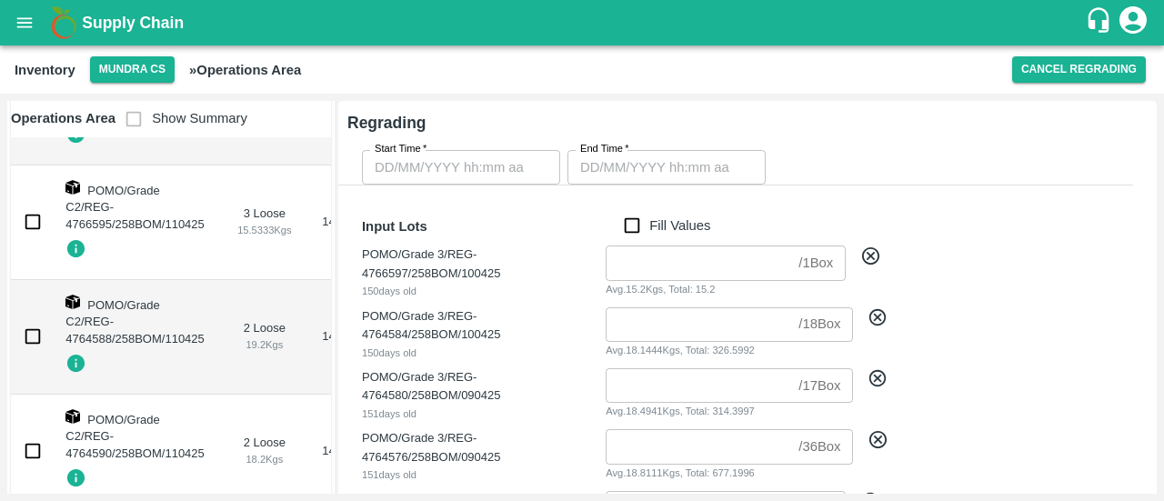
scroll to position [2144, 0]
click at [33, 223] on input "checkbox" at bounding box center [33, 221] width 36 height 36
checkbox input "true"
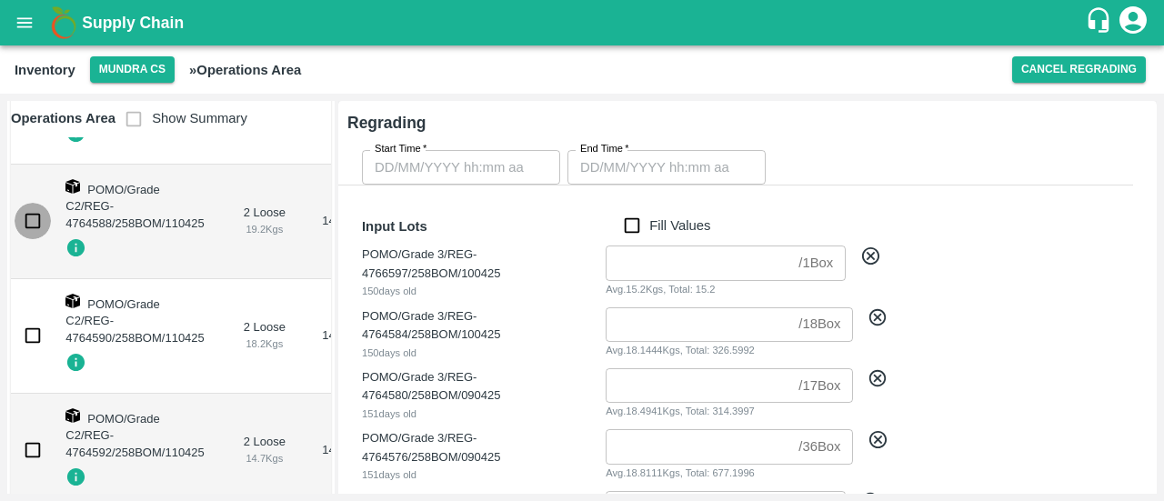
click at [35, 216] on input "checkbox" at bounding box center [33, 221] width 36 height 36
checkbox input "true"
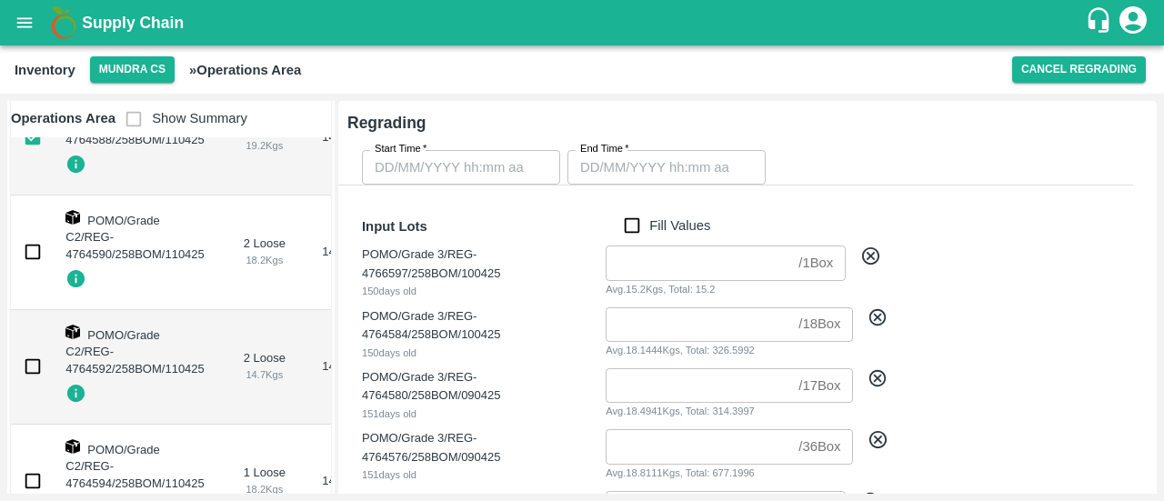
scroll to position [2372, 0]
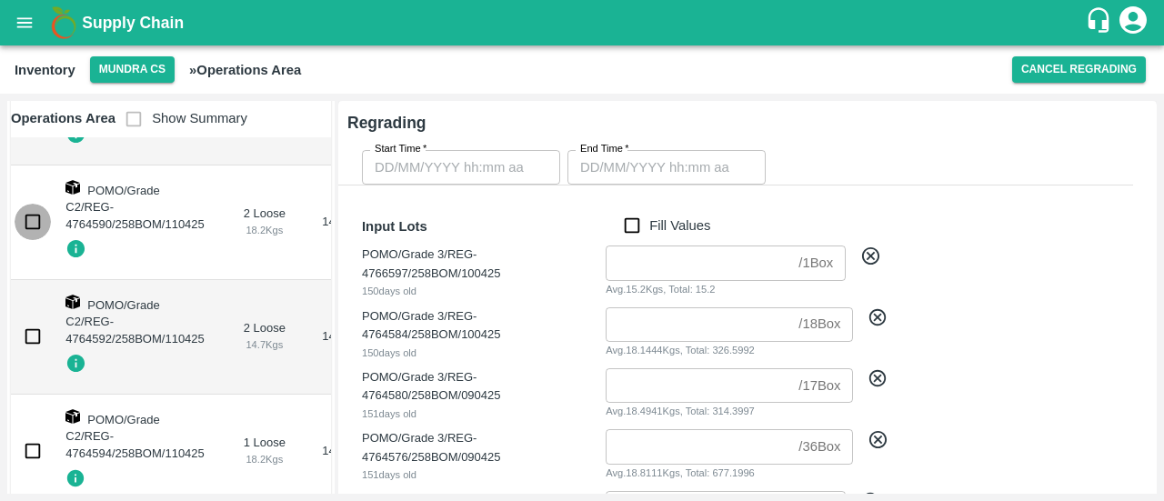
click at [35, 216] on input "checkbox" at bounding box center [33, 222] width 36 height 36
checkbox input "true"
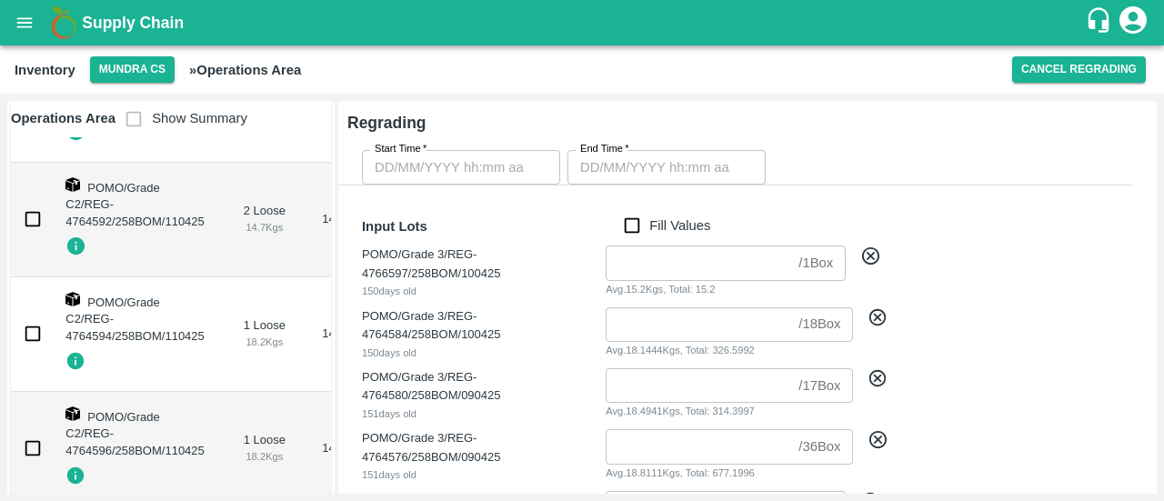
scroll to position [2491, 0]
click at [36, 210] on input "checkbox" at bounding box center [33, 218] width 36 height 36
checkbox input "true"
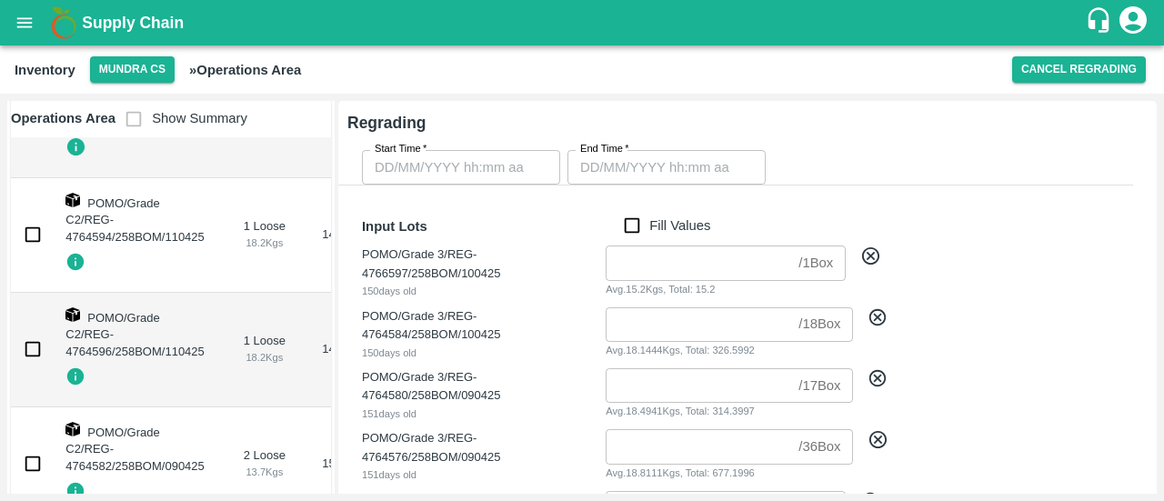
scroll to position [2590, 0]
click at [36, 216] on input "checkbox" at bounding box center [33, 234] width 36 height 36
checkbox input "true"
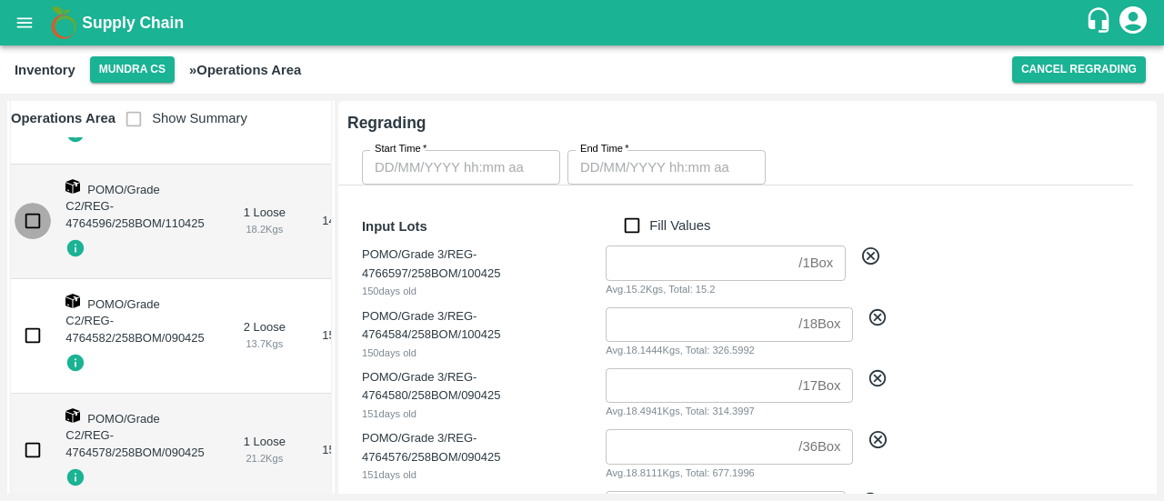
click at [36, 210] on input "checkbox" at bounding box center [33, 221] width 36 height 36
checkbox input "true"
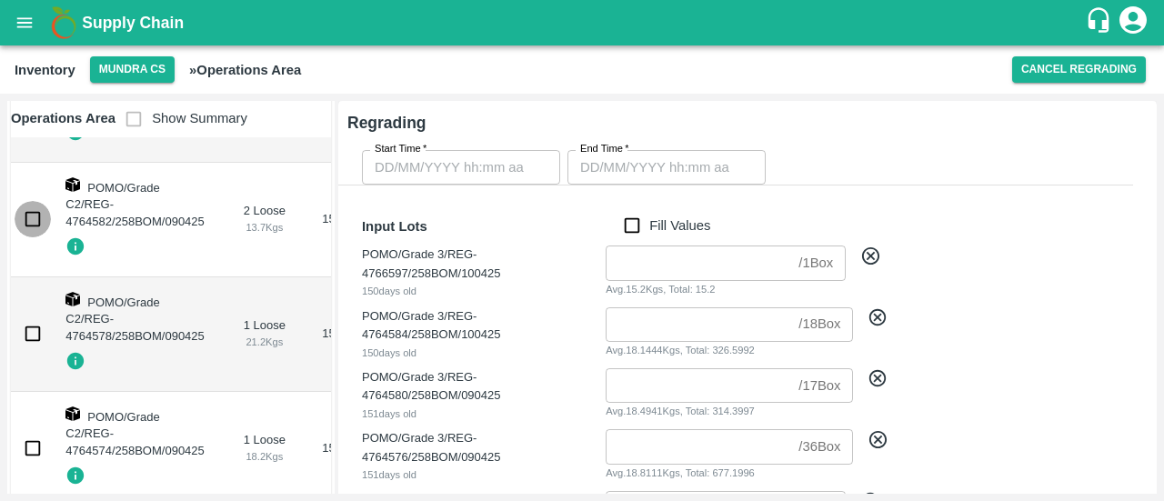
click at [36, 210] on input "checkbox" at bounding box center [33, 219] width 36 height 36
checkbox input "true"
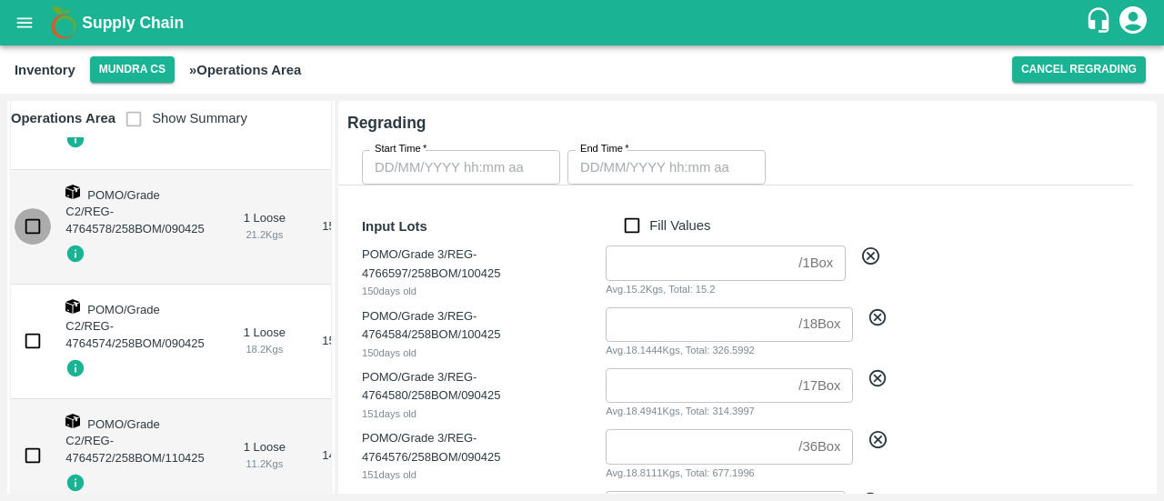
click at [36, 210] on input "checkbox" at bounding box center [33, 226] width 36 height 36
checkbox input "true"
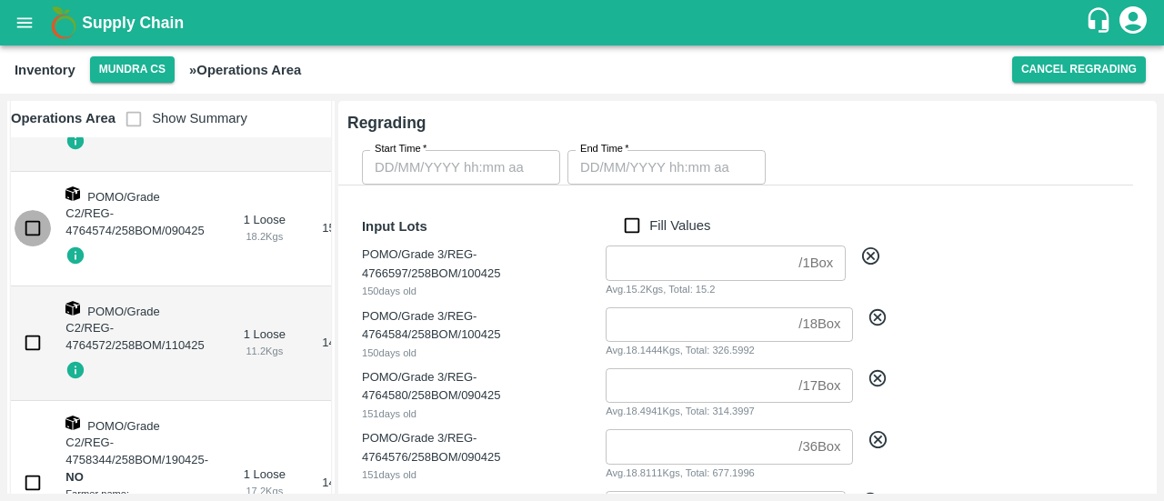
click at [36, 210] on input "checkbox" at bounding box center [33, 228] width 36 height 36
checkbox input "true"
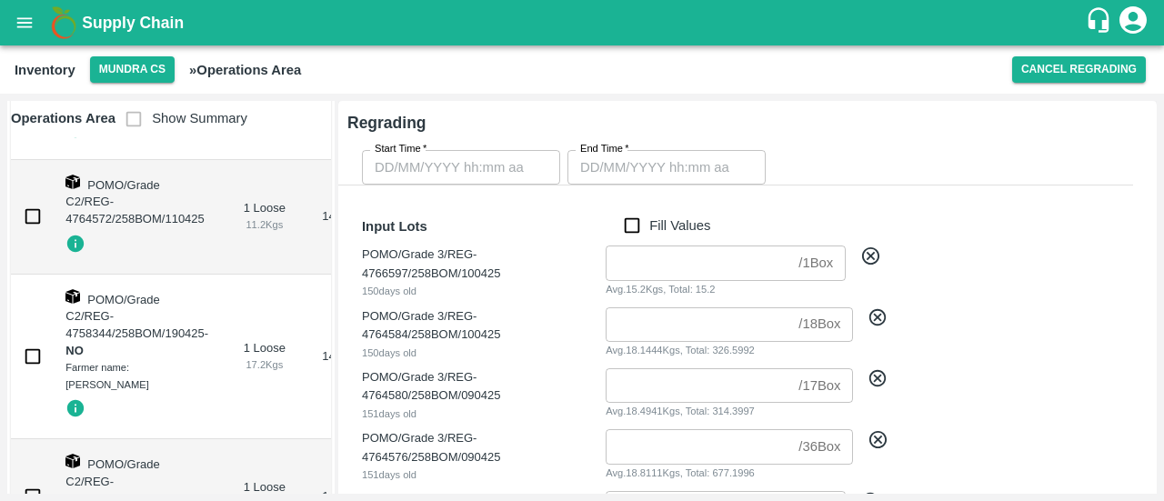
scroll to position [3182, 0]
click at [36, 197] on input "checkbox" at bounding box center [33, 214] width 36 height 36
checkbox input "true"
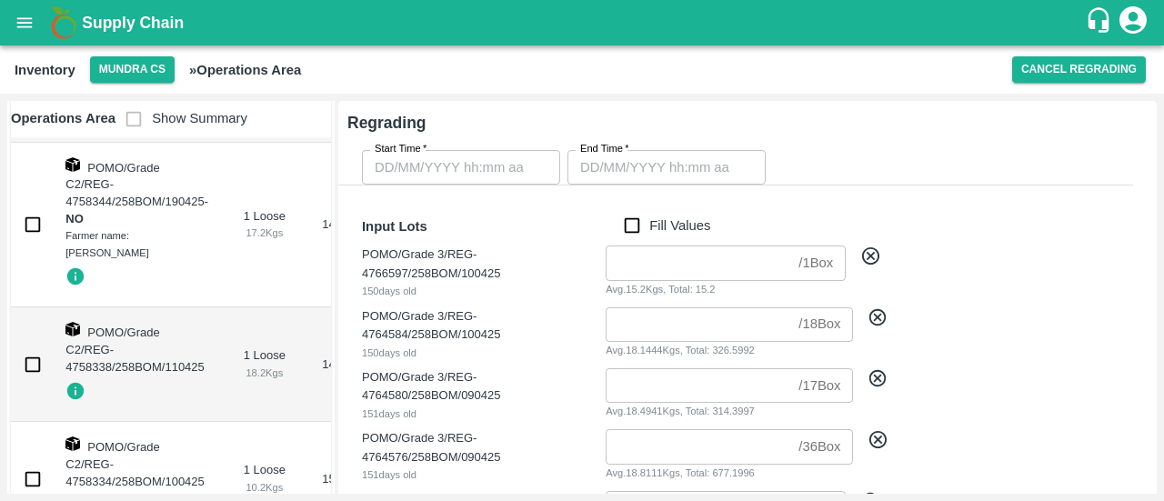
scroll to position [3313, 0]
click at [36, 206] on input "checkbox" at bounding box center [33, 224] width 36 height 36
checkbox input "true"
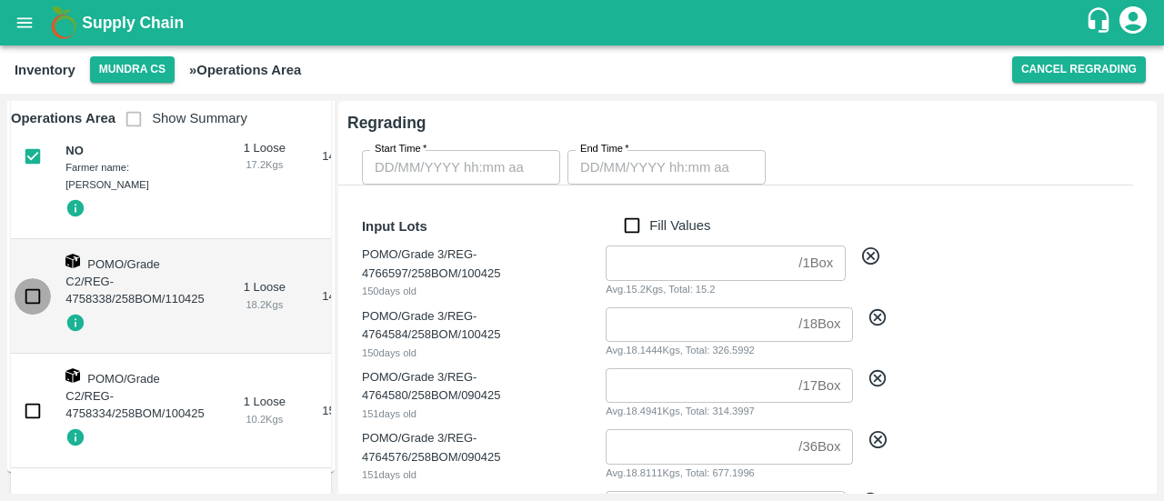
click at [31, 283] on input "checkbox" at bounding box center [33, 296] width 36 height 36
checkbox input "true"
click at [29, 393] on input "checkbox" at bounding box center [33, 411] width 36 height 36
checkbox input "true"
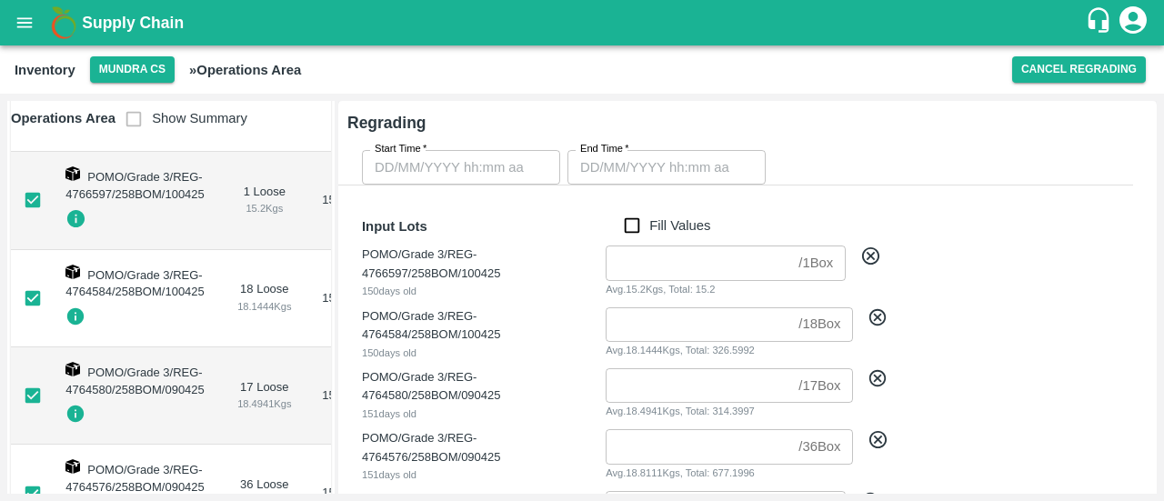
scroll to position [0, 0]
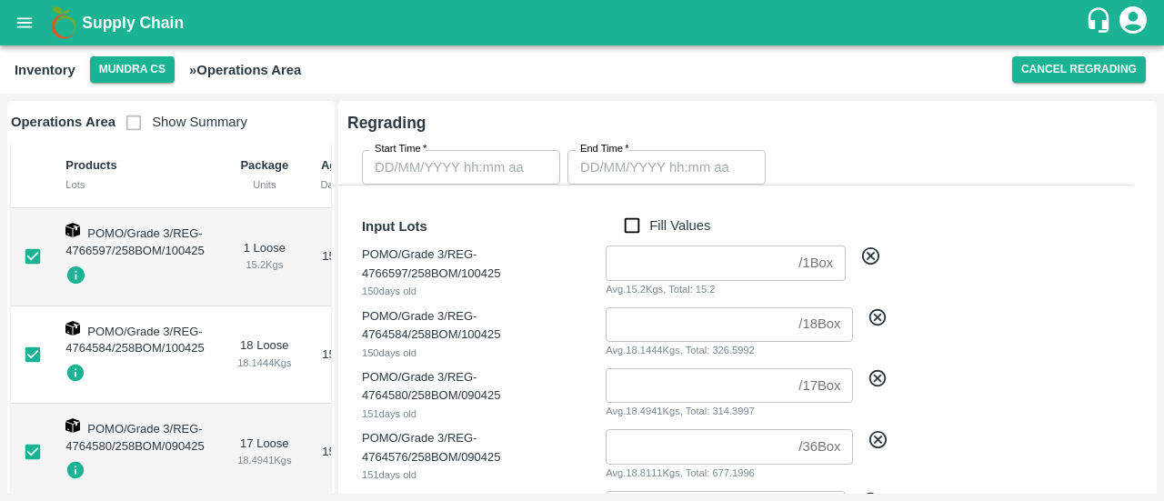
type input "DD/MM/YYYY hh:mm aa"
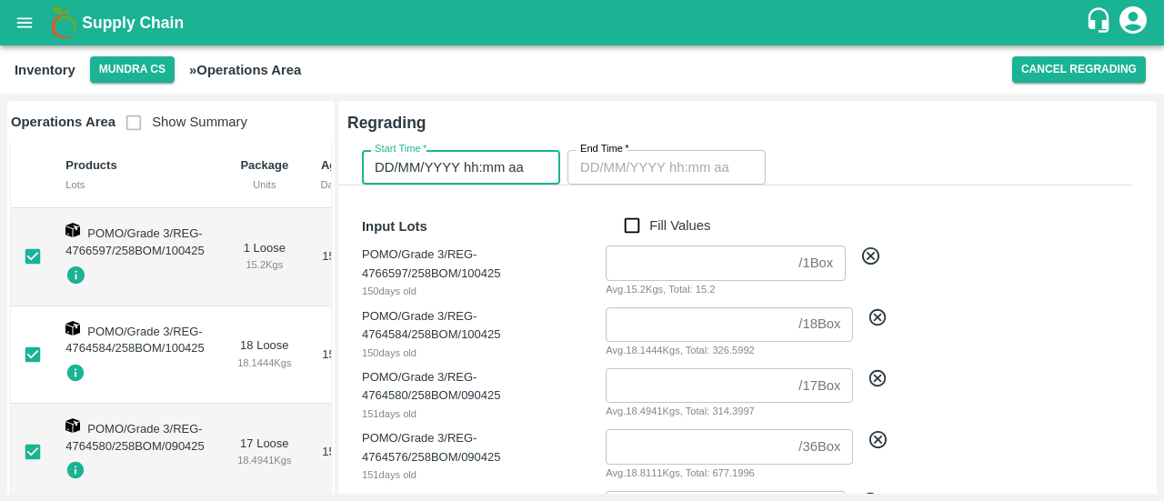
click at [436, 164] on input "DD/MM/YYYY hh:mm aa" at bounding box center [455, 167] width 186 height 35
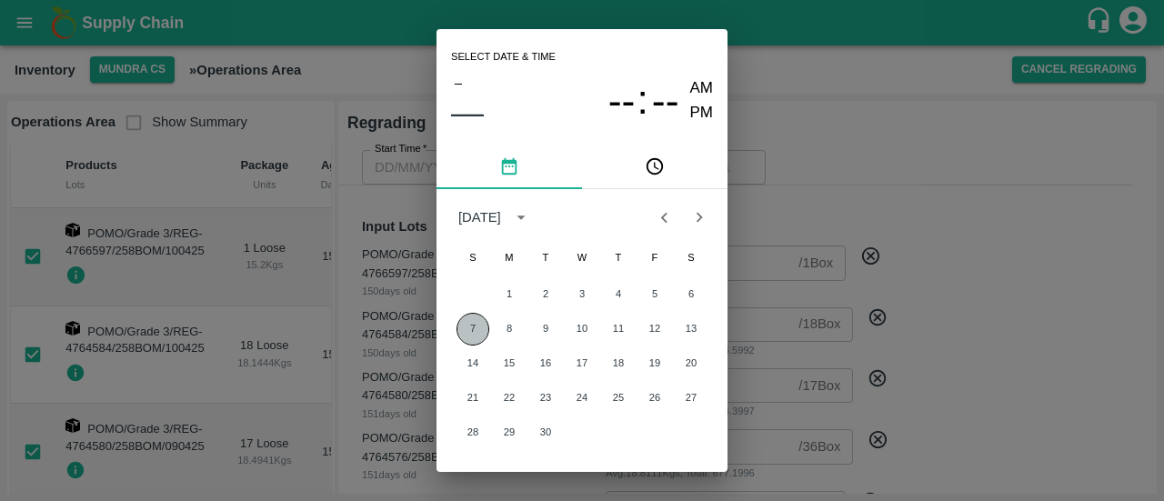
click at [473, 327] on button "7" at bounding box center [473, 329] width 33 height 33
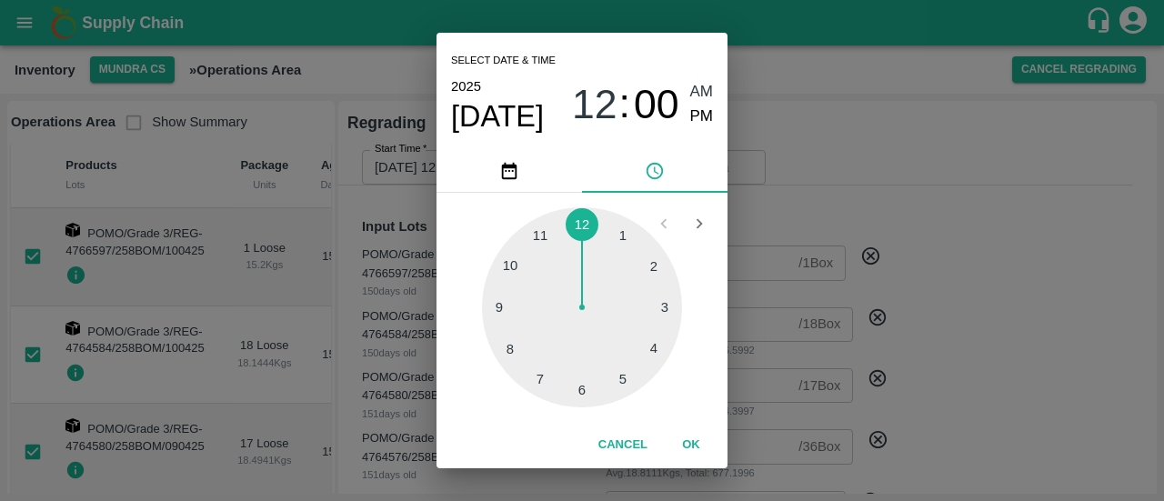
click at [619, 376] on div at bounding box center [582, 307] width 200 height 200
click at [696, 119] on span "PM" at bounding box center [702, 117] width 24 height 25
type input "[DATE] 05:00 PM"
click at [686, 450] on button "OK" at bounding box center [691, 445] width 58 height 32
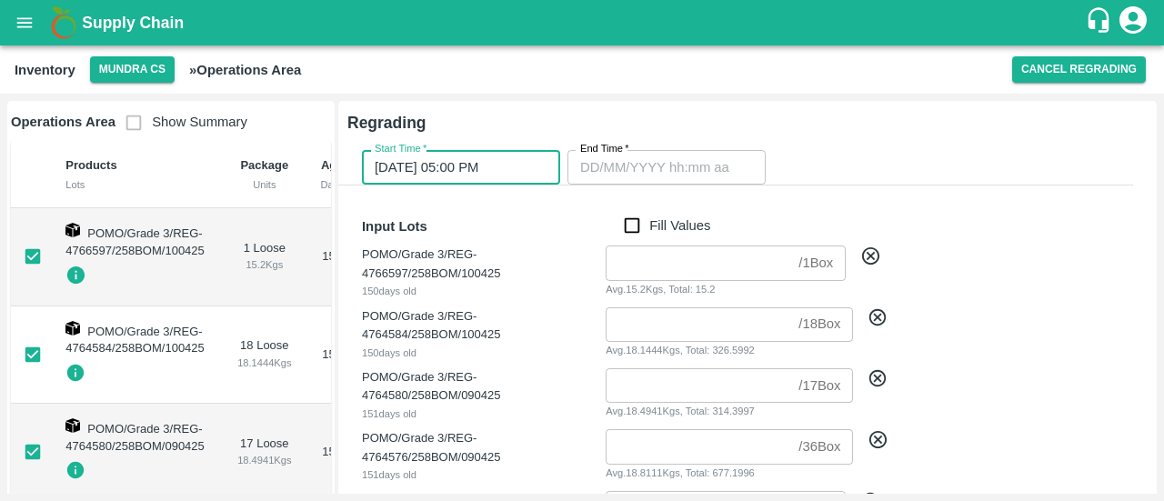
type input "DD/MM/YYYY hh:mm aa"
click at [591, 162] on input "DD/MM/YYYY hh:mm aa" at bounding box center [661, 167] width 186 height 35
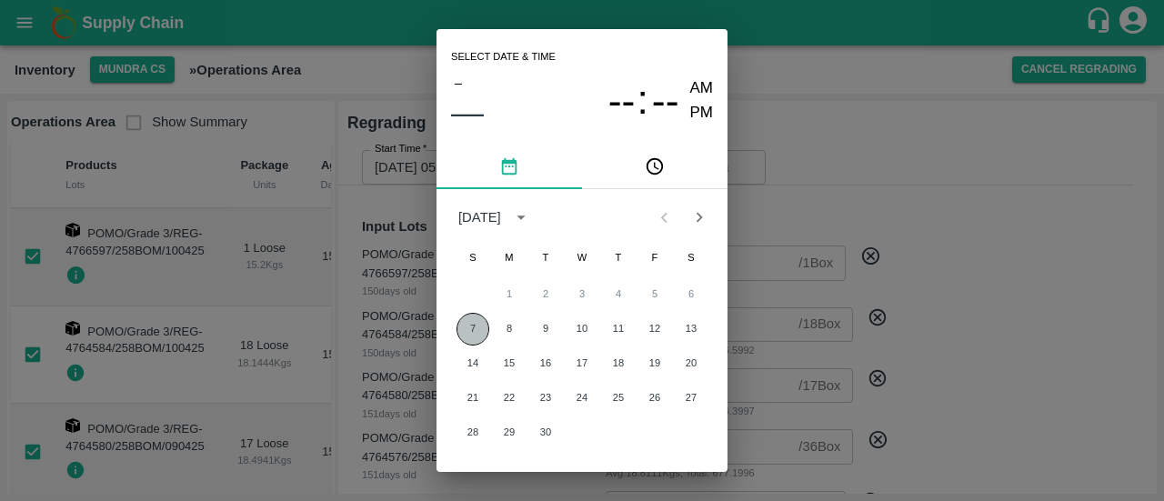
click at [470, 322] on button "7" at bounding box center [473, 329] width 33 height 33
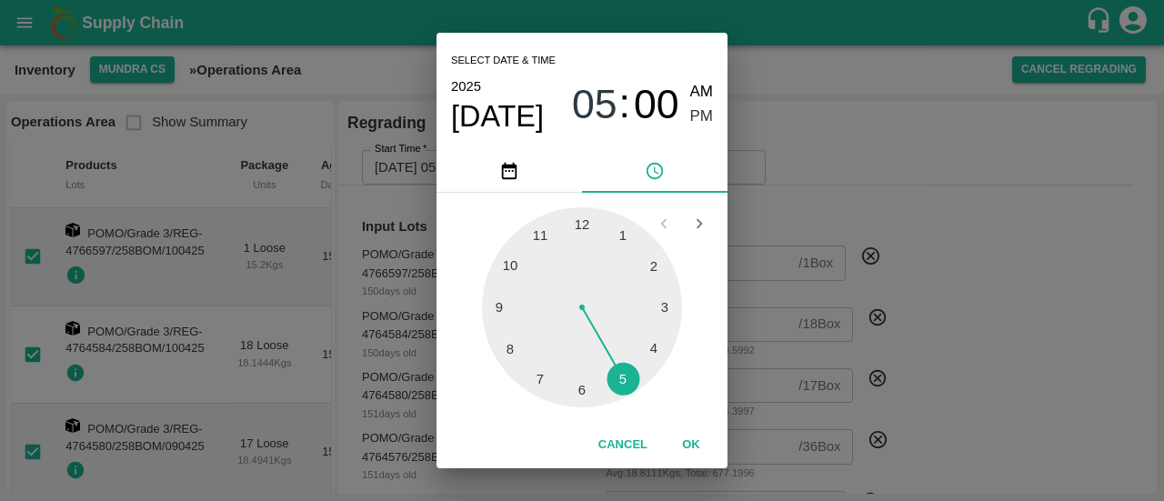
click at [546, 376] on div at bounding box center [582, 307] width 200 height 200
type input "[DATE] 07:00 PM"
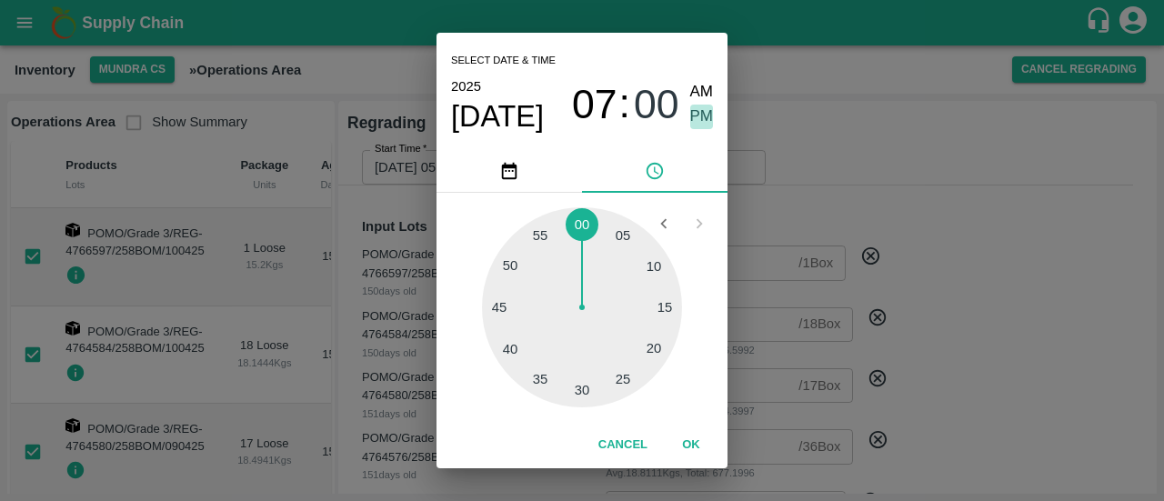
click at [696, 122] on span "PM" at bounding box center [702, 117] width 24 height 25
click at [693, 443] on button "OK" at bounding box center [691, 445] width 58 height 32
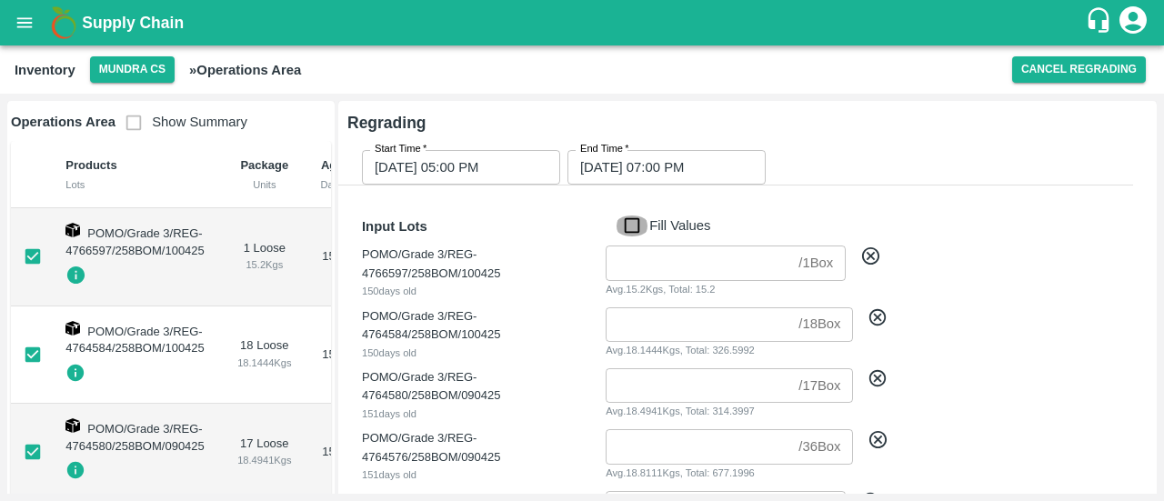
click at [634, 227] on input "Fill Values" at bounding box center [632, 226] width 35 height 20
checkbox input "true"
type input "1"
type input "18"
type input "17"
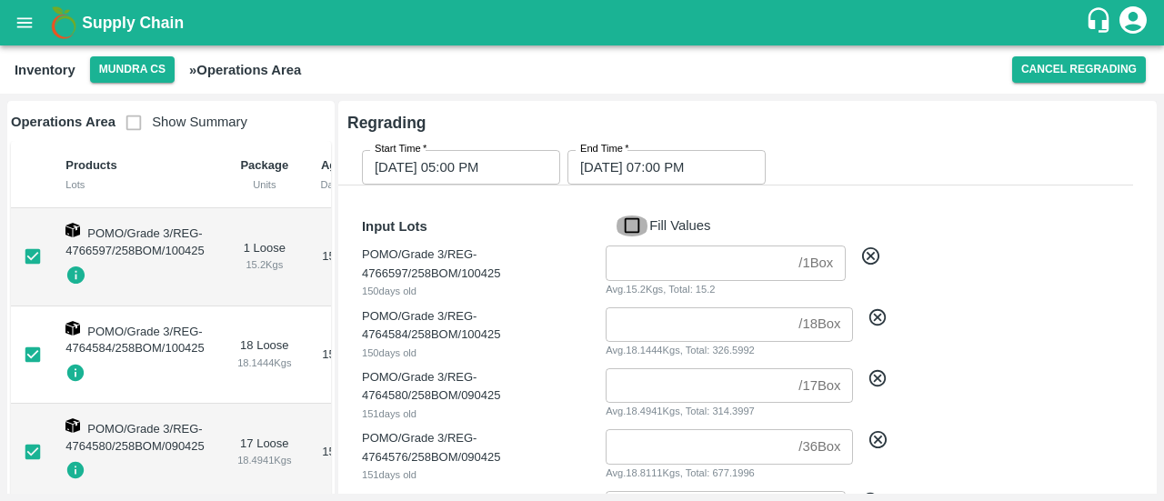
type input "36"
type input "6"
type input "3"
type input "10"
type input "1"
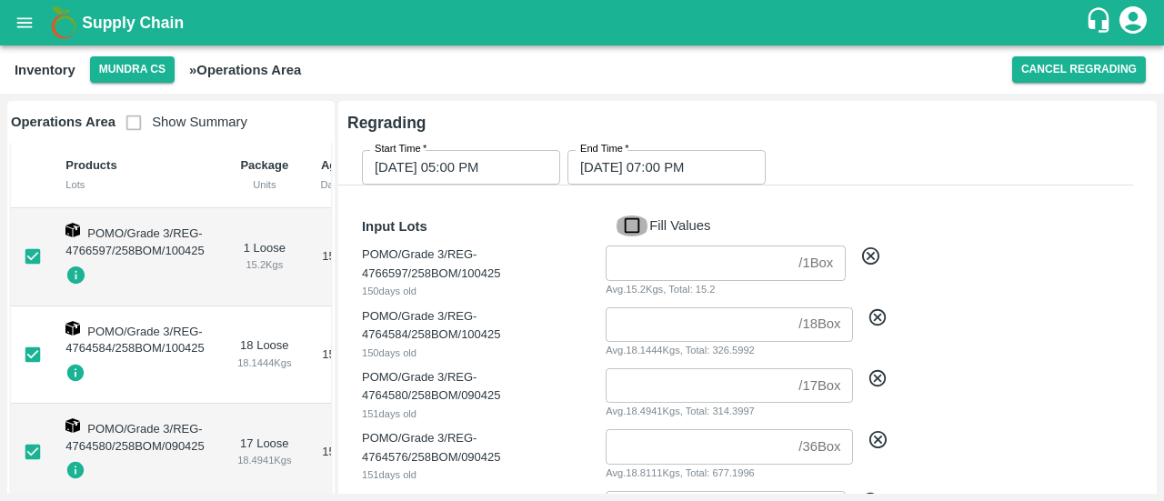
type input "2"
type input "1"
type input "3"
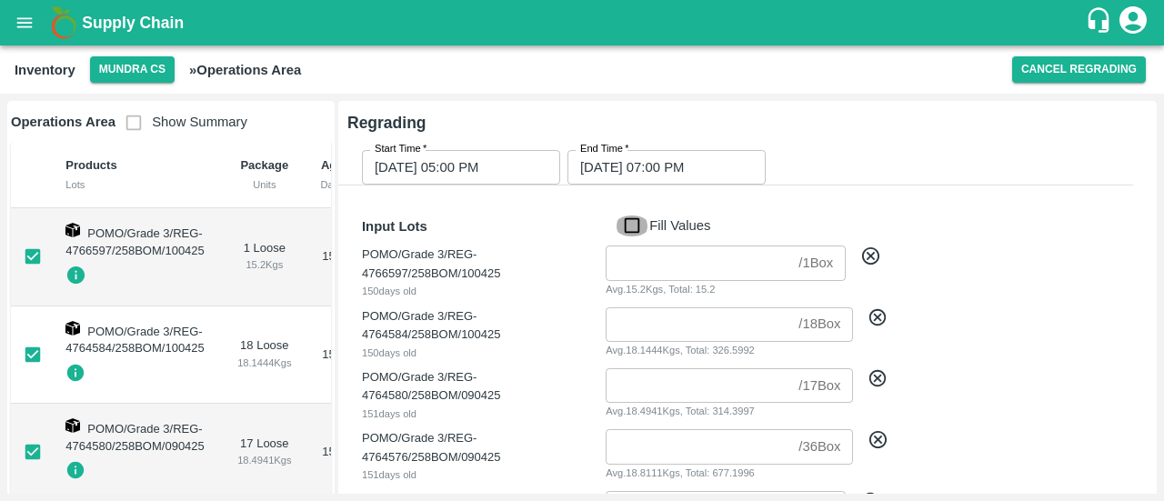
type input "2"
type input "1"
type input "3"
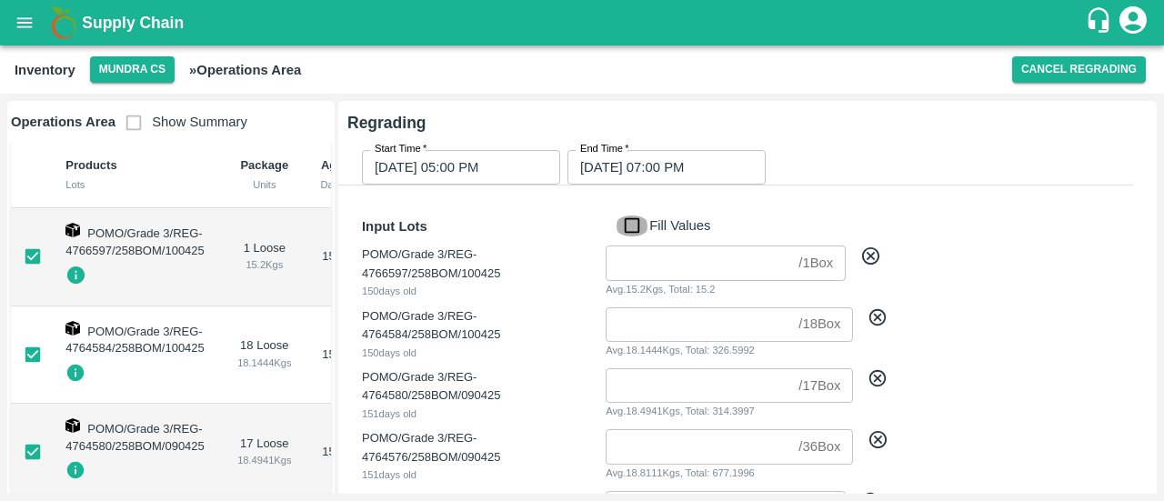
type input "2"
type input "1"
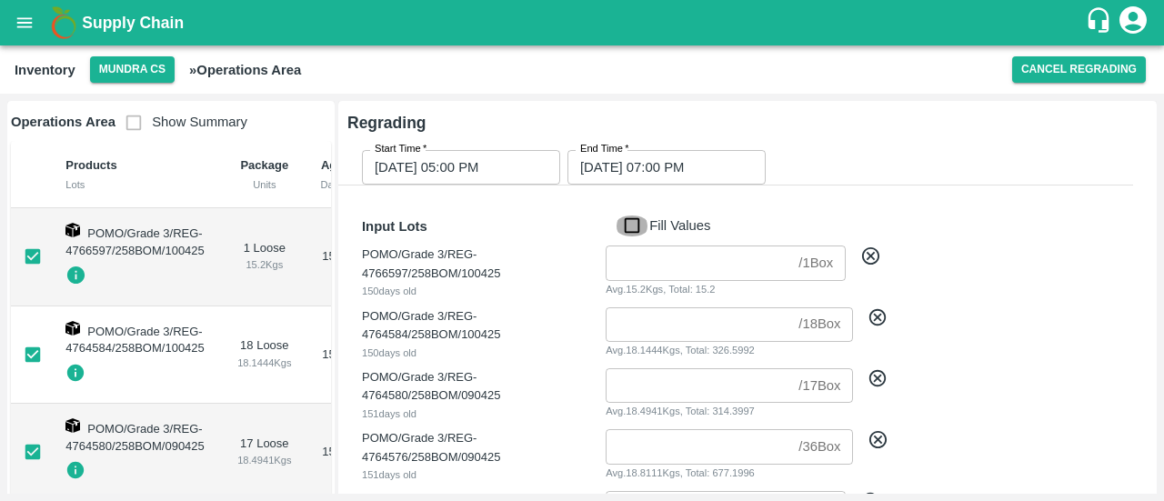
type input "2"
type input "1"
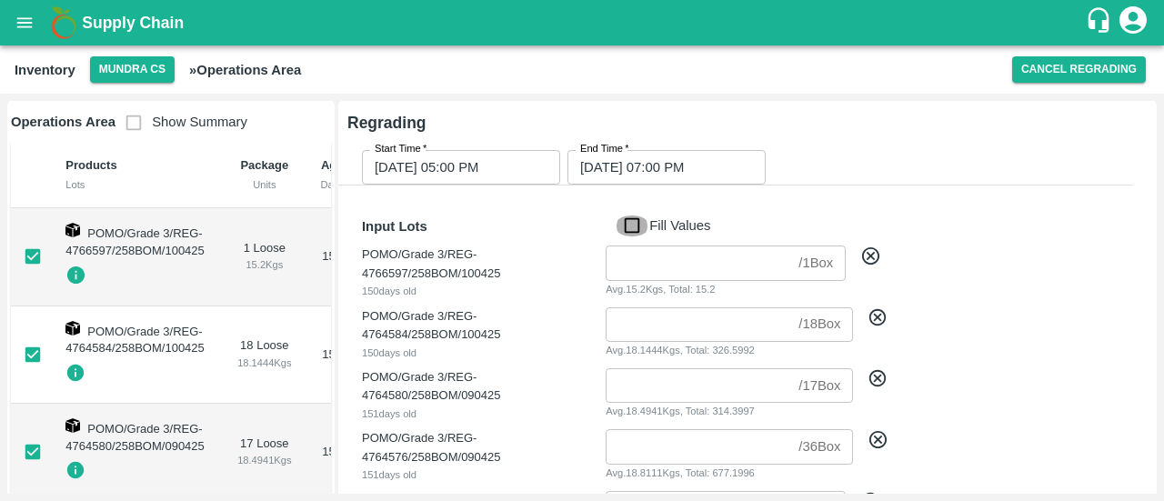
type input "1"
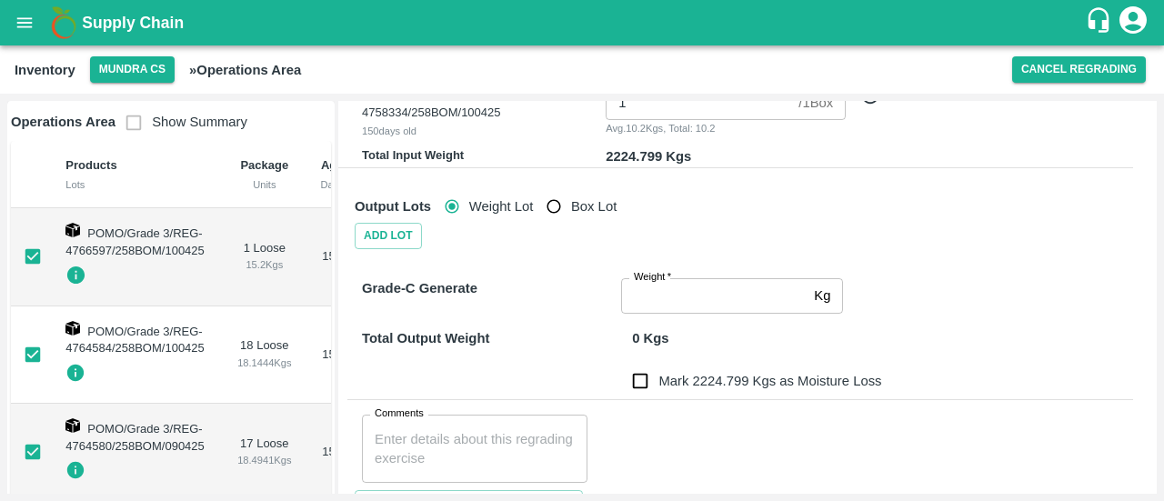
scroll to position [1936, 0]
click at [682, 297] on input "Weight   *" at bounding box center [714, 295] width 186 height 35
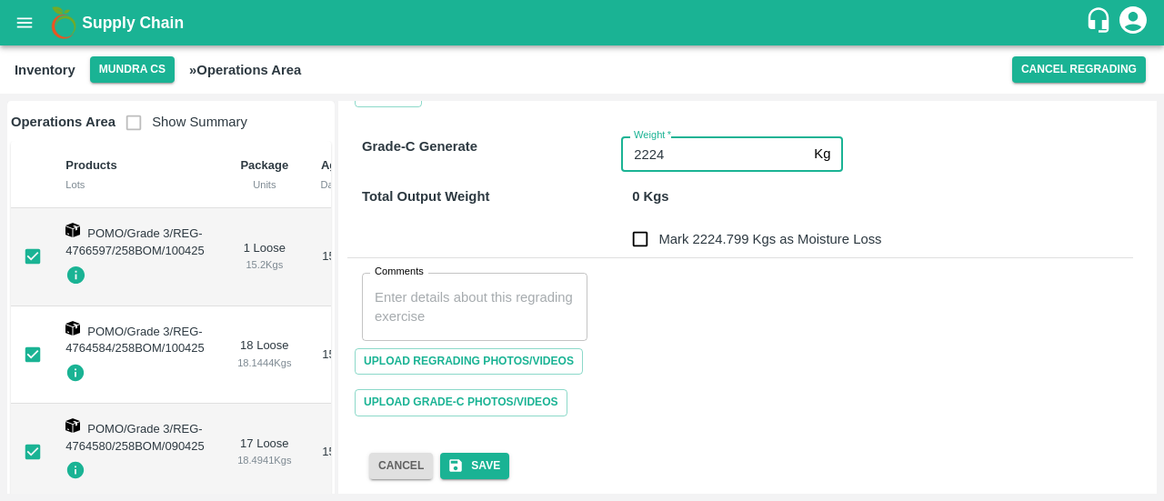
scroll to position [2078, 0]
type input "2224"
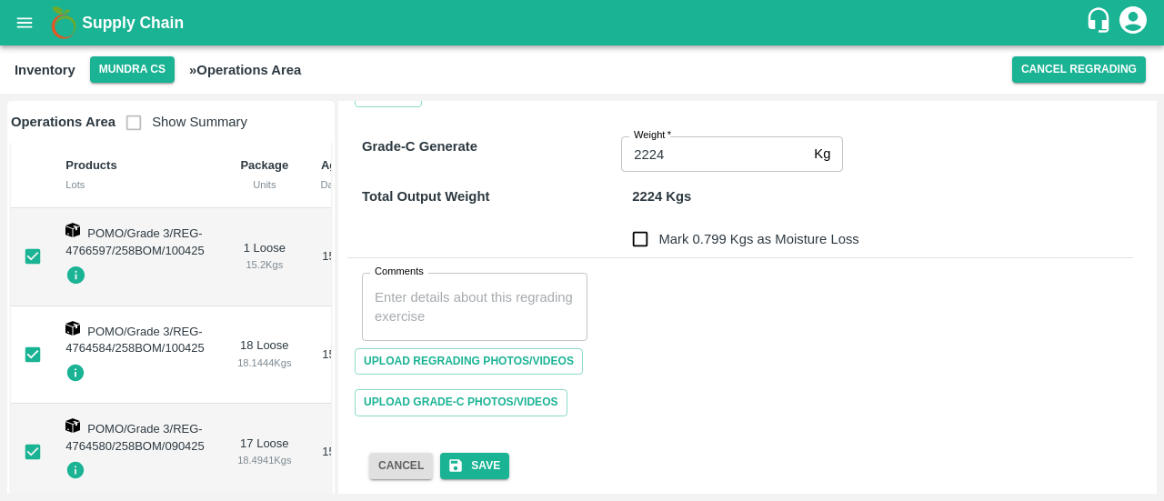
click at [685, 383] on div "Upload Grade-C Photos/Videos" at bounding box center [740, 402] width 786 height 41
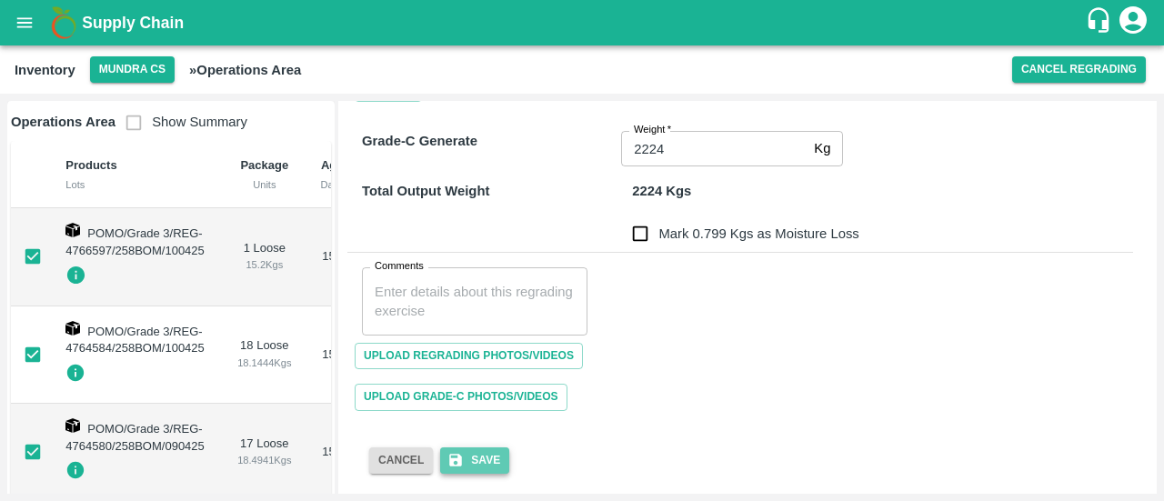
click at [490, 452] on button "Save" at bounding box center [474, 461] width 69 height 26
click at [489, 452] on button "Save" at bounding box center [474, 461] width 69 height 26
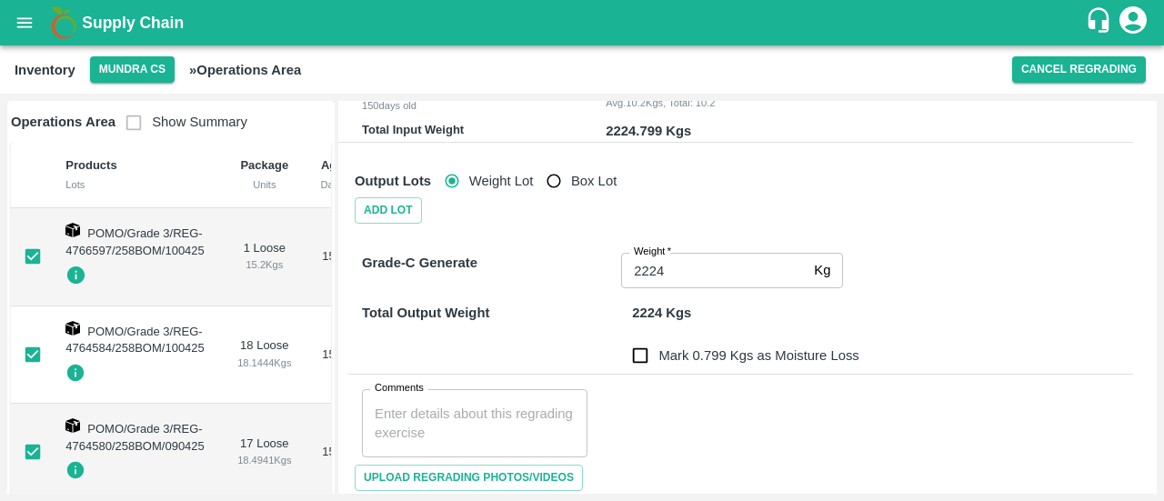
scroll to position [1963, 0]
click at [644, 352] on input "Mark 0.799 Kgs as Moisture Loss" at bounding box center [640, 354] width 36 height 36
checkbox input "true"
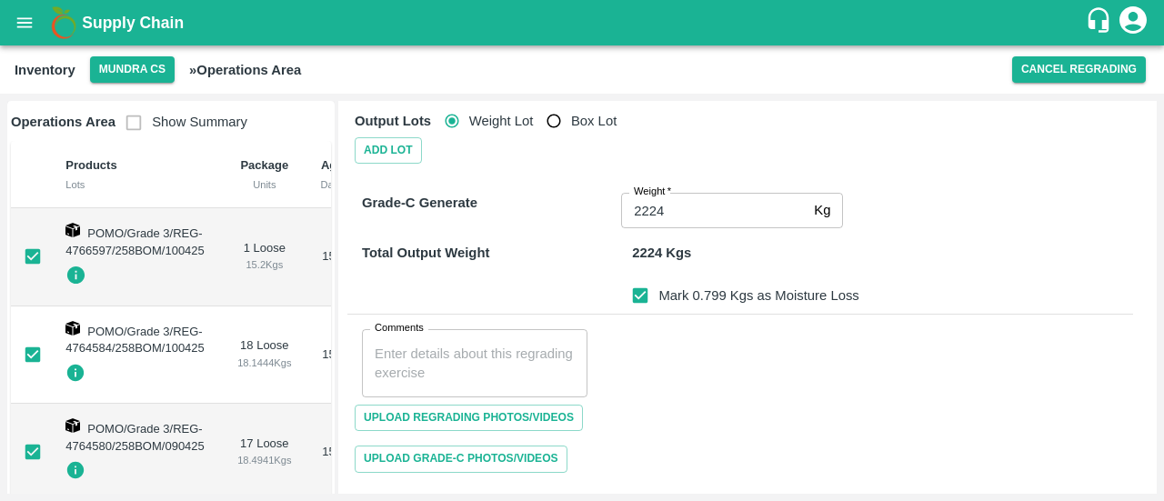
scroll to position [2083, 0]
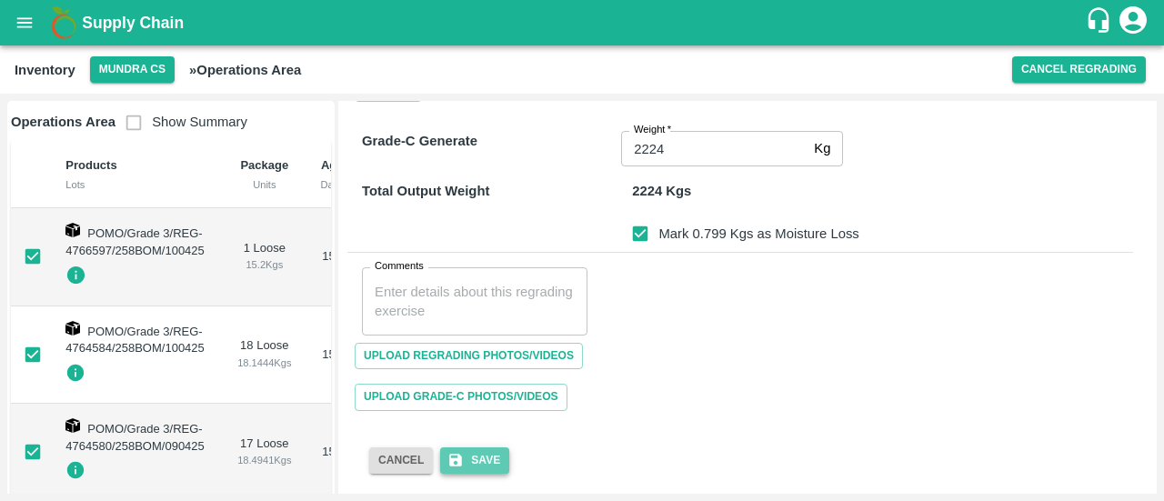
click at [486, 458] on button "Save" at bounding box center [474, 461] width 69 height 26
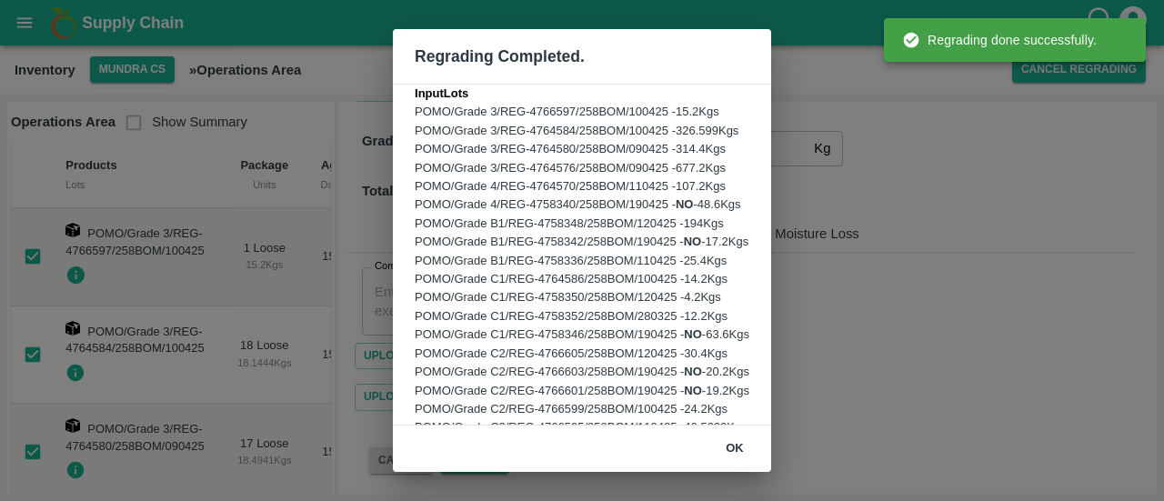
scroll to position [315, 0]
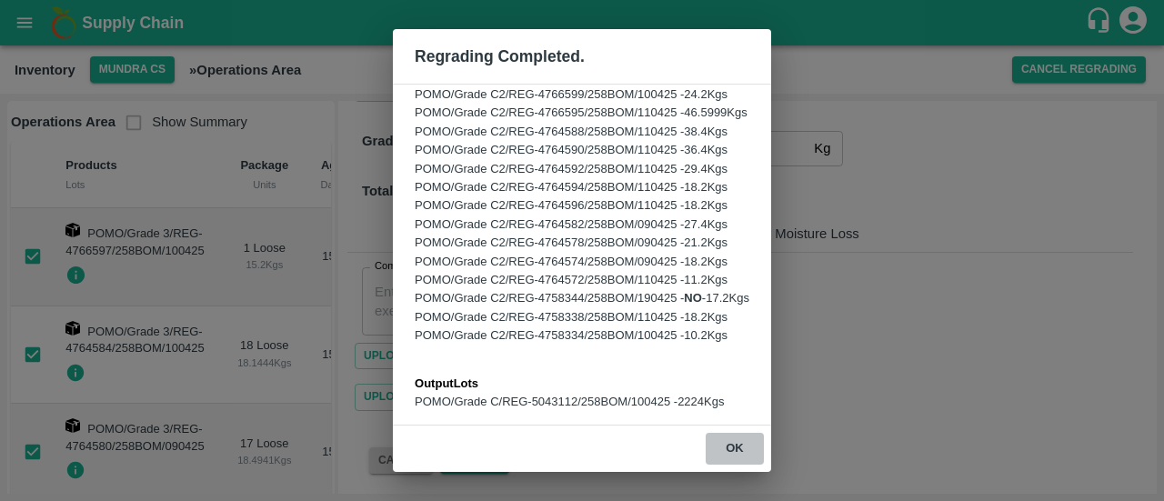
click at [748, 448] on button "ok" at bounding box center [735, 449] width 58 height 32
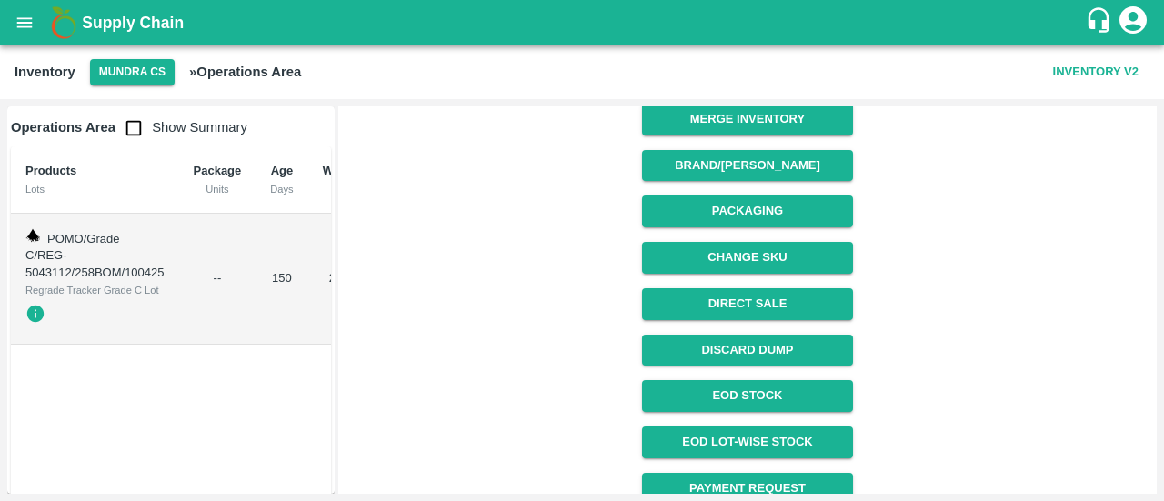
scroll to position [185, 0]
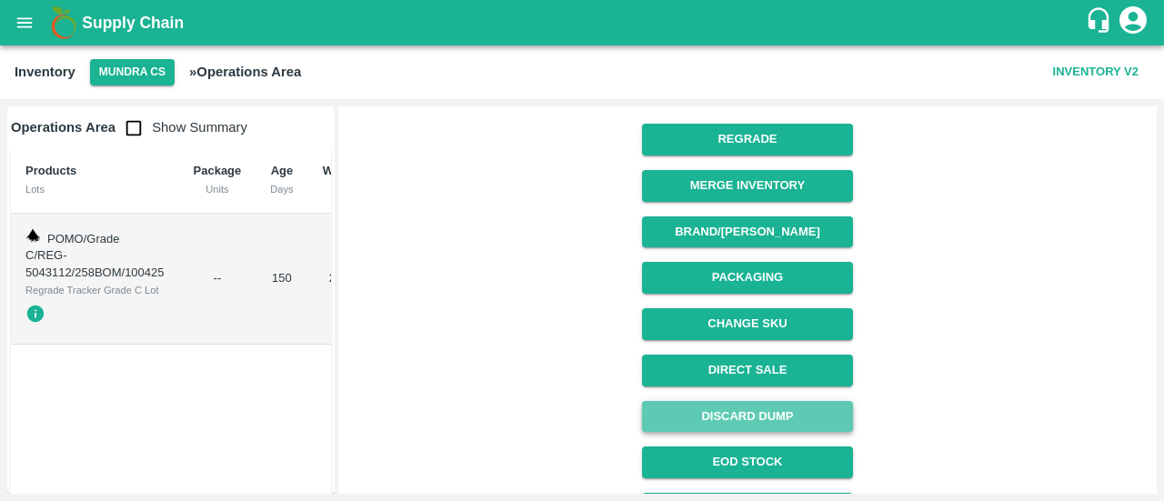
click at [769, 413] on button "Discard Dump" at bounding box center [747, 417] width 210 height 32
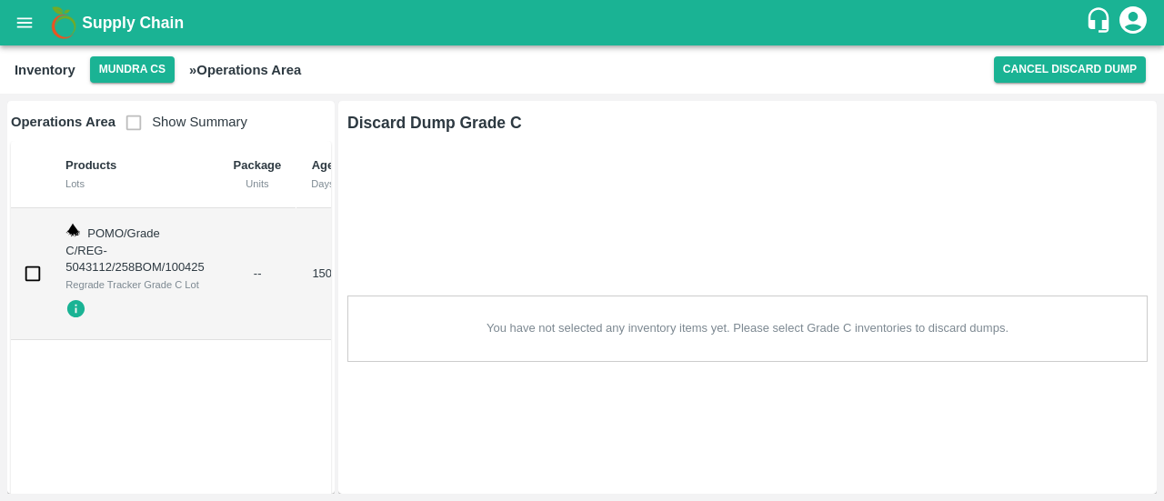
scroll to position [0, 0]
click at [36, 272] on input "checkbox" at bounding box center [33, 274] width 36 height 36
checkbox input "true"
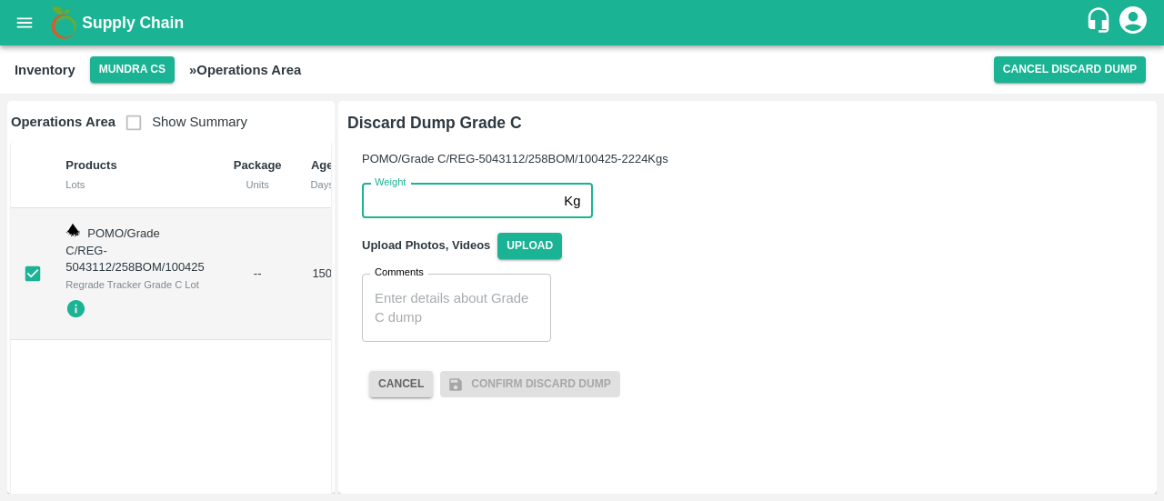
click at [495, 194] on input "Weight" at bounding box center [459, 201] width 195 height 35
type input "2224"
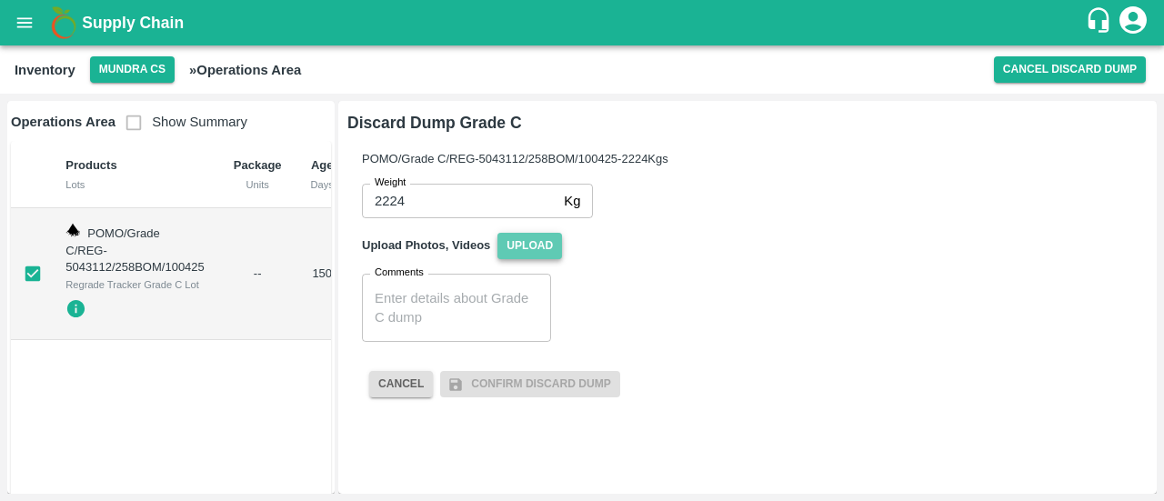
click at [509, 252] on span "Upload" at bounding box center [530, 246] width 65 height 26
click at [0, 0] on input "Upload" at bounding box center [0, 0] width 0 height 0
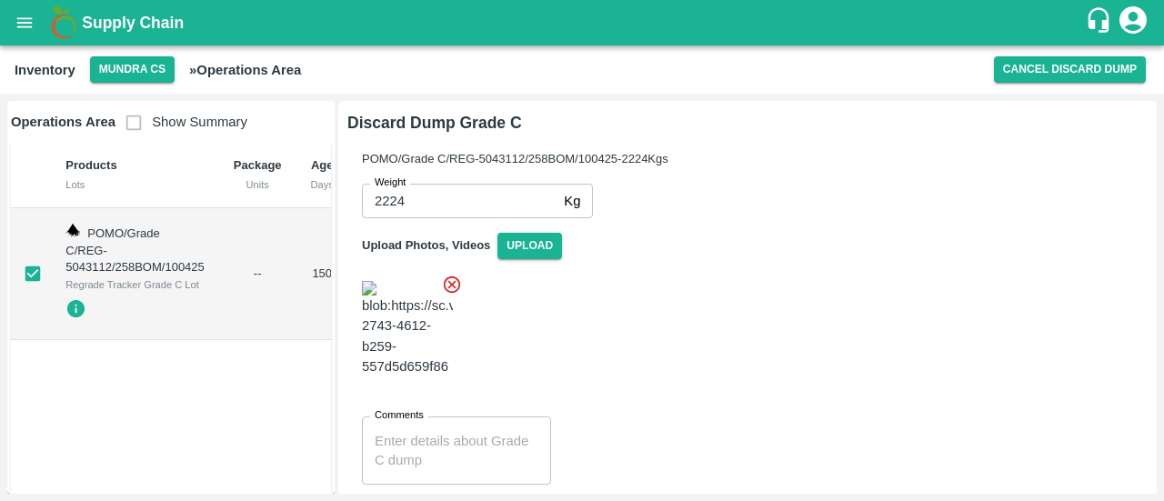
scroll to position [96, 0]
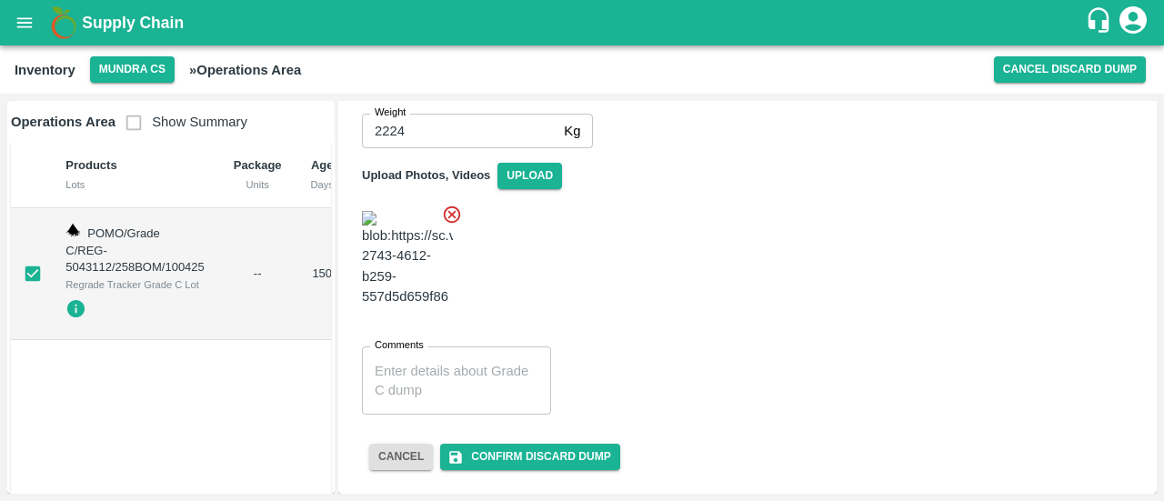
click at [395, 378] on textarea "Comments" at bounding box center [457, 381] width 164 height 38
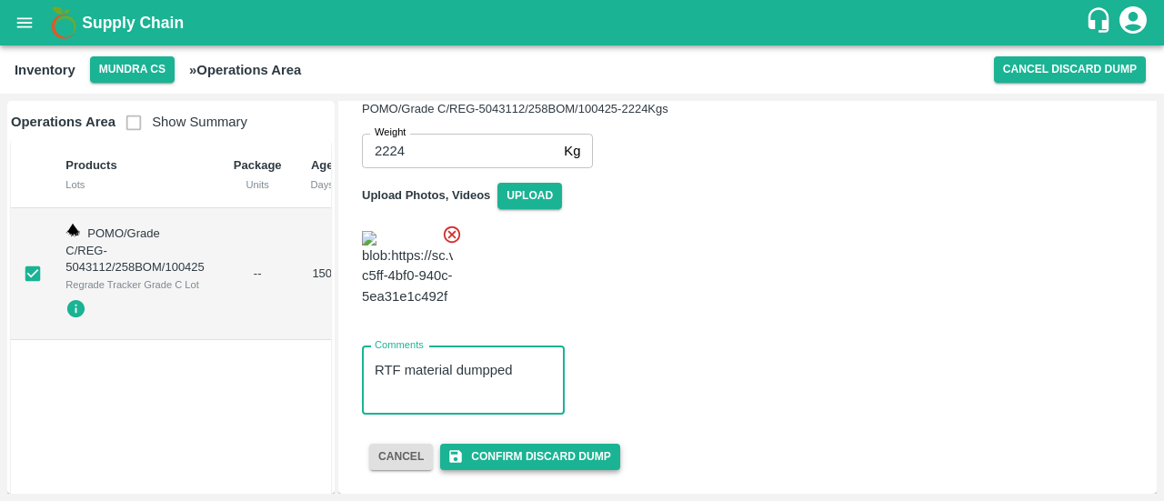
type textarea "RTF material dumpped"
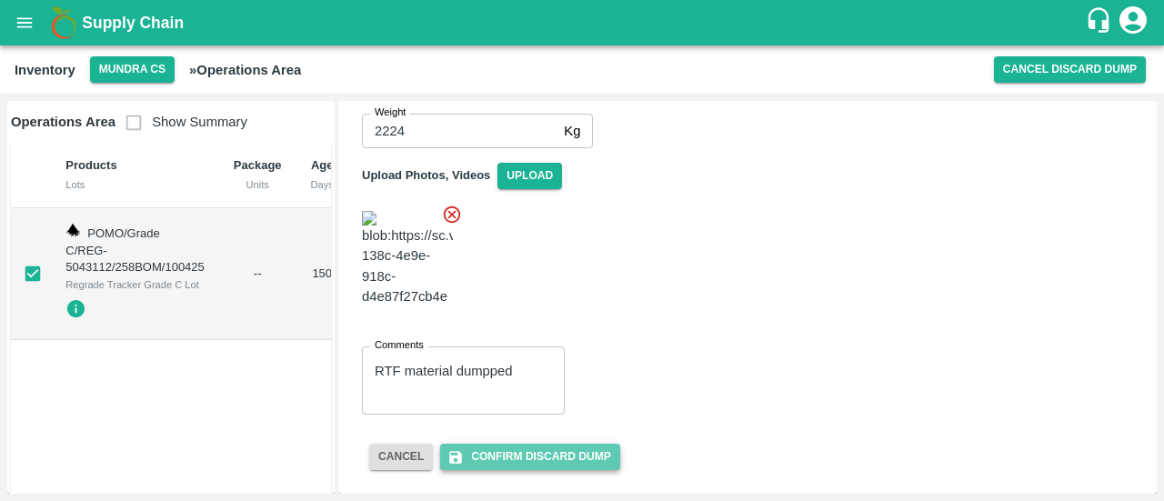
click at [529, 449] on button "Confirm Discard Dump" at bounding box center [529, 457] width 179 height 26
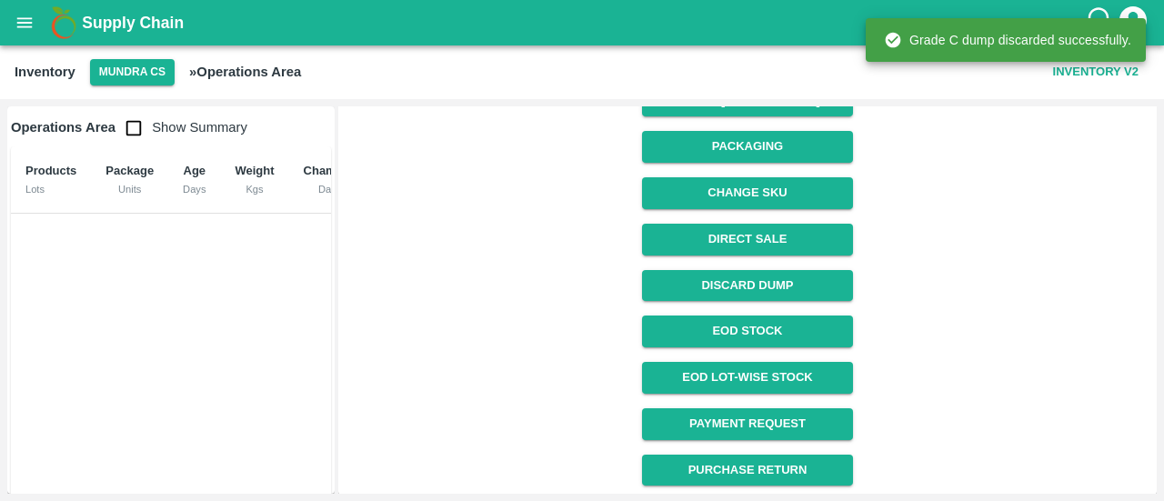
scroll to position [0, 0]
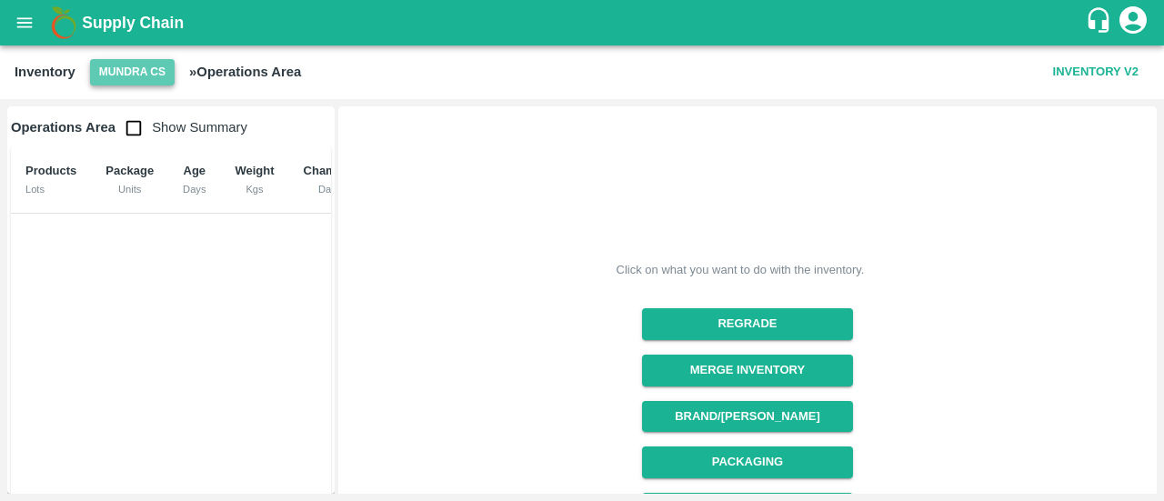
click at [152, 71] on button "Mundra CS" at bounding box center [132, 72] width 85 height 26
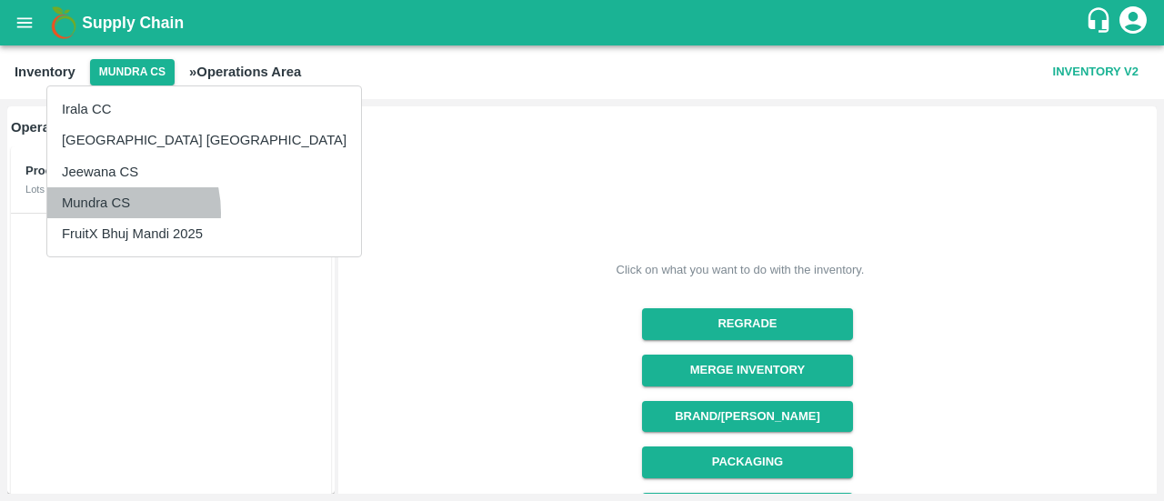
click at [97, 213] on li "Mundra CS" at bounding box center [204, 202] width 314 height 31
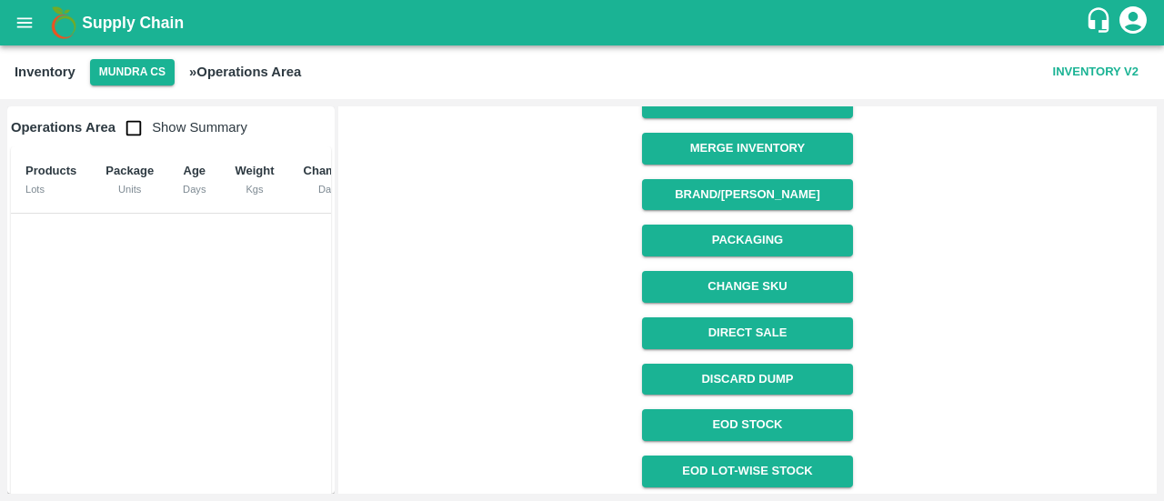
scroll to position [316, 0]
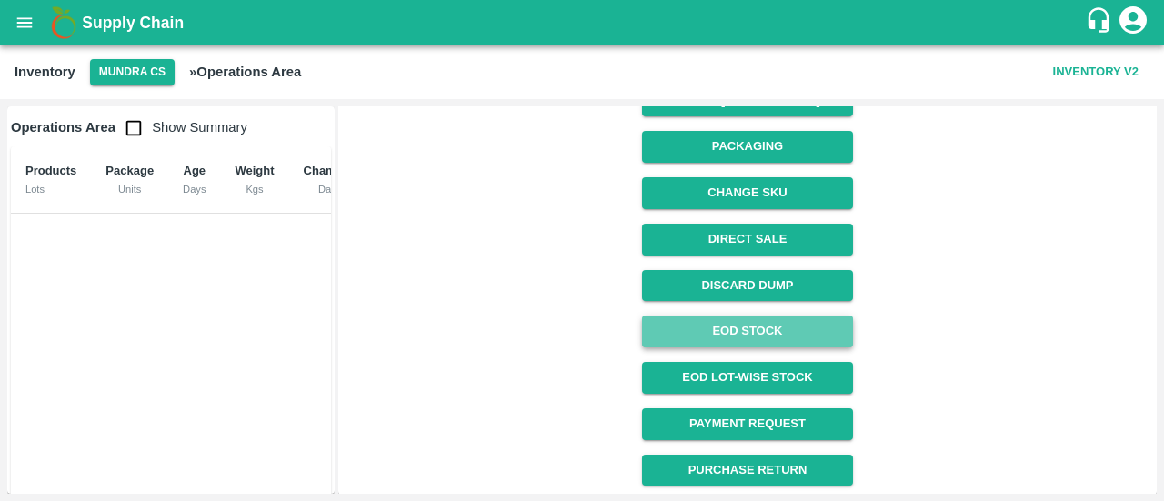
click at [746, 334] on link "EOD Stock" at bounding box center [747, 332] width 210 height 32
